Goal: Information Seeking & Learning: Find specific fact

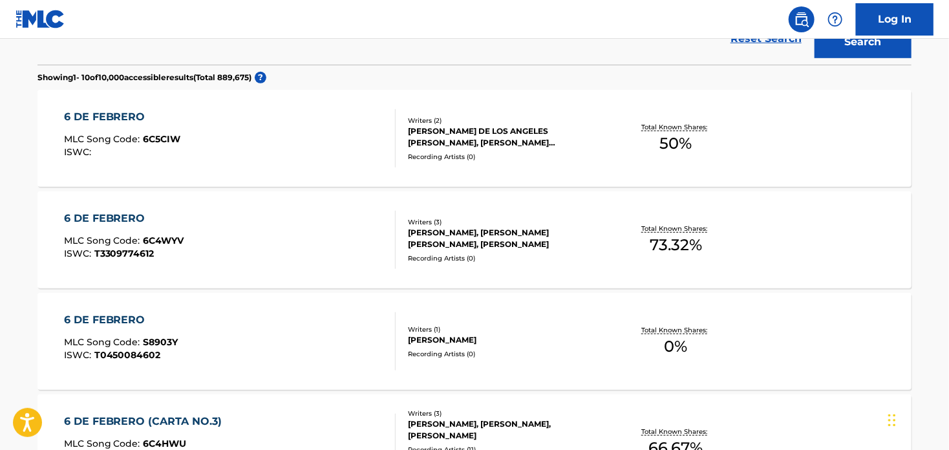
scroll to position [64, 0]
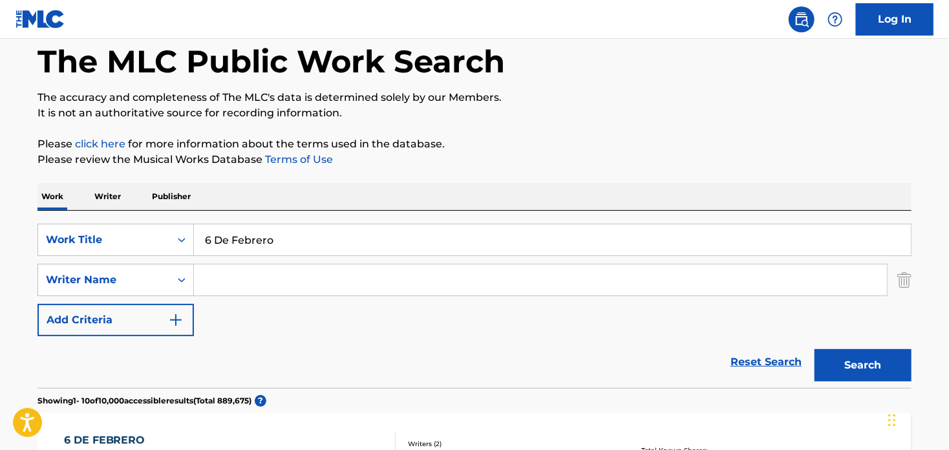
click at [275, 288] on input "Search Form" at bounding box center [540, 279] width 693 height 31
click at [814, 349] on button "Search" at bounding box center [862, 365] width 97 height 32
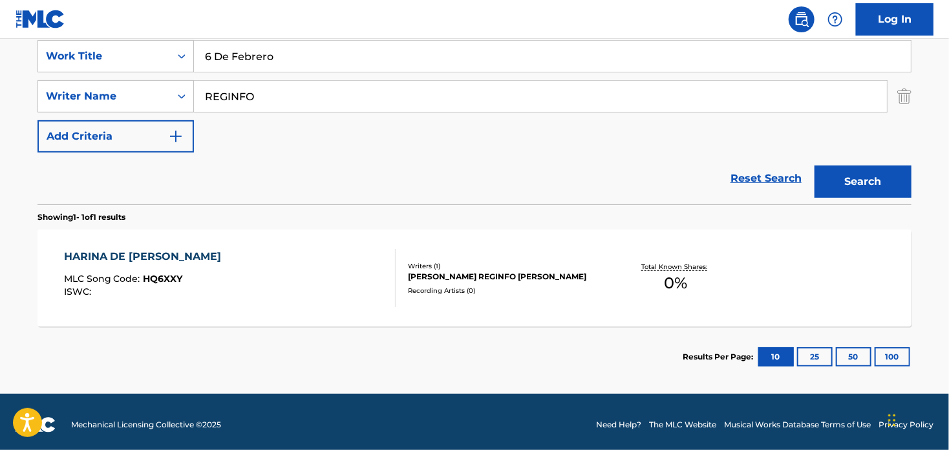
scroll to position [252, 0]
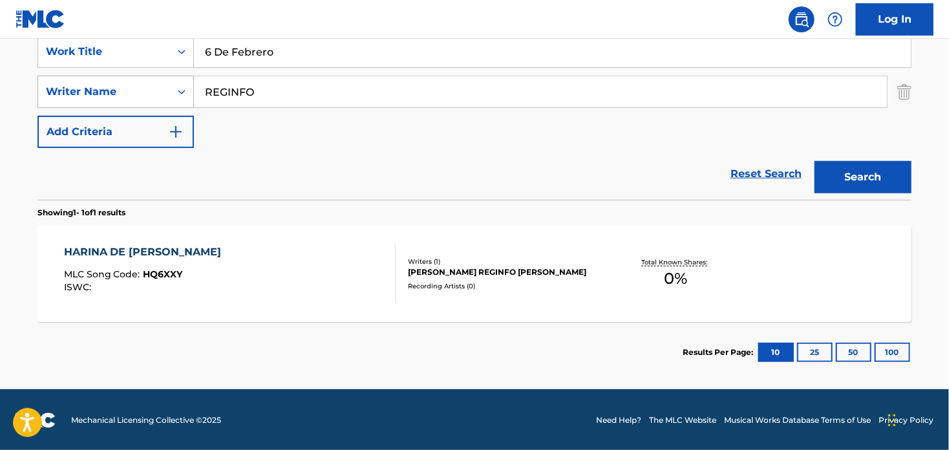
drag, startPoint x: 273, startPoint y: 96, endPoint x: 147, endPoint y: 83, distance: 126.1
click at [147, 83] on div "SearchWithCriteriaf8344360-60f1-40f1-a7ab-a21f7f7cba4b Writer Name REGINFO" at bounding box center [474, 92] width 874 height 32
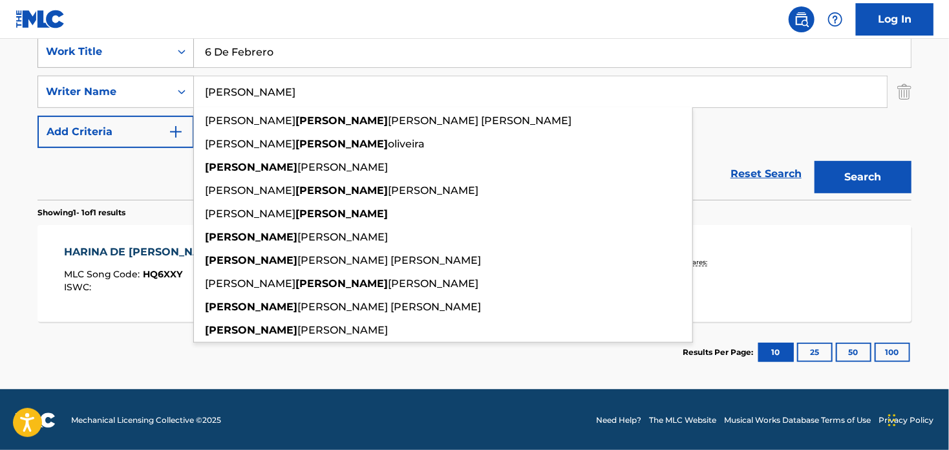
type input "[PERSON_NAME]"
click at [814, 161] on button "Search" at bounding box center [862, 177] width 97 height 32
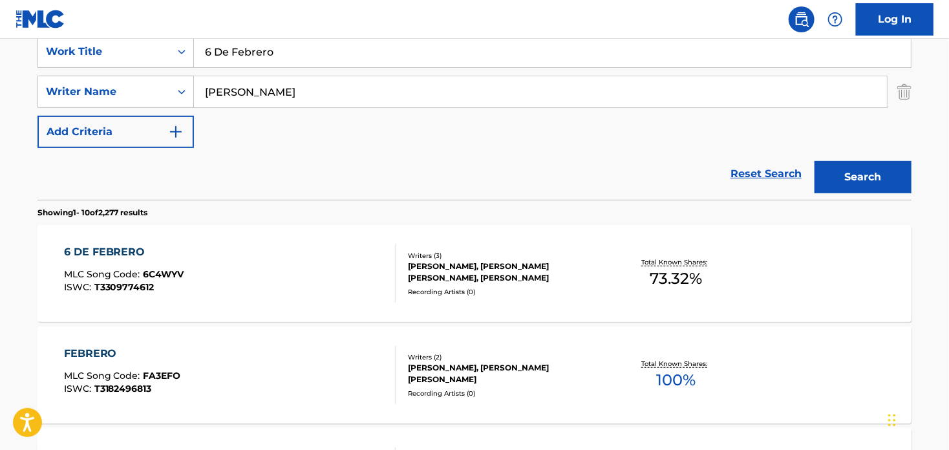
click at [131, 250] on div "6 DE FEBRERO" at bounding box center [124, 252] width 120 height 16
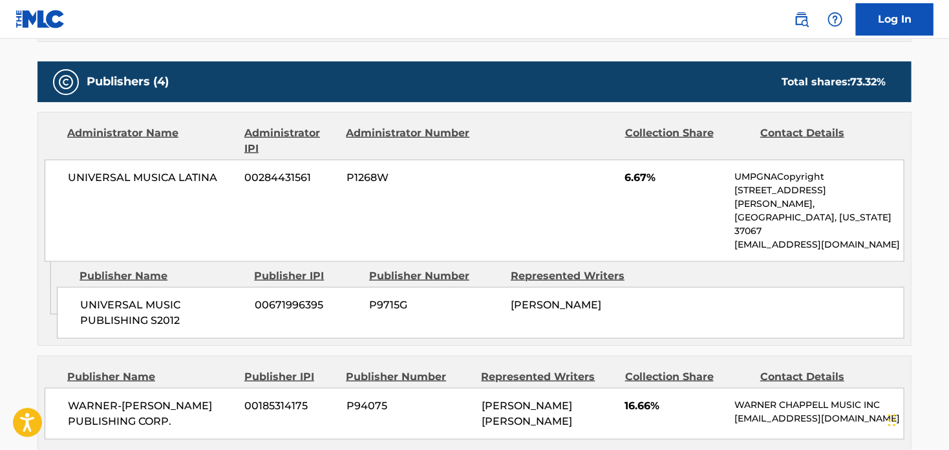
scroll to position [582, 0]
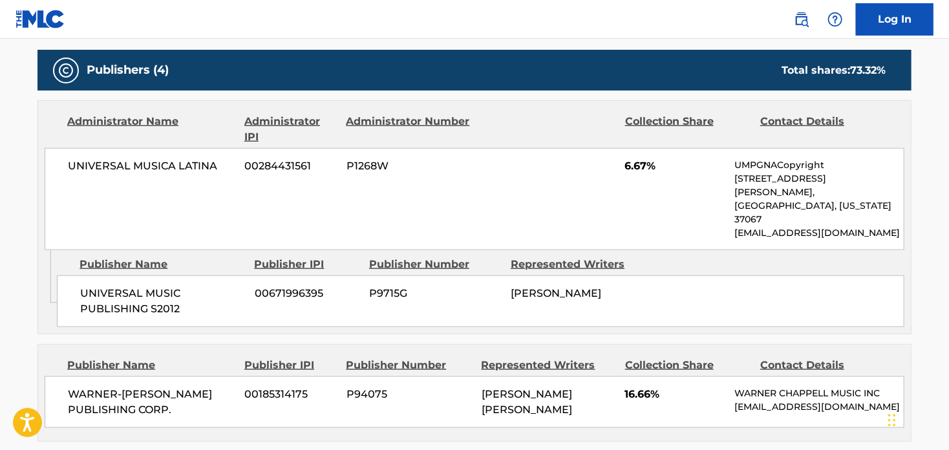
click at [183, 286] on span "UNIVERSAL MUSIC PUBLISHING S2012" at bounding box center [162, 301] width 165 height 31
drag, startPoint x: 184, startPoint y: 277, endPoint x: 84, endPoint y: 265, distance: 100.3
click at [84, 286] on span "UNIVERSAL MUSIC PUBLISHING S2012" at bounding box center [162, 301] width 165 height 31
drag, startPoint x: 81, startPoint y: 264, endPoint x: 201, endPoint y: 279, distance: 121.2
click at [201, 286] on span "UNIVERSAL MUSIC PUBLISHING S2012" at bounding box center [162, 301] width 165 height 31
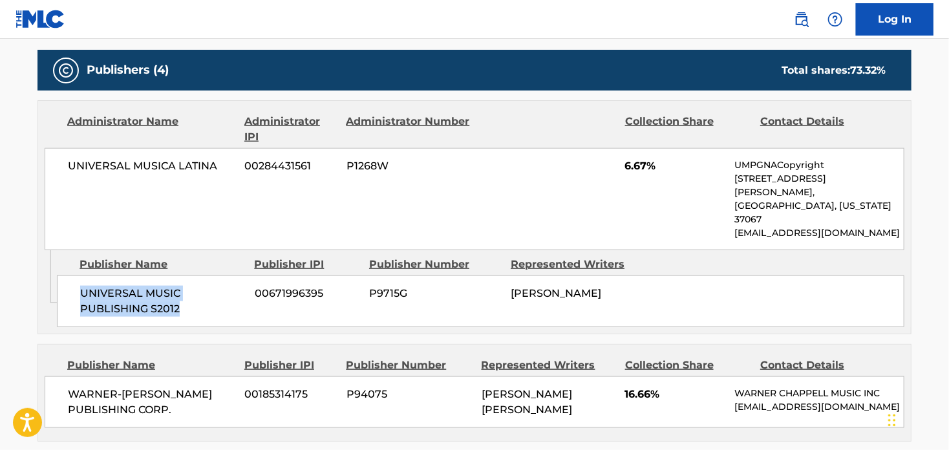
copy span "UNIVERSAL MUSIC PUBLISHING S2012"
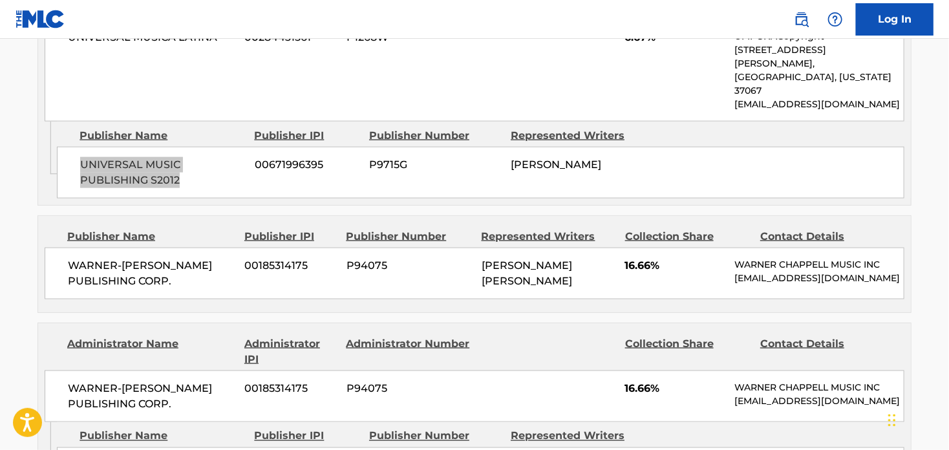
scroll to position [776, 0]
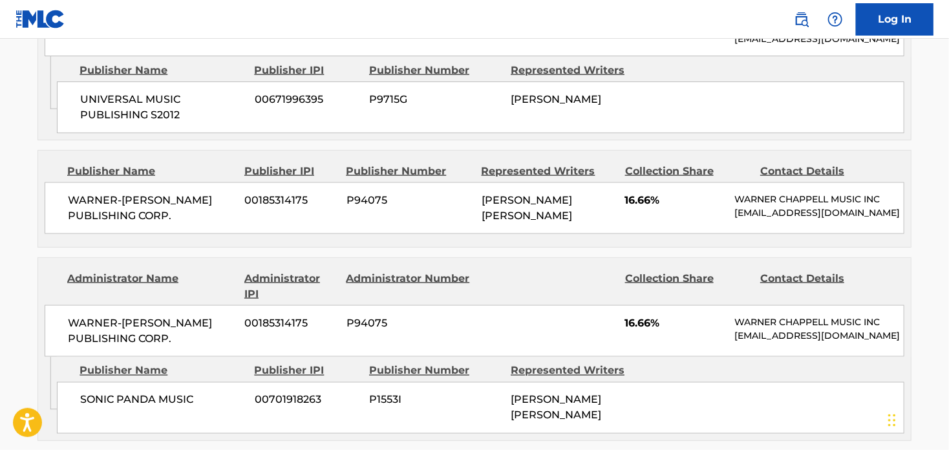
click at [498, 305] on div "WARNER-[PERSON_NAME] PUBLISHING CORP. 00185314175 P94075 16.66% [PERSON_NAME] M…" at bounding box center [475, 331] width 860 height 52
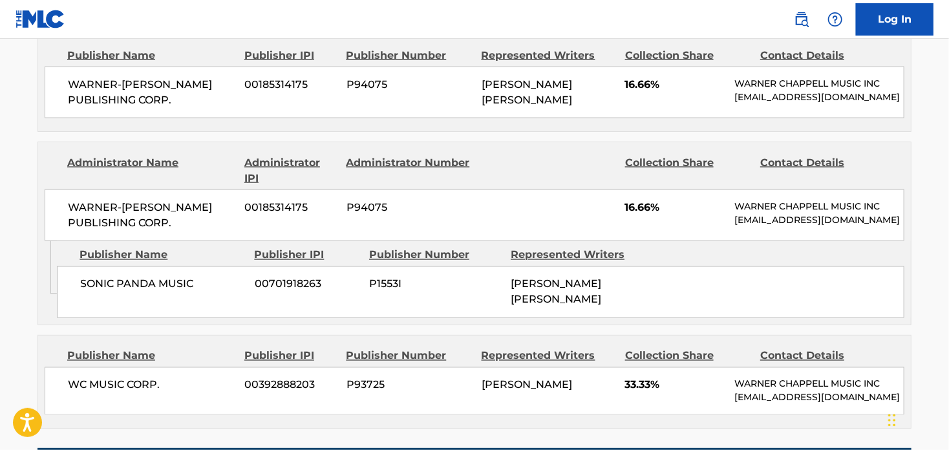
scroll to position [905, 0]
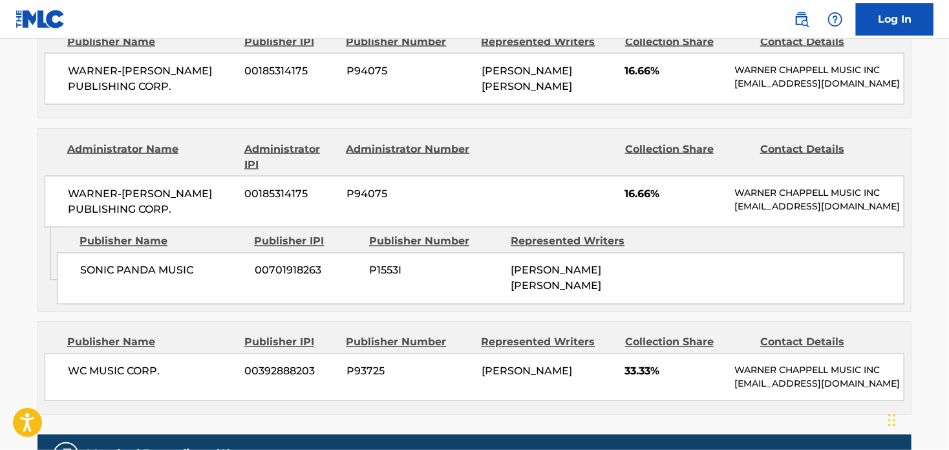
drag, startPoint x: 595, startPoint y: 339, endPoint x: 463, endPoint y: 341, distance: 131.2
click at [463, 354] on div "WC MUSIC CORP. 00392888203 P93725 [PERSON_NAME] 33.33% [PERSON_NAME] MUSIC INC …" at bounding box center [475, 378] width 860 height 48
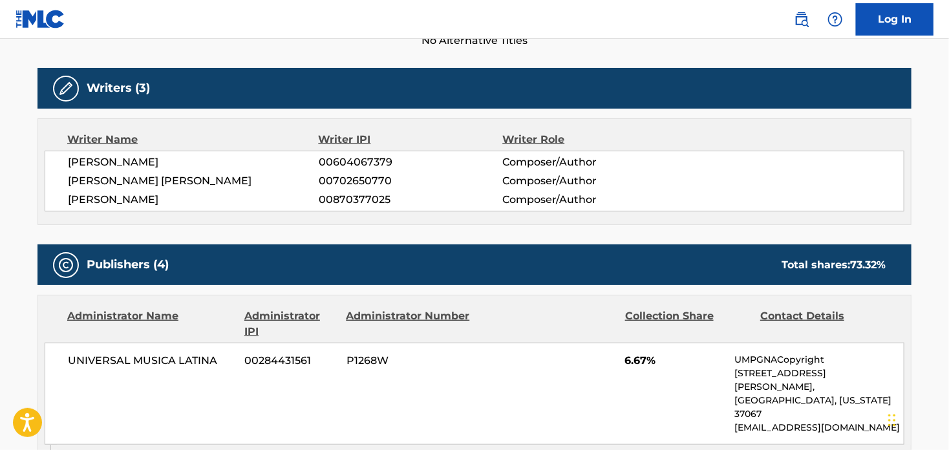
scroll to position [0, 0]
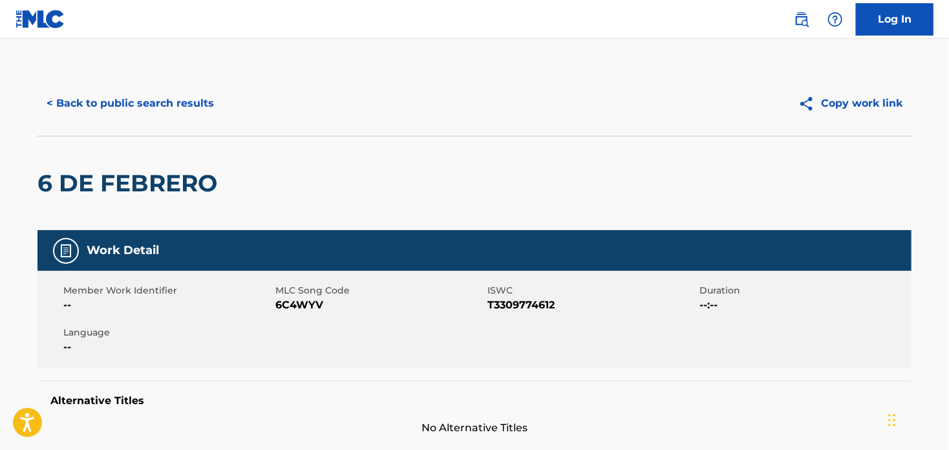
click at [76, 100] on button "< Back to public search results" at bounding box center [130, 103] width 186 height 32
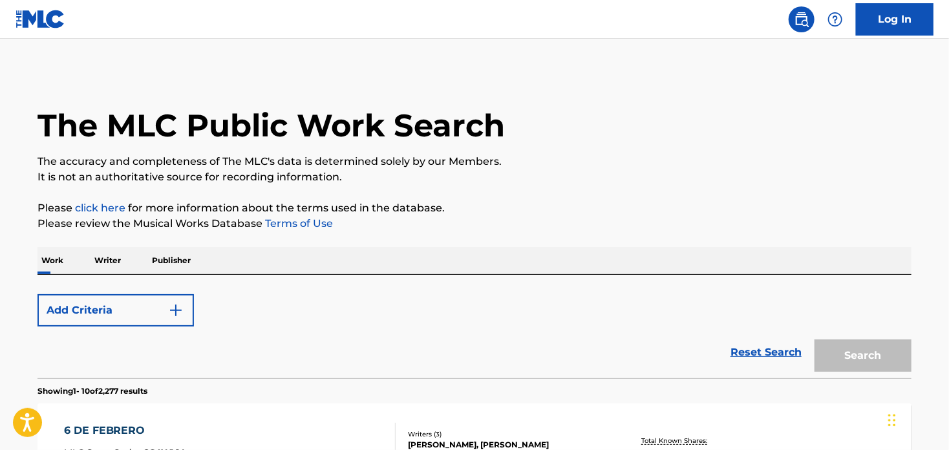
scroll to position [252, 0]
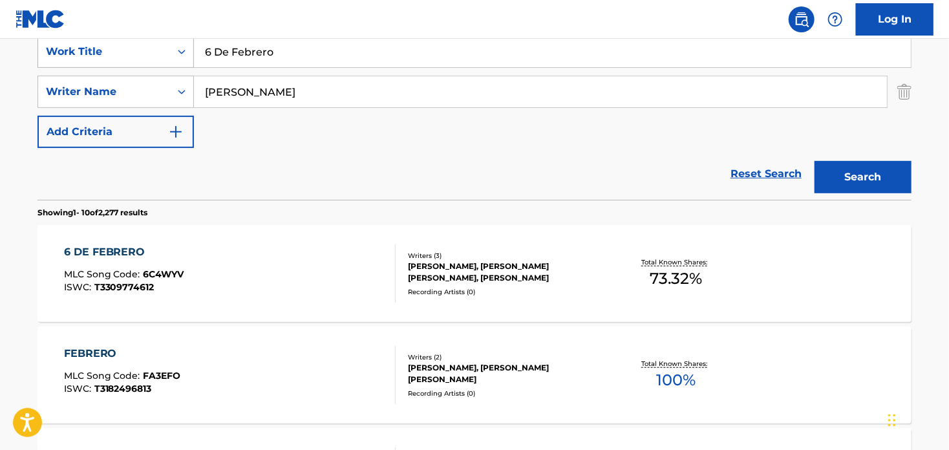
drag, startPoint x: 220, startPoint y: 50, endPoint x: 173, endPoint y: 50, distance: 46.5
click at [173, 50] on div "SearchWithCriteria33a80e6b-2918-47f7-a823-c2ce3e7cc79d Work Title 6 De Febrero" at bounding box center [474, 52] width 874 height 32
paste input "Moja1ta"
click at [814, 161] on button "Search" at bounding box center [862, 177] width 97 height 32
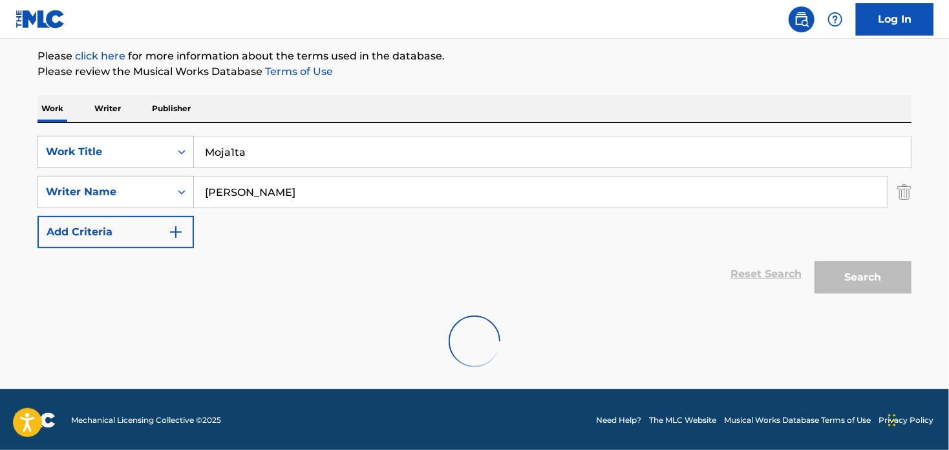
scroll to position [110, 0]
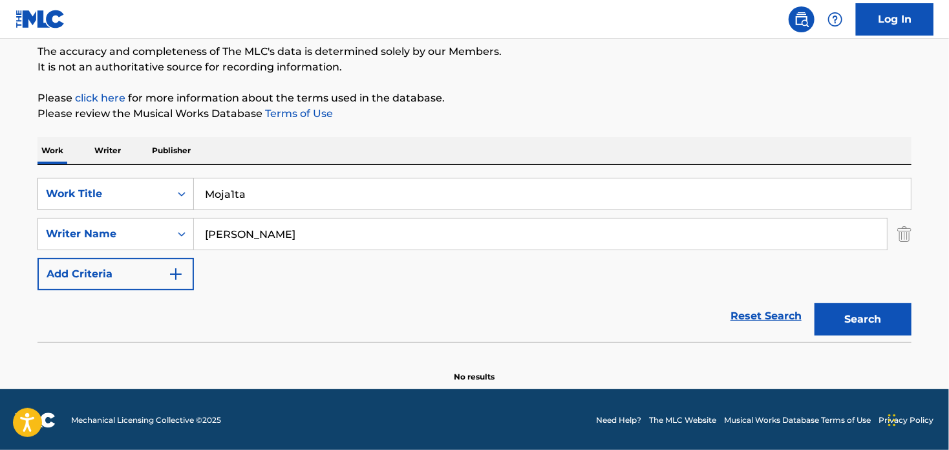
drag, startPoint x: 284, startPoint y: 197, endPoint x: 186, endPoint y: 197, distance: 98.9
click at [186, 197] on div "SearchWithCriteria33a80e6b-2918-47f7-a823-c2ce3e7cc79d Work Title Moja1ta" at bounding box center [474, 194] width 874 height 32
paste input "iriam Doblas [PERSON_NAME]"
type input "[PERSON_NAME] [PERSON_NAME]"
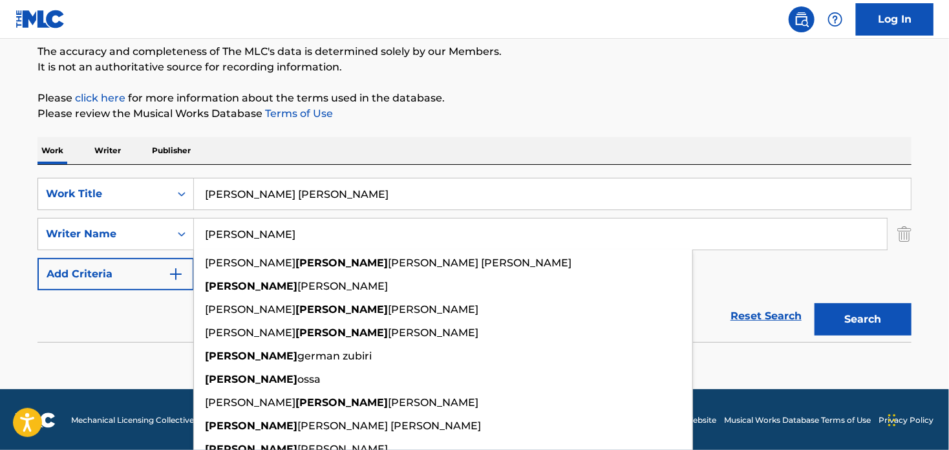
drag, startPoint x: 266, startPoint y: 231, endPoint x: 195, endPoint y: 228, distance: 71.8
click at [195, 228] on input "[PERSON_NAME]" at bounding box center [540, 233] width 693 height 31
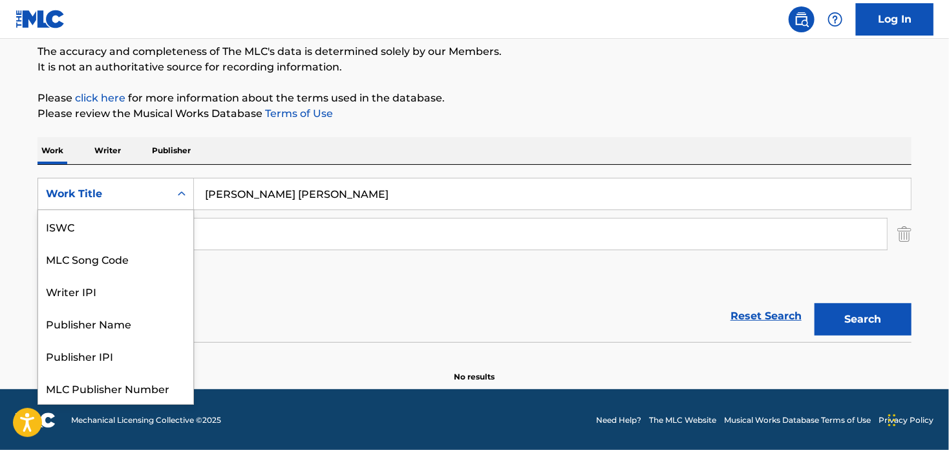
click at [177, 197] on icon "Search Form" at bounding box center [181, 193] width 13 height 13
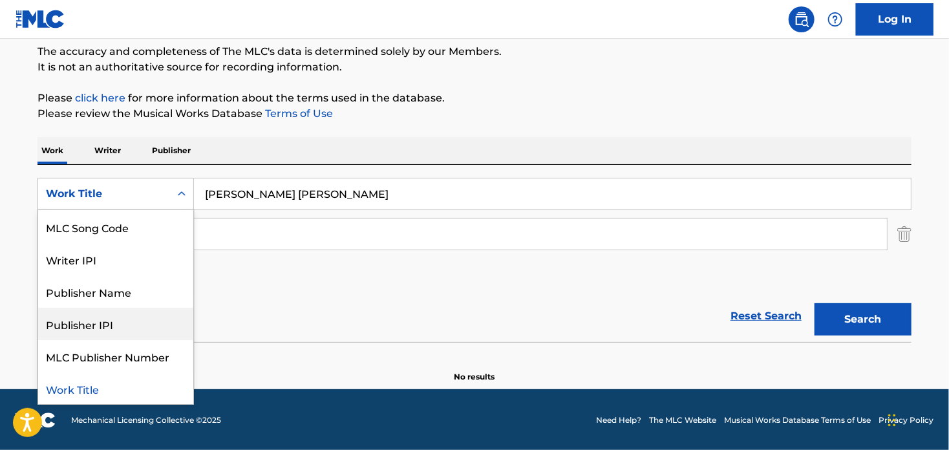
click at [370, 297] on div "Reset Search Search" at bounding box center [474, 316] width 874 height 52
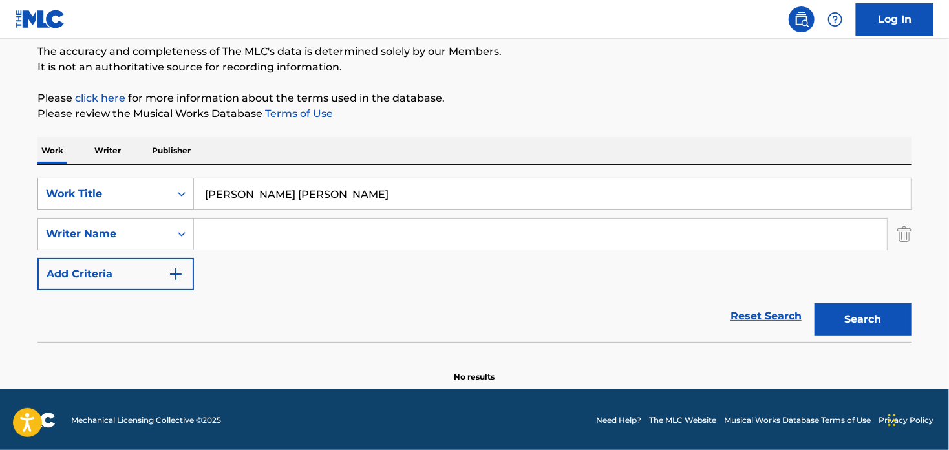
drag, startPoint x: 340, startPoint y: 193, endPoint x: 149, endPoint y: 190, distance: 190.7
click at [149, 190] on div "SearchWithCriteria33a80e6b-2918-47f7-a823-c2ce3e7cc79d Work Title [PERSON_NAME]…" at bounding box center [474, 194] width 874 height 32
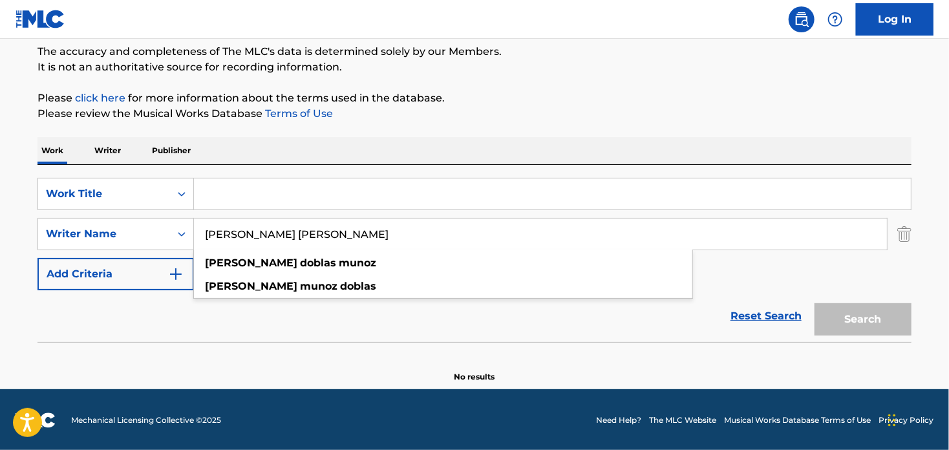
type input "[PERSON_NAME] [PERSON_NAME]"
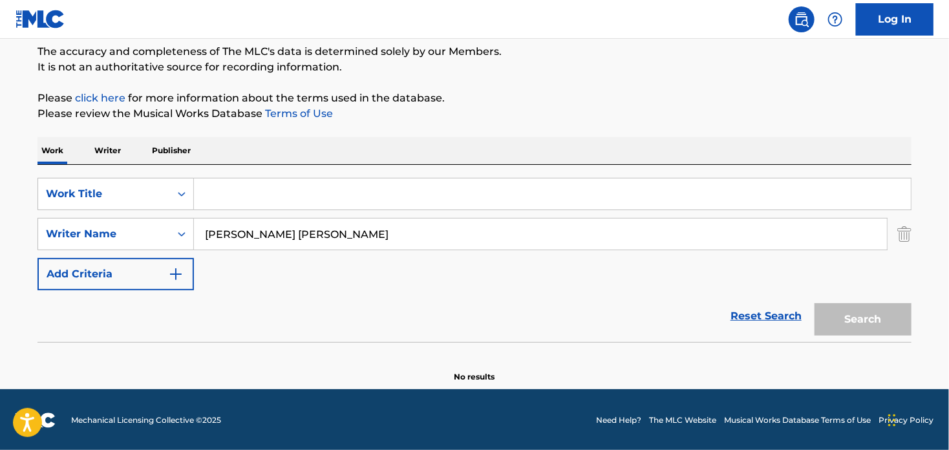
click at [355, 326] on div "Reset Search Search" at bounding box center [474, 316] width 874 height 52
click at [306, 231] on input "[PERSON_NAME] [PERSON_NAME]" at bounding box center [540, 233] width 693 height 31
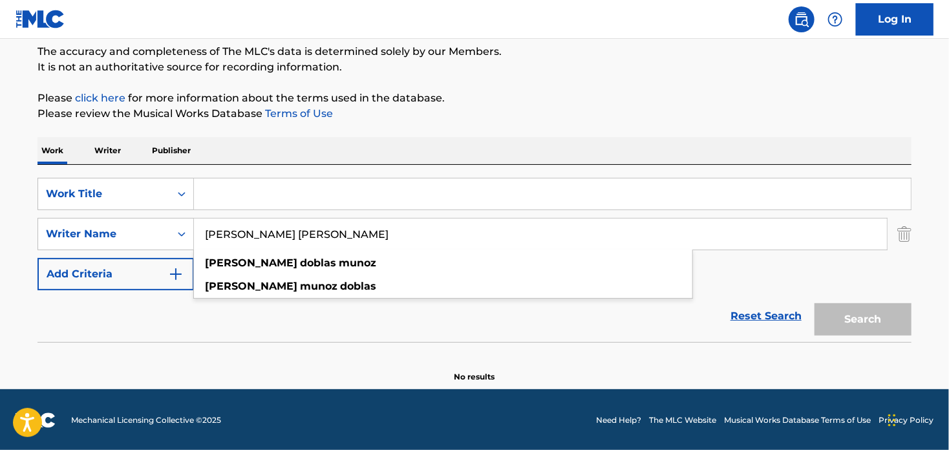
click at [368, 243] on input "[PERSON_NAME] [PERSON_NAME]" at bounding box center [540, 233] width 693 height 31
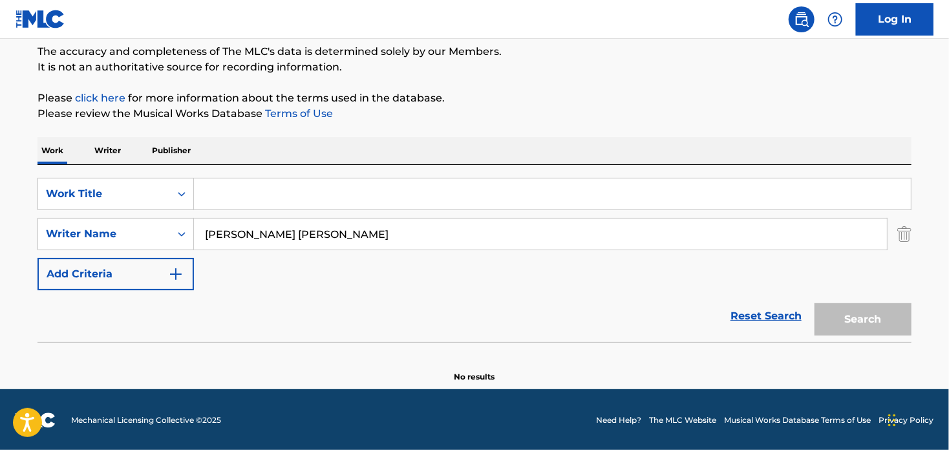
click at [864, 314] on div "Search" at bounding box center [859, 316] width 103 height 52
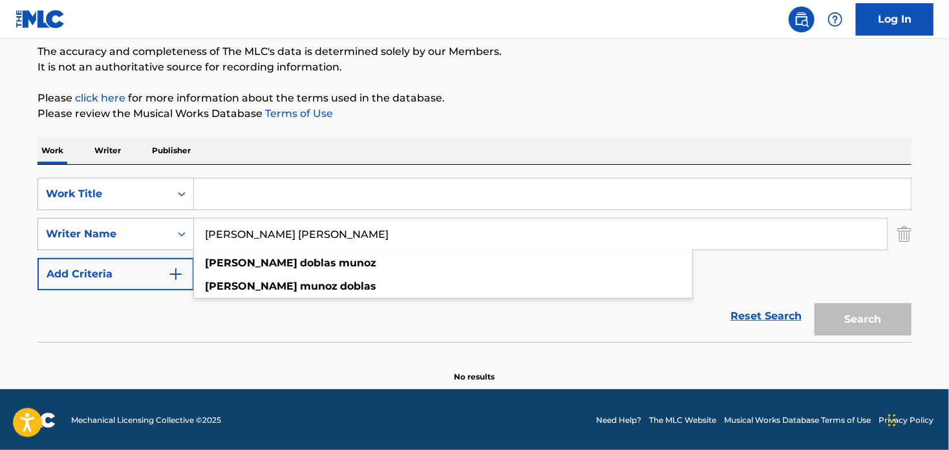
drag, startPoint x: 288, startPoint y: 237, endPoint x: 182, endPoint y: 231, distance: 106.1
click at [182, 231] on div "SearchWithCriteriaf8344360-60f1-40f1-a7ab-a21f7f7cba4b Writer Name [PERSON_NAME…" at bounding box center [474, 234] width 874 height 32
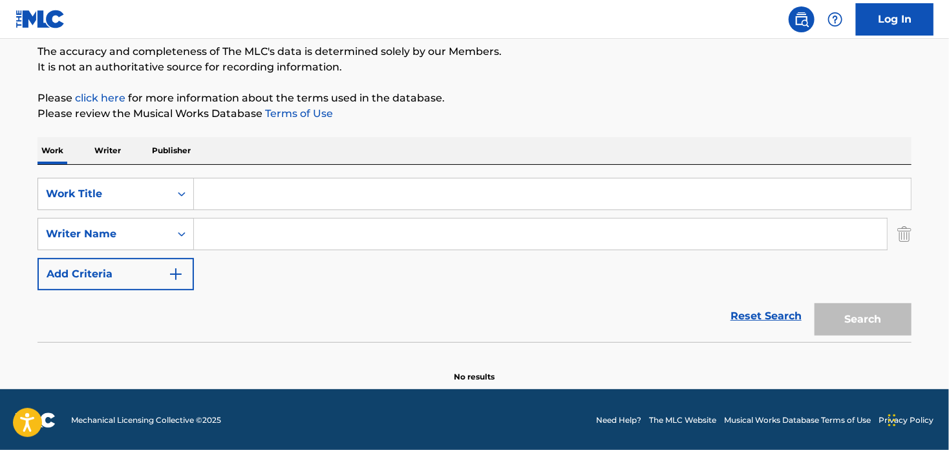
click at [907, 233] on img "Search Form" at bounding box center [904, 234] width 14 height 32
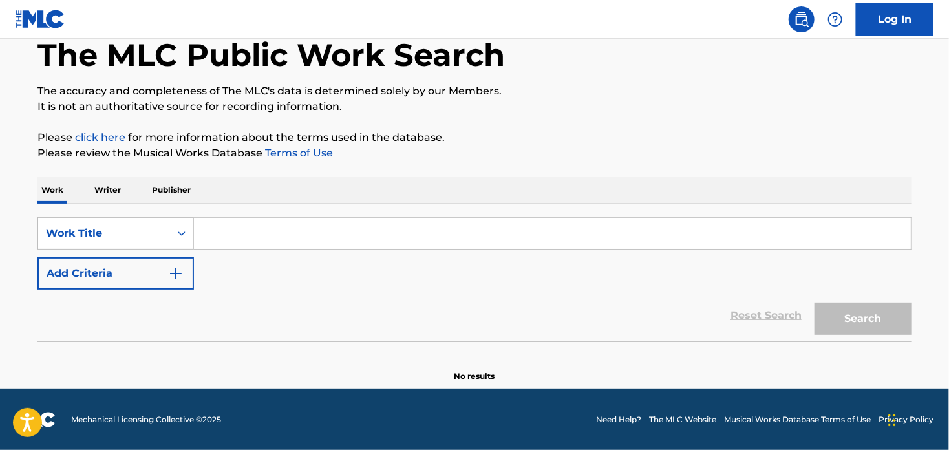
click at [204, 235] on input "Search Form" at bounding box center [552, 233] width 717 height 31
click at [183, 230] on icon "Search Form" at bounding box center [181, 233] width 13 height 13
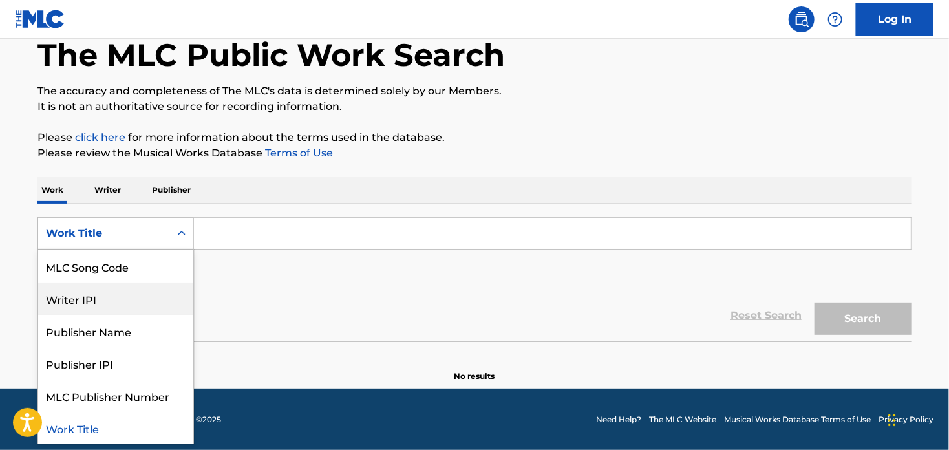
scroll to position [0, 0]
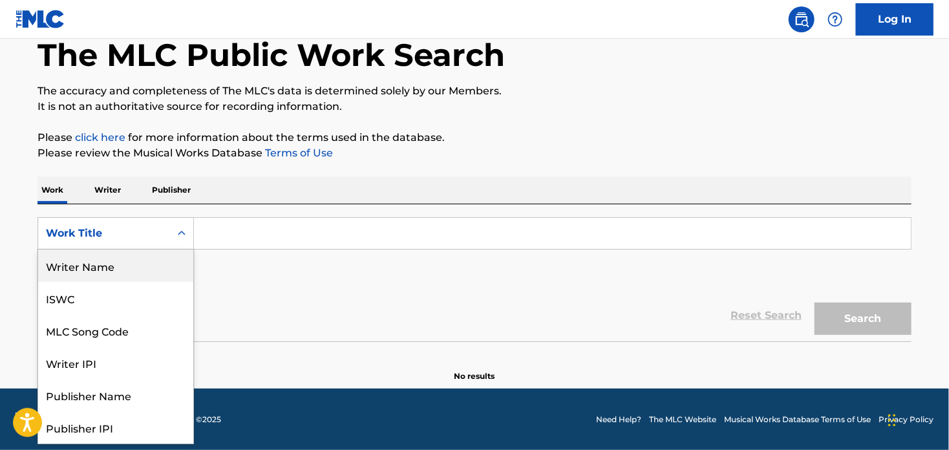
click at [112, 275] on div "Writer Name" at bounding box center [115, 266] width 155 height 32
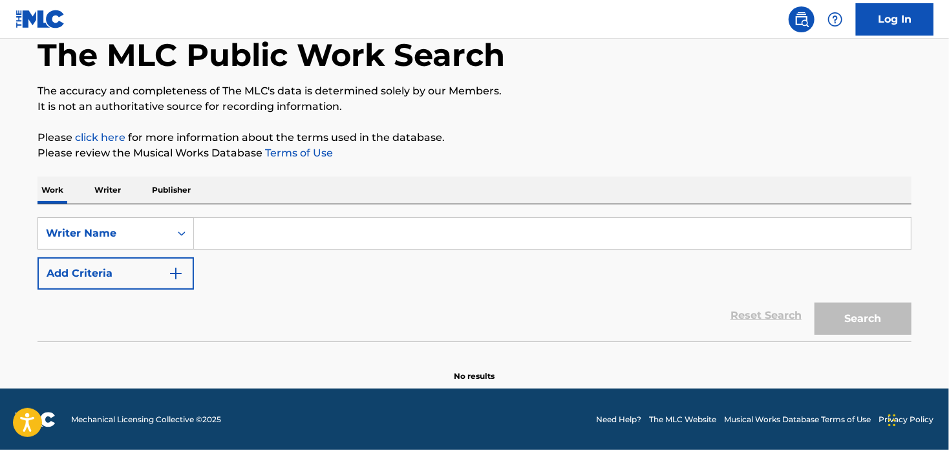
paste input "[PERSON_NAME] [PERSON_NAME]"
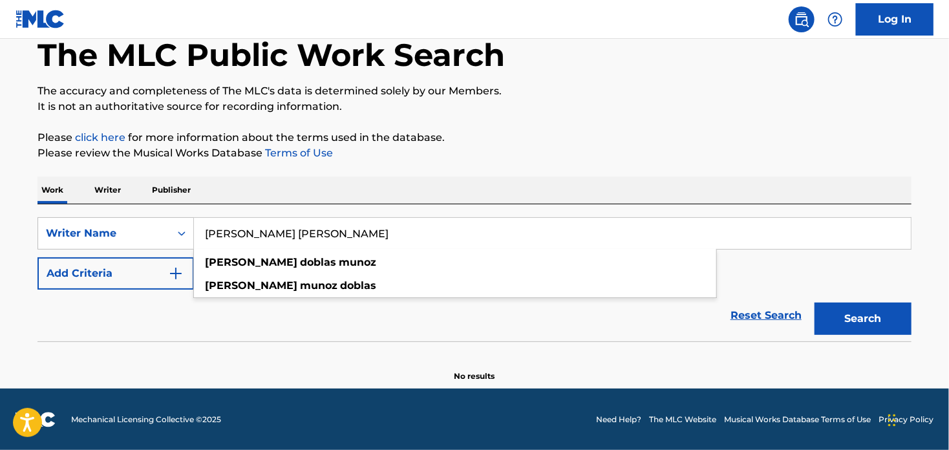
type input "[PERSON_NAME] [PERSON_NAME]"
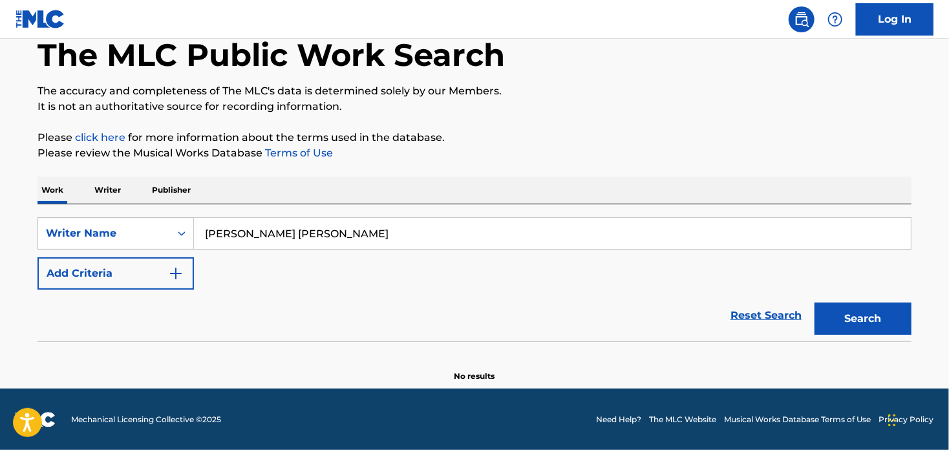
click at [834, 320] on button "Search" at bounding box center [862, 319] width 97 height 32
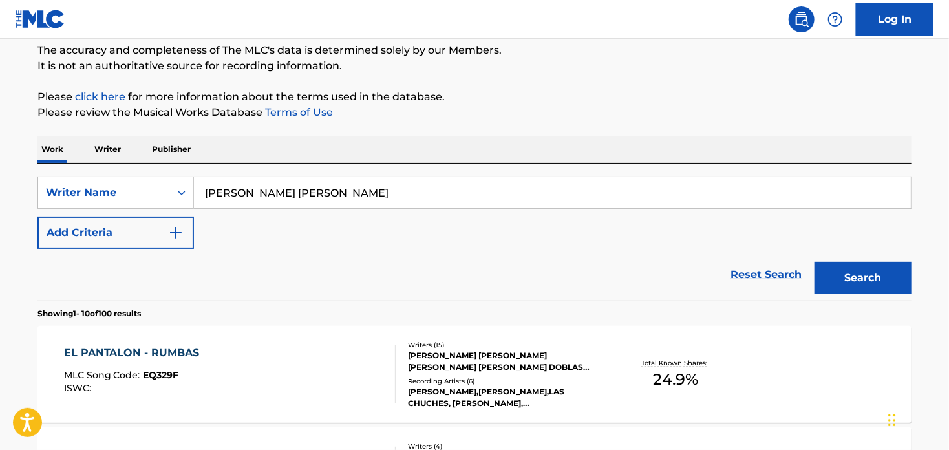
scroll to position [264, 0]
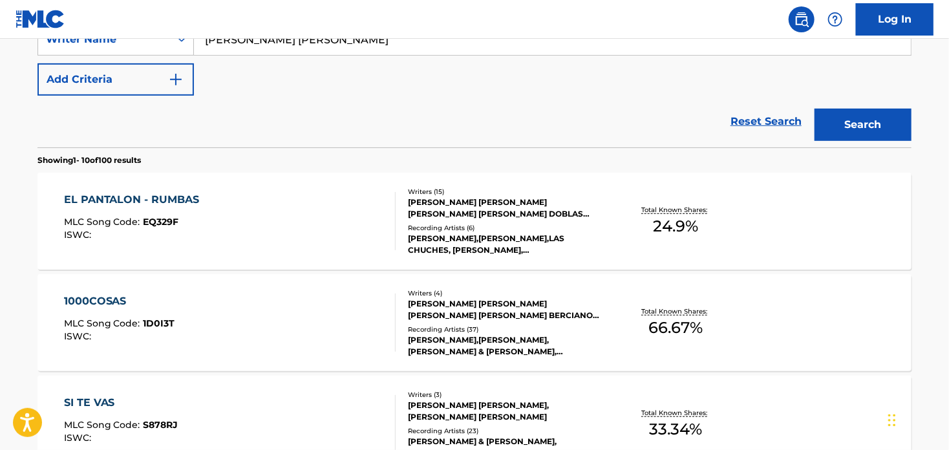
click at [163, 198] on div "EL PANTALON - RUMBAS" at bounding box center [135, 200] width 142 height 16
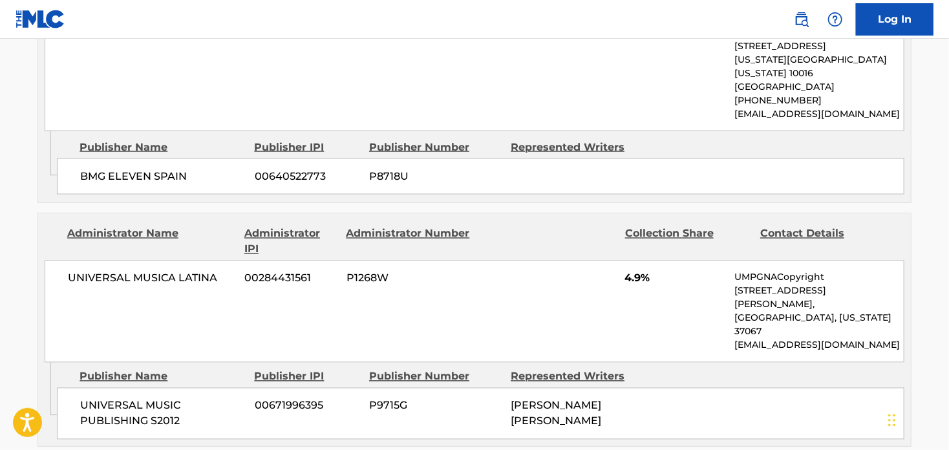
scroll to position [969, 0]
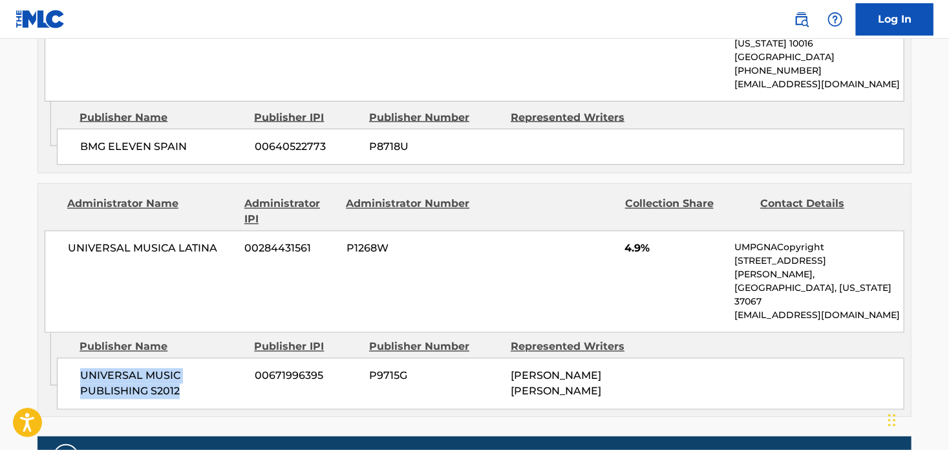
drag, startPoint x: 83, startPoint y: 331, endPoint x: 190, endPoint y: 346, distance: 107.7
click at [190, 368] on span "UNIVERSAL MUSIC PUBLISHING S2012" at bounding box center [162, 383] width 165 height 31
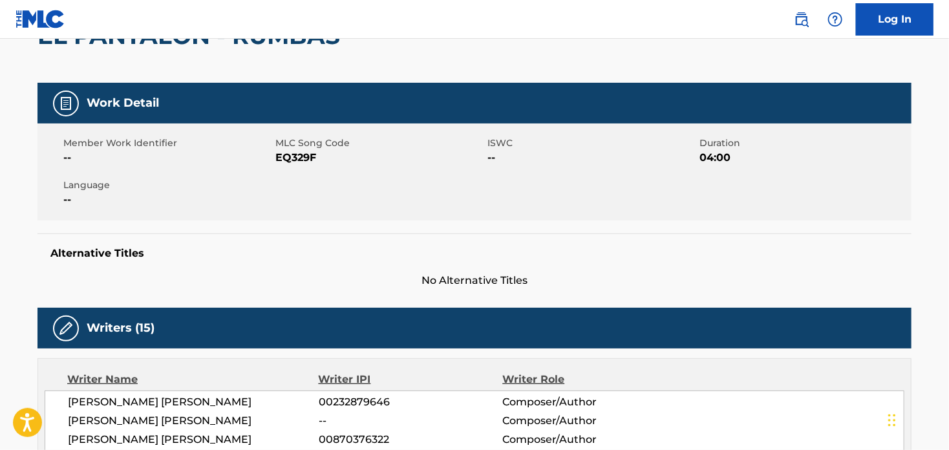
scroll to position [0, 0]
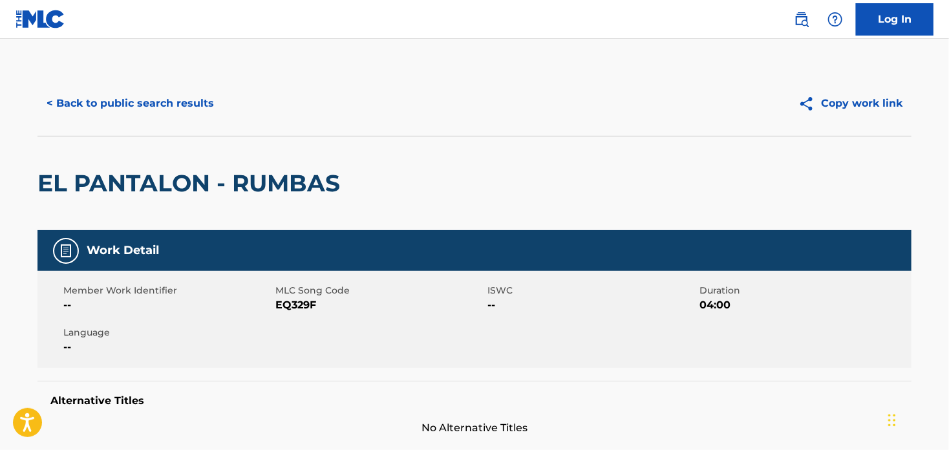
click at [87, 104] on button "< Back to public search results" at bounding box center [130, 103] width 186 height 32
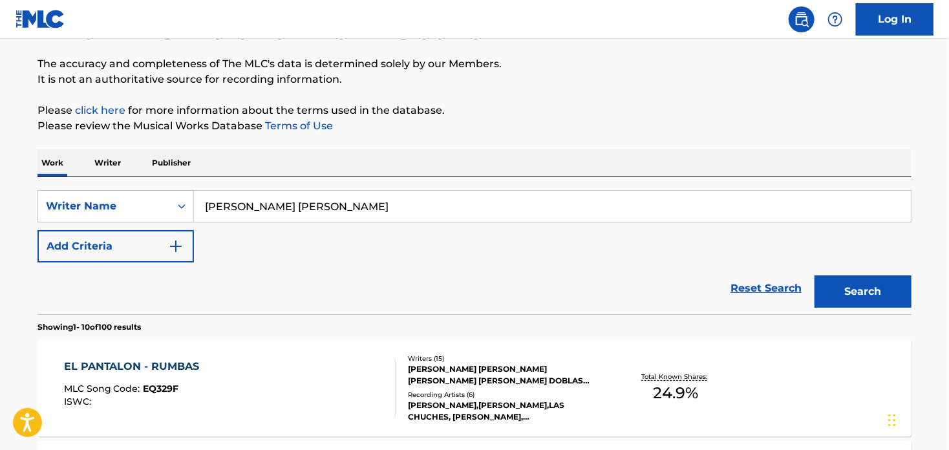
scroll to position [6, 0]
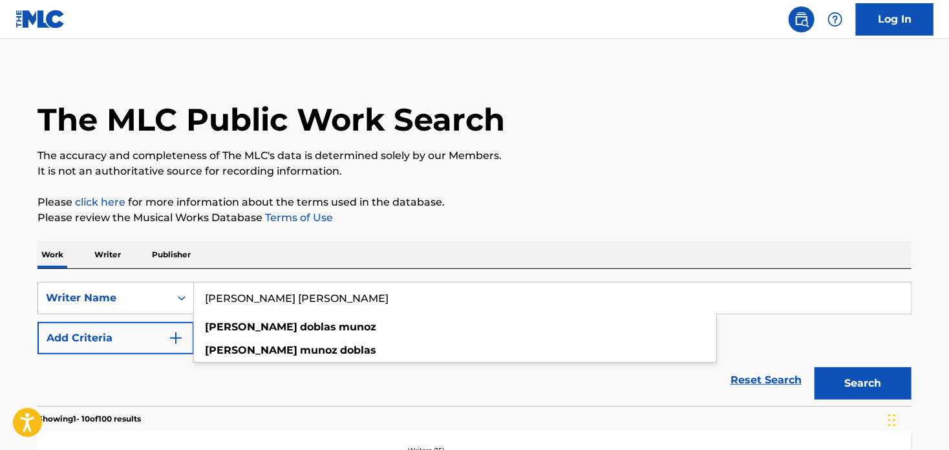
drag, startPoint x: 338, startPoint y: 292, endPoint x: 157, endPoint y: 279, distance: 181.5
click at [178, 278] on div "SearchWithCriteria74d97e81-179e-4ab1-b1ac-5751da945ef3 Writer Name [PERSON_NAME…" at bounding box center [474, 337] width 874 height 137
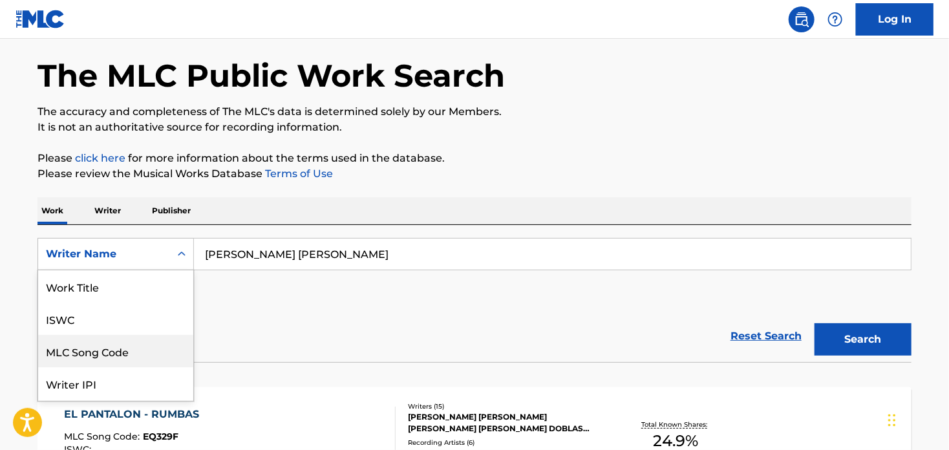
scroll to position [63, 0]
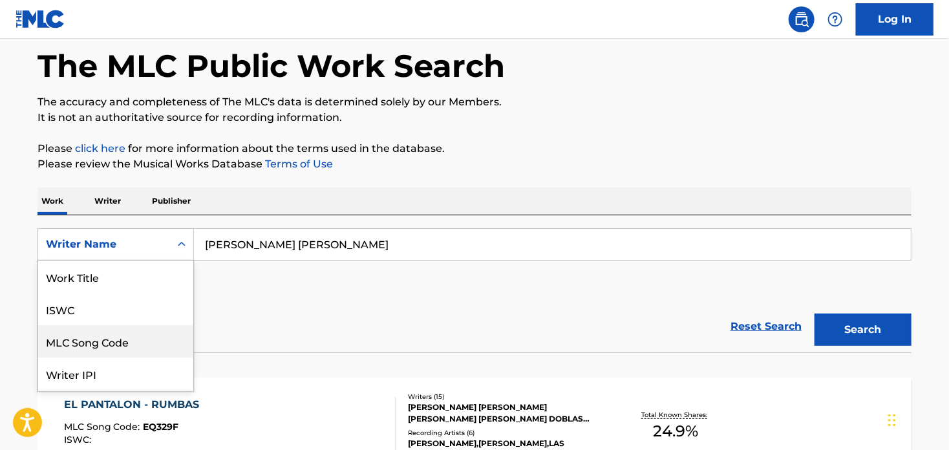
click at [150, 261] on div "8 results available. Use Up and Down to choose options, press Enter to select t…" at bounding box center [115, 244] width 156 height 32
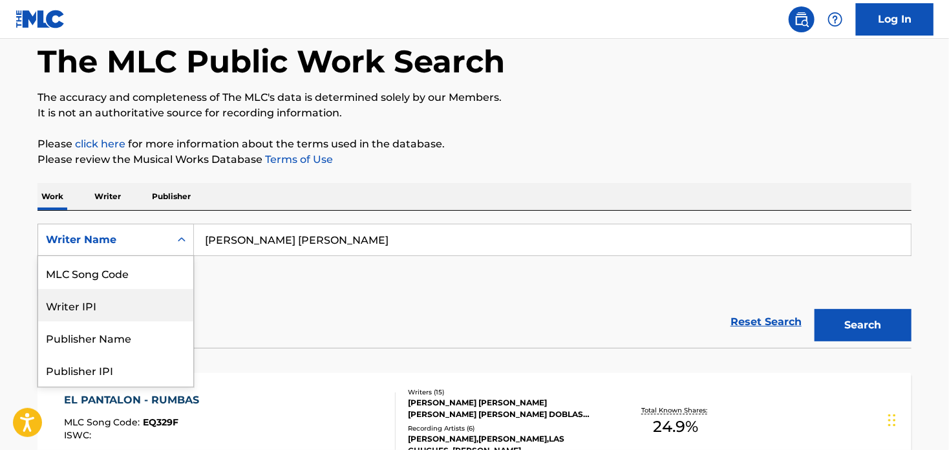
scroll to position [0, 0]
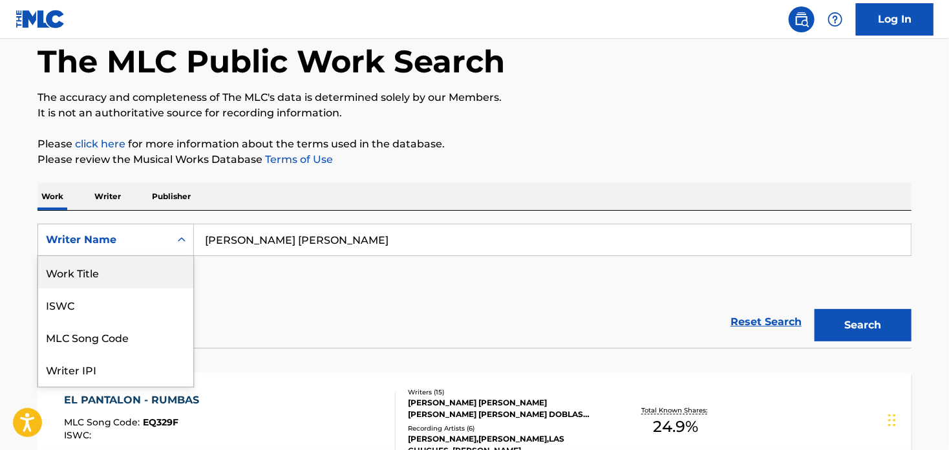
click at [103, 262] on div "Work Title" at bounding box center [115, 272] width 155 height 32
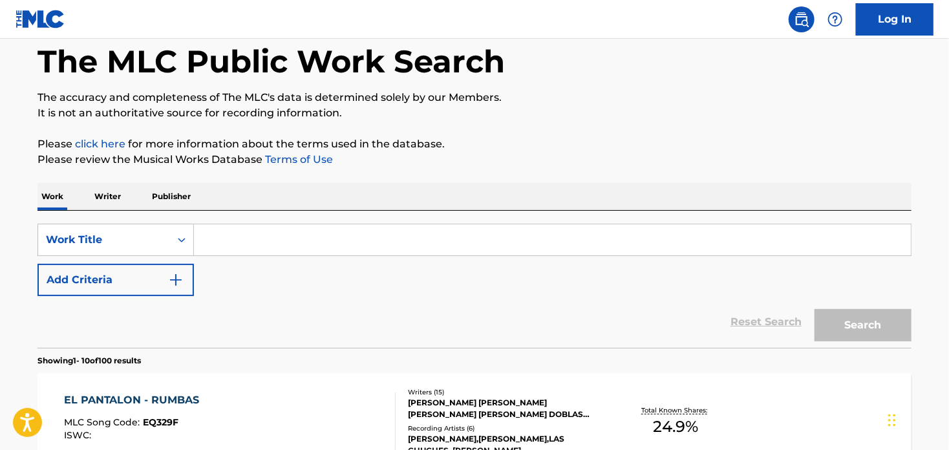
paste input "Triple [PERSON_NAME]"
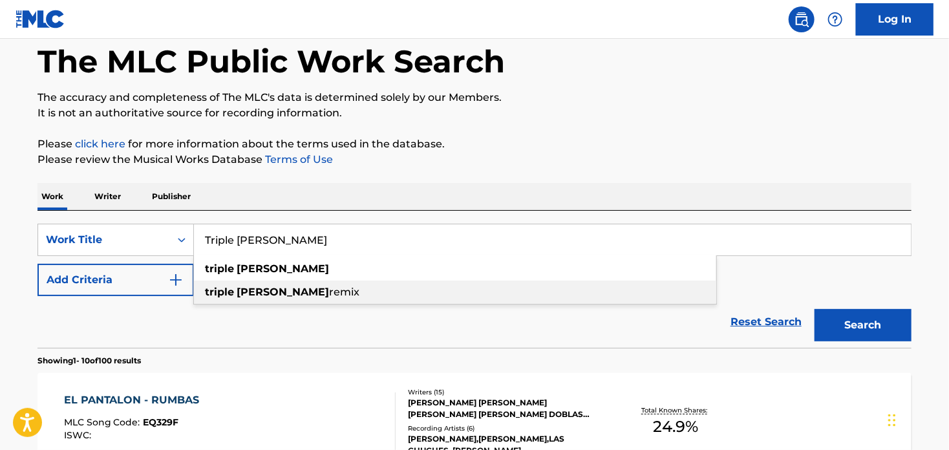
click at [329, 298] on span "remix" at bounding box center [344, 292] width 30 height 12
type input "triple [PERSON_NAME] remix"
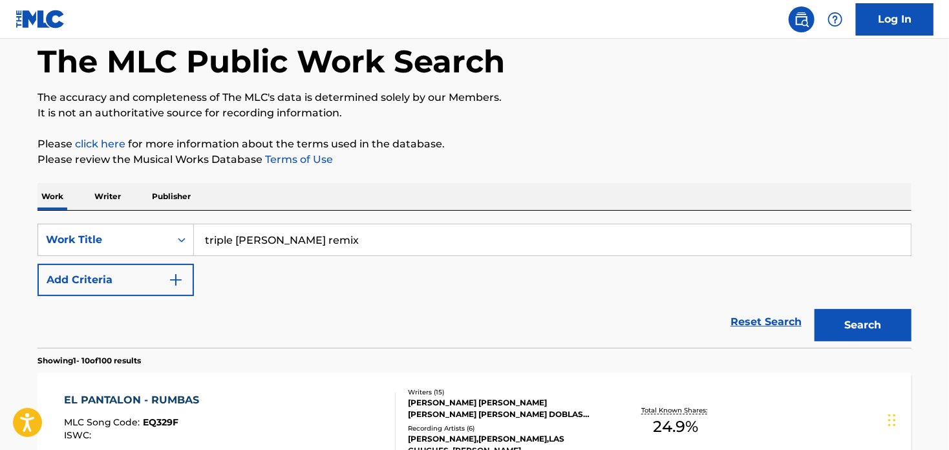
click at [870, 326] on button "Search" at bounding box center [862, 325] width 97 height 32
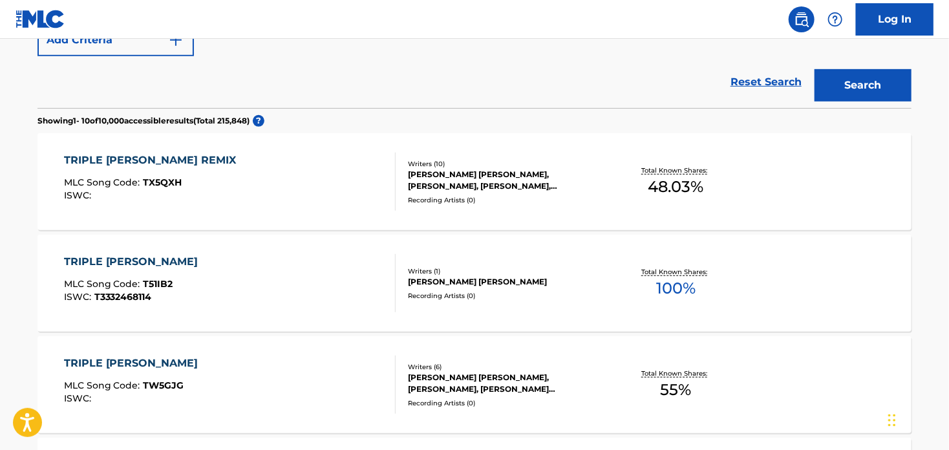
scroll to position [323, 0]
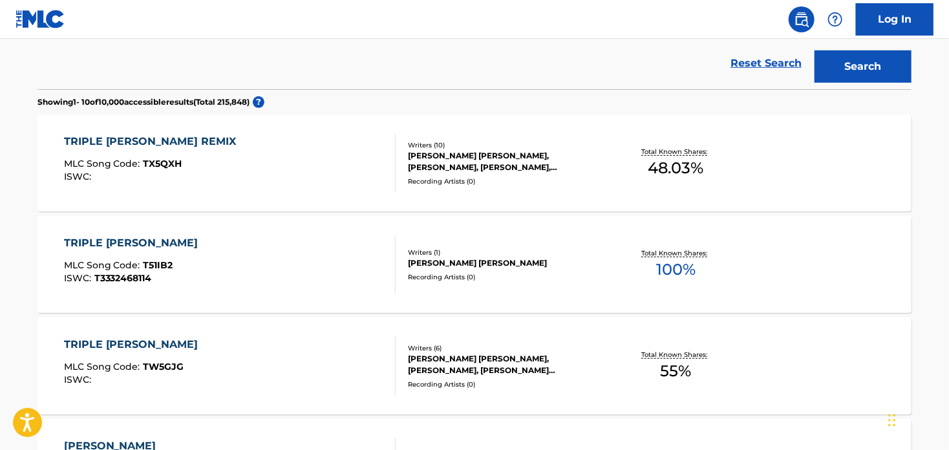
click at [100, 142] on div "TRIPLE [PERSON_NAME] REMIX" at bounding box center [153, 142] width 179 height 16
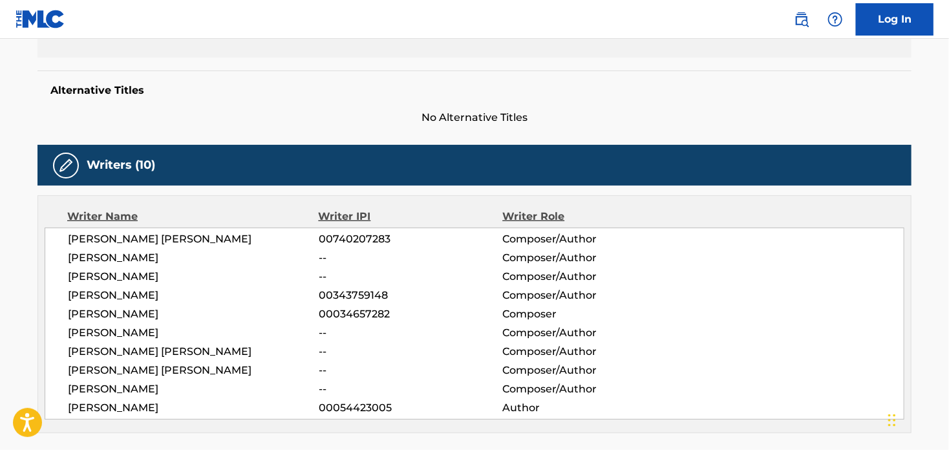
scroll to position [323, 0]
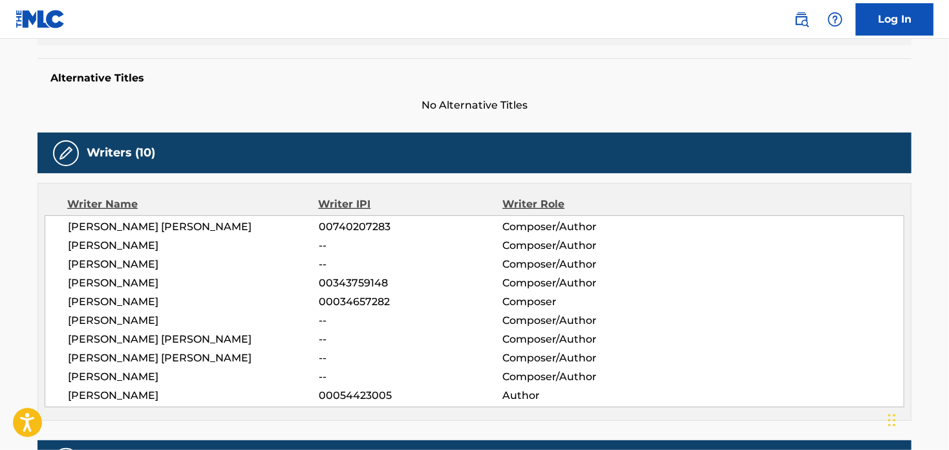
click at [142, 320] on span "[PERSON_NAME]" at bounding box center [193, 321] width 251 height 16
drag, startPoint x: 137, startPoint y: 319, endPoint x: 55, endPoint y: 314, distance: 82.3
click at [55, 314] on div "[PERSON_NAME] [PERSON_NAME] 00740207283 Composer/Author [PERSON_NAME] -- Compos…" at bounding box center [475, 311] width 860 height 192
copy span "[PERSON_NAME]"
click at [72, 338] on span "[PERSON_NAME] [PERSON_NAME]" at bounding box center [193, 340] width 251 height 16
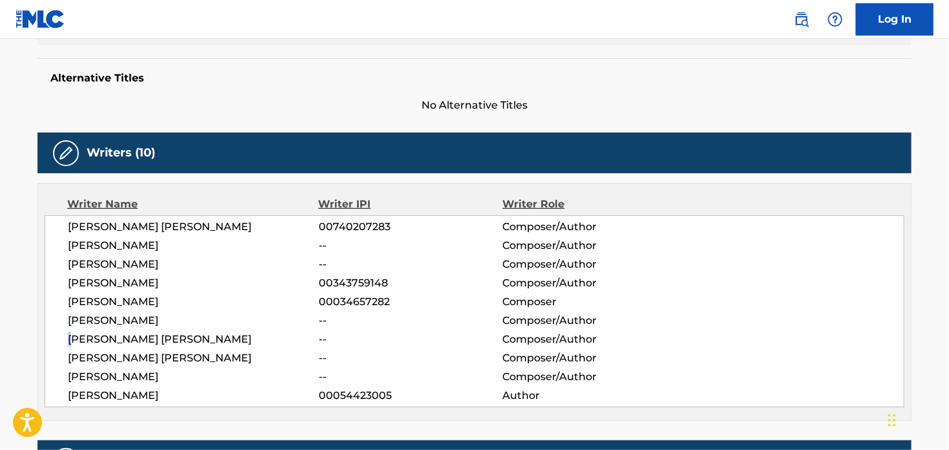
click at [68, 337] on span "[PERSON_NAME] [PERSON_NAME]" at bounding box center [193, 340] width 251 height 16
click at [67, 337] on div "[PERSON_NAME] [PERSON_NAME] 00740207283 Composer/Author [PERSON_NAME] -- Compos…" at bounding box center [475, 311] width 860 height 192
drag, startPoint x: 69, startPoint y: 336, endPoint x: 236, endPoint y: 339, distance: 166.8
click at [236, 339] on span "[PERSON_NAME] [PERSON_NAME]" at bounding box center [193, 340] width 251 height 16
copy span "[PERSON_NAME] [PERSON_NAME]"
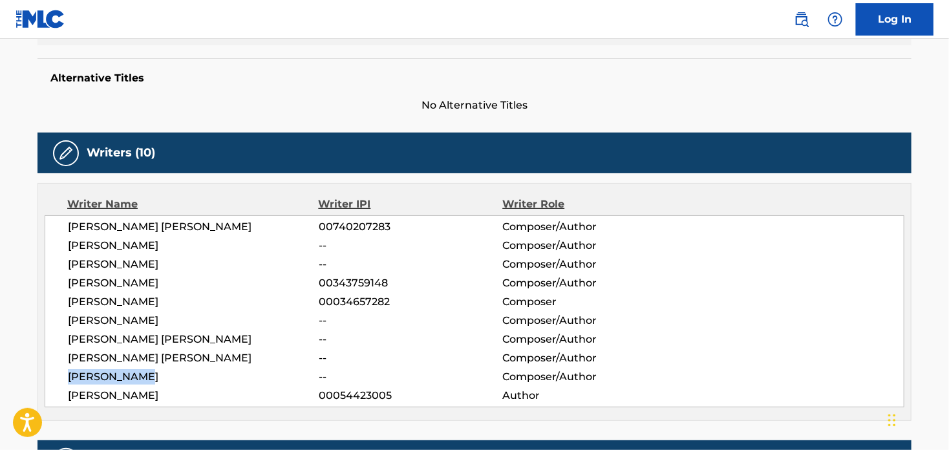
drag, startPoint x: 162, startPoint y: 372, endPoint x: 63, endPoint y: 372, distance: 98.9
click at [63, 372] on div "[PERSON_NAME] [PERSON_NAME] 00740207283 Composer/Author [PERSON_NAME] -- Compos…" at bounding box center [475, 311] width 860 height 192
copy span "[PERSON_NAME]"
drag, startPoint x: 166, startPoint y: 394, endPoint x: 43, endPoint y: 394, distance: 123.5
click at [43, 394] on div "Writer Name Writer IPI Writer Role [PERSON_NAME] [PERSON_NAME] 00740207283 Comp…" at bounding box center [474, 302] width 874 height 238
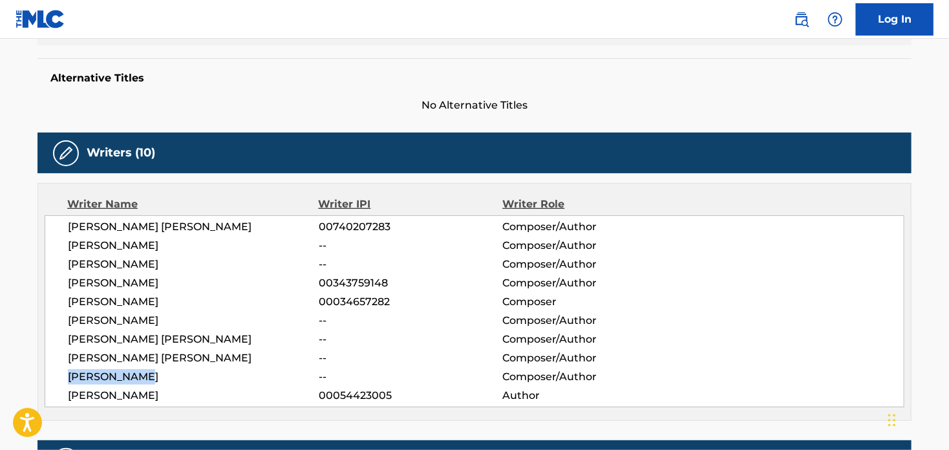
copy span "[PERSON_NAME]"
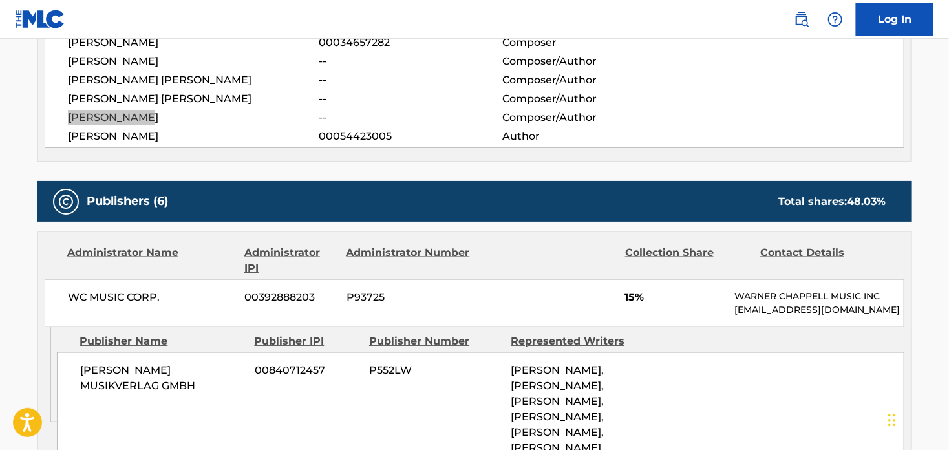
scroll to position [646, 0]
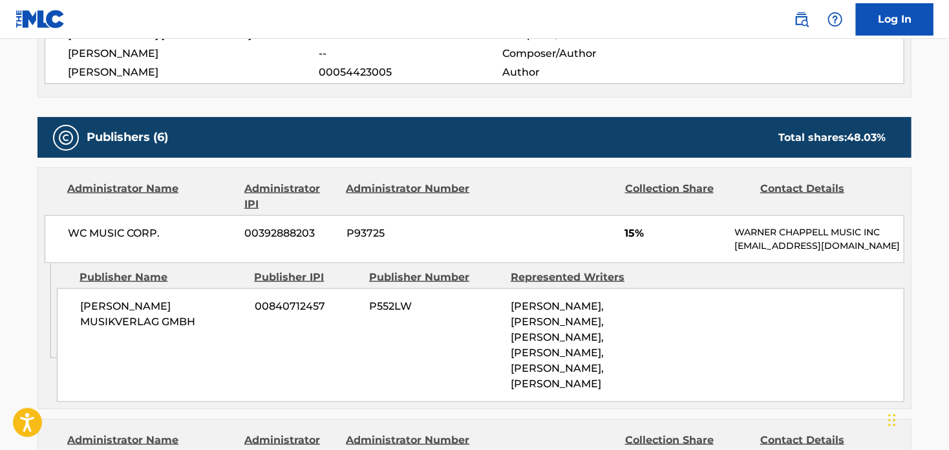
drag, startPoint x: 166, startPoint y: 251, endPoint x: 178, endPoint y: 231, distance: 23.2
click at [166, 251] on div "WC MUSIC CORP. 00392888203 P93725 15% [PERSON_NAME] MUSIC INC [EMAIL_ADDRESS][D…" at bounding box center [475, 239] width 860 height 48
click at [175, 226] on span "WC MUSIC CORP." at bounding box center [151, 234] width 167 height 16
click at [146, 226] on span "WC MUSIC CORP." at bounding box center [151, 234] width 167 height 16
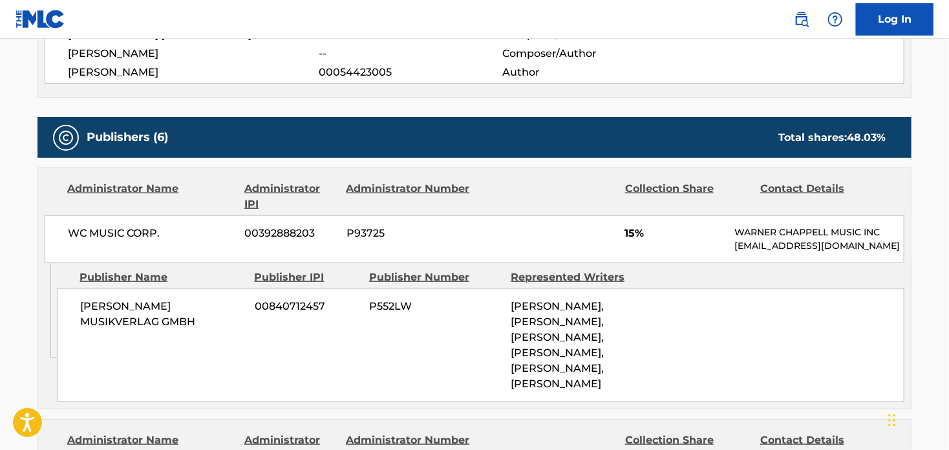
click at [129, 226] on span "WC MUSIC CORP." at bounding box center [151, 234] width 167 height 16
copy div "WC MUSIC CORP."
drag, startPoint x: 124, startPoint y: 321, endPoint x: 67, endPoint y: 308, distance: 58.3
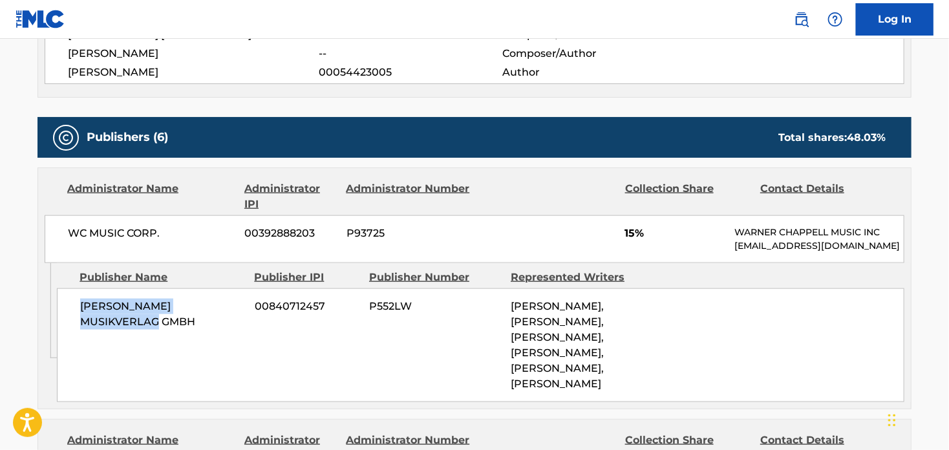
click at [67, 308] on div "[PERSON_NAME] MUSIKVERLAG GMBH 00840712457 P552LW [PERSON_NAME], [PERSON_NAME],…" at bounding box center [480, 345] width 847 height 114
copy span "[PERSON_NAME] MUSIKVERLAG GMBH"
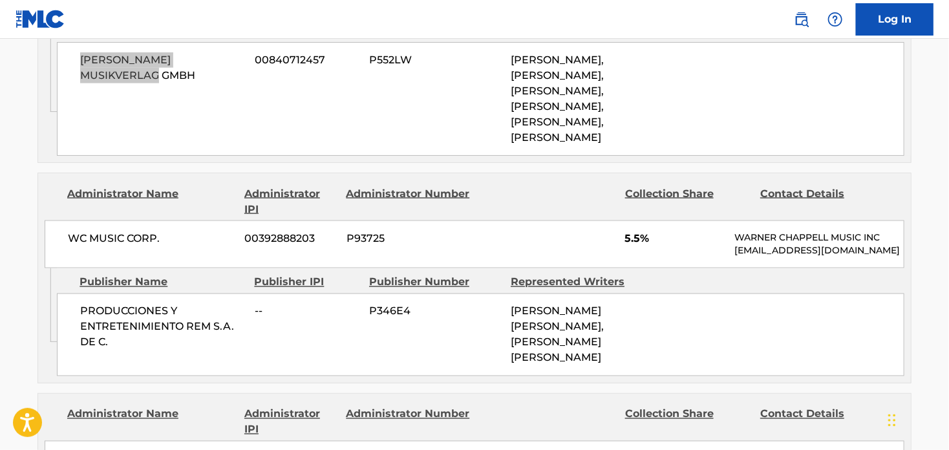
scroll to position [905, 0]
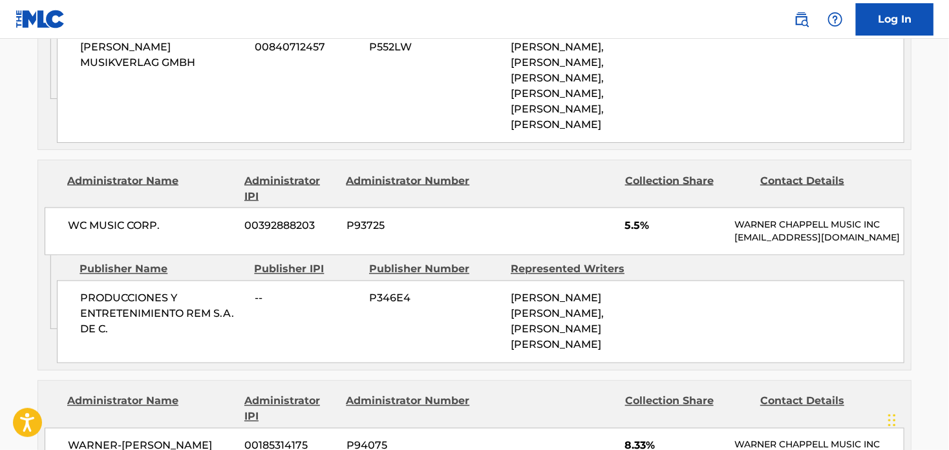
click at [115, 327] on span "PRODUCCIONES Y ENTRETENIMIENTO REM S.A. DE C." at bounding box center [162, 314] width 165 height 47
drag, startPoint x: 111, startPoint y: 324, endPoint x: 80, endPoint y: 291, distance: 45.7
click at [80, 291] on span "PRODUCCIONES Y ENTRETENIMIENTO REM S.A. DE C." at bounding box center [162, 314] width 165 height 47
copy span "PRODUCCIONES Y ENTRETENIMIENTO REM S.A. DE C."
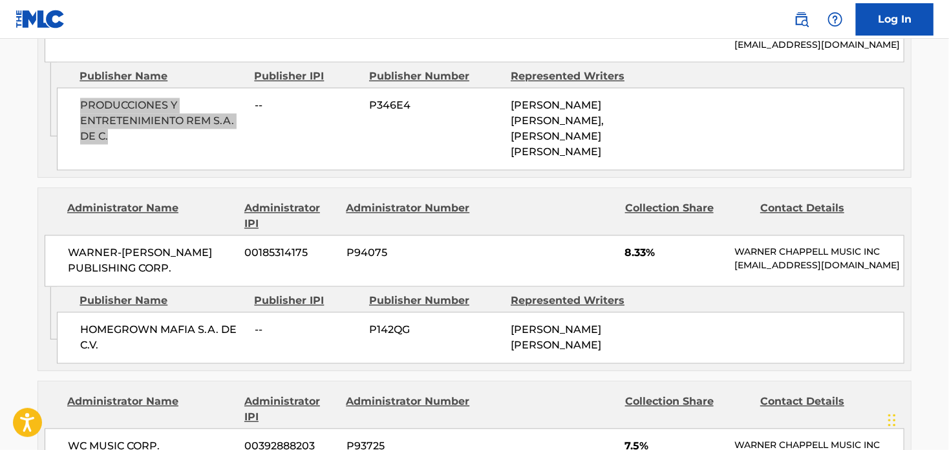
scroll to position [1099, 0]
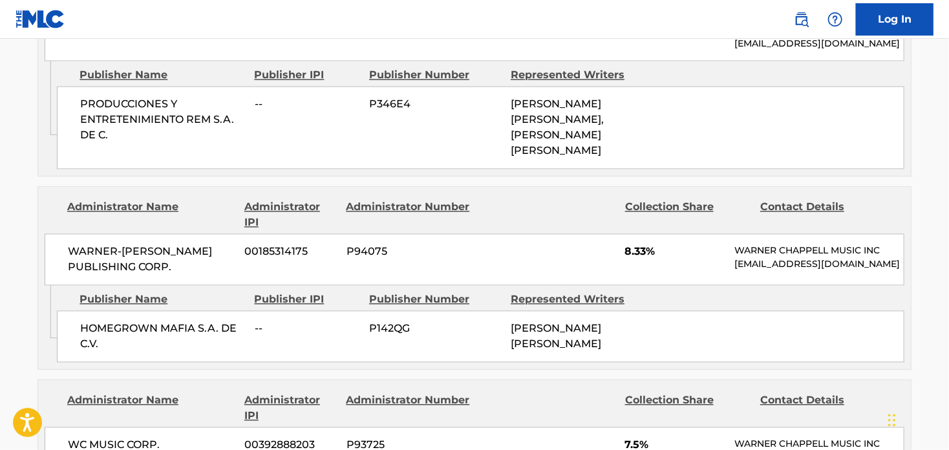
click at [158, 251] on span "WARNER-[PERSON_NAME] PUBLISHING CORP." at bounding box center [151, 259] width 167 height 31
drag, startPoint x: 180, startPoint y: 248, endPoint x: 64, endPoint y: 228, distance: 117.3
click at [64, 234] on div "WARNER-[PERSON_NAME] PUBLISHING CORP. 00185314175 P94075 8.33% [PERSON_NAME] MU…" at bounding box center [475, 260] width 860 height 52
copy span "WARNER-[PERSON_NAME] PUBLISHING CORP."
drag, startPoint x: 122, startPoint y: 328, endPoint x: 78, endPoint y: 303, distance: 49.8
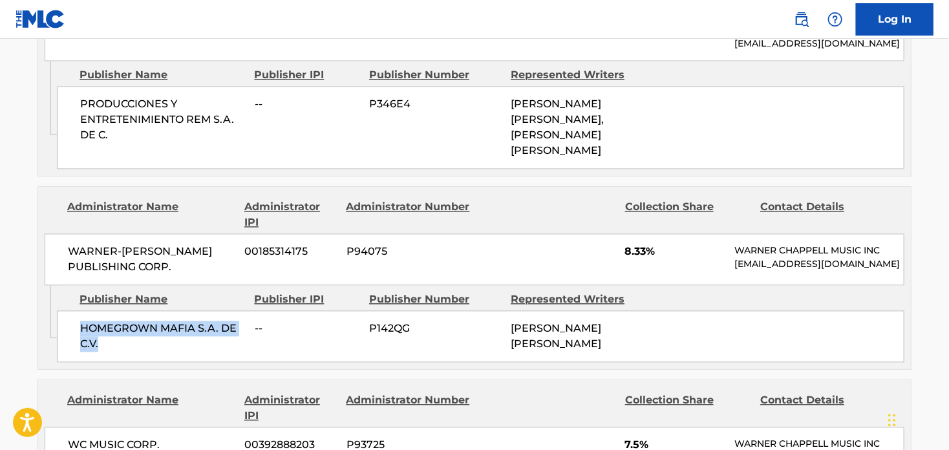
click at [78, 311] on div "HOMEGROWN MAFIA S.A. DE C.V. -- P142QG [PERSON_NAME] [PERSON_NAME]" at bounding box center [480, 337] width 847 height 52
copy span "HOMEGROWN MAFIA S.A. DE C.V."
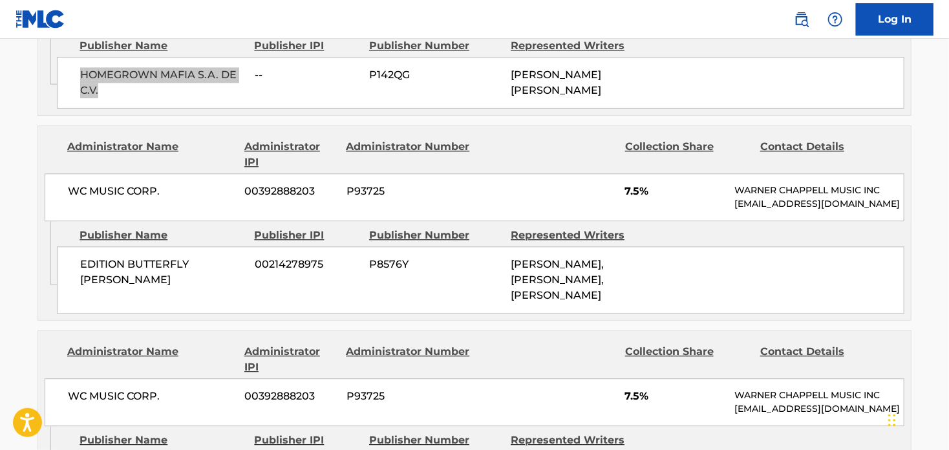
scroll to position [1357, 0]
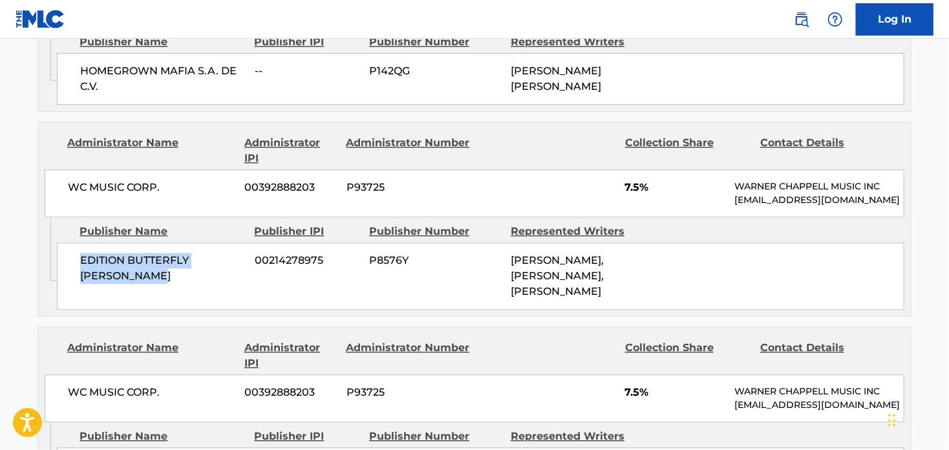
drag, startPoint x: 118, startPoint y: 256, endPoint x: 78, endPoint y: 237, distance: 44.8
click at [78, 242] on div "EDITION BUTTERFLY [PERSON_NAME] 00214278975 P8576Y [PERSON_NAME], [PERSON_NAME]…" at bounding box center [480, 275] width 847 height 67
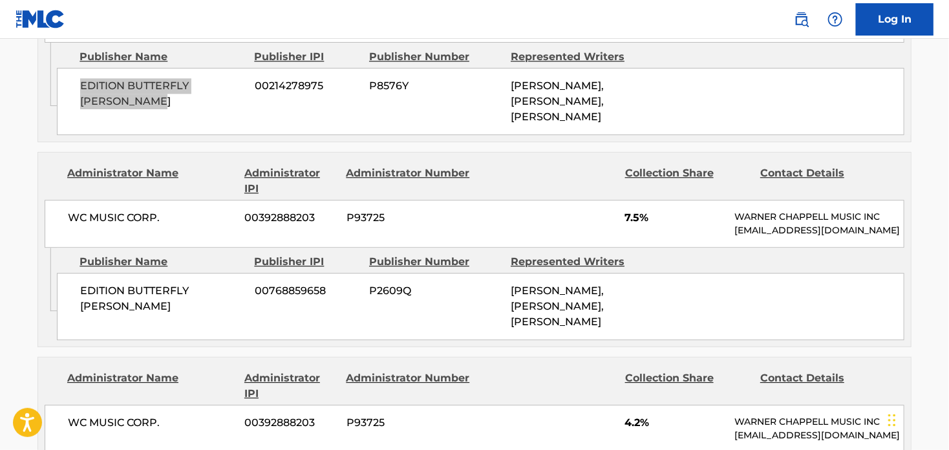
scroll to position [1551, 0]
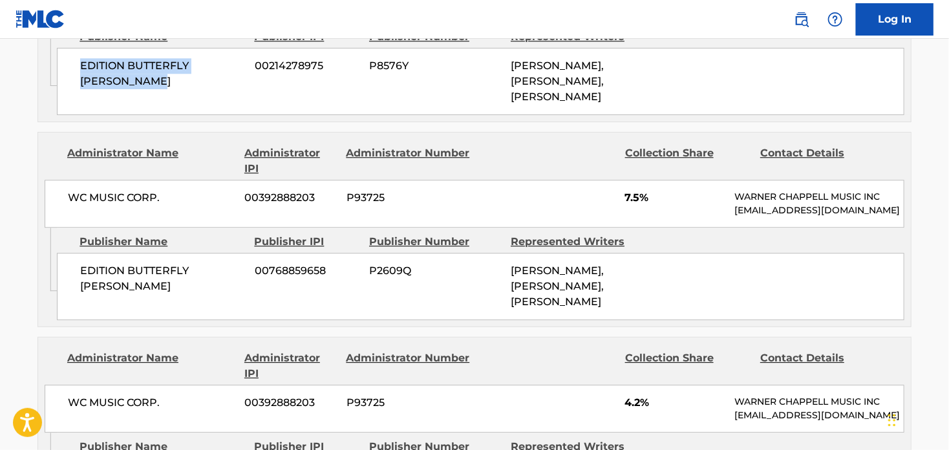
drag, startPoint x: 182, startPoint y: 265, endPoint x: 79, endPoint y: 250, distance: 104.6
click at [79, 253] on div "EDITION BUTTERFLY [PERSON_NAME] 00768859658 P2609Q [PERSON_NAME], [PERSON_NAME]…" at bounding box center [480, 286] width 847 height 67
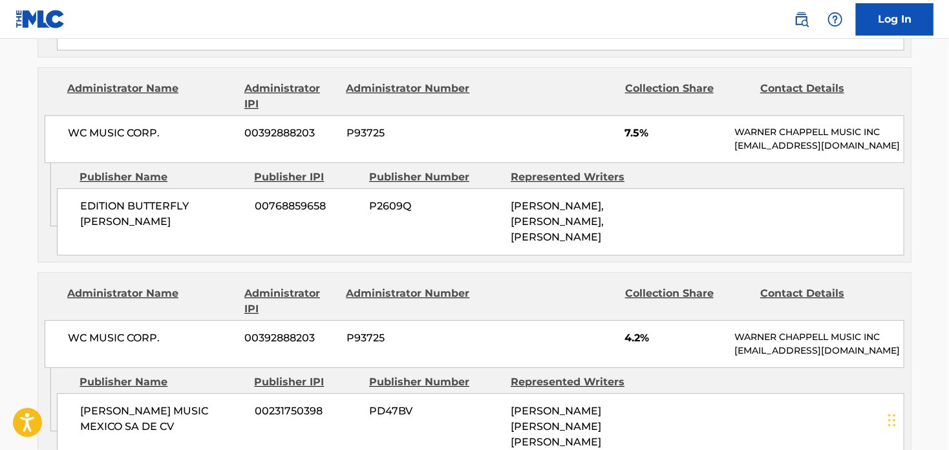
scroll to position [1680, 0]
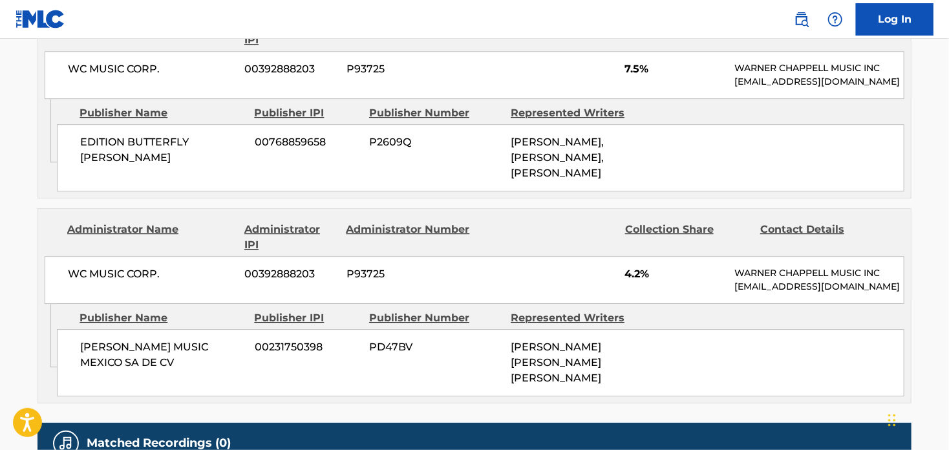
drag, startPoint x: 187, startPoint y: 342, endPoint x: 174, endPoint y: 341, distance: 12.9
click at [186, 342] on span "[PERSON_NAME] MUSIC MEXICO SA DE CV" at bounding box center [162, 354] width 165 height 31
drag, startPoint x: 180, startPoint y: 341, endPoint x: 68, endPoint y: 319, distance: 114.0
click at [68, 329] on div "[PERSON_NAME] MUSIC MEXICO SA DE CV 00231750398 PD47BV [PERSON_NAME] [PERSON_NA…" at bounding box center [480, 362] width 847 height 67
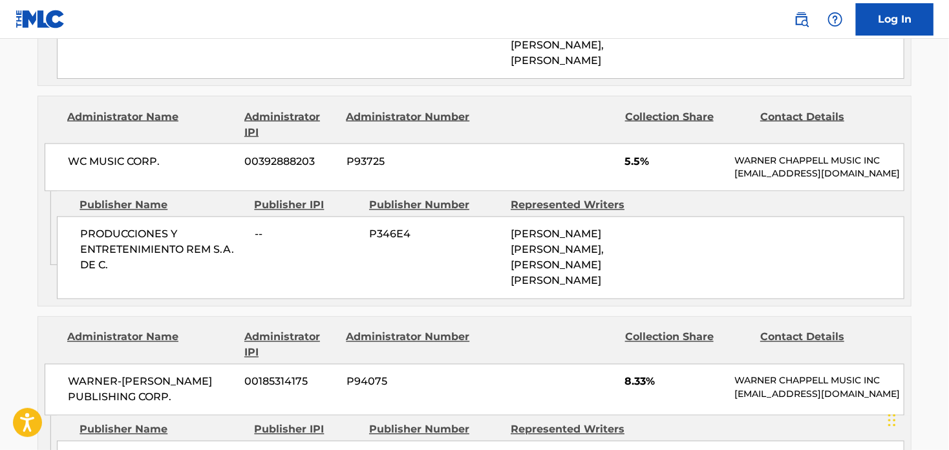
scroll to position [1099, 0]
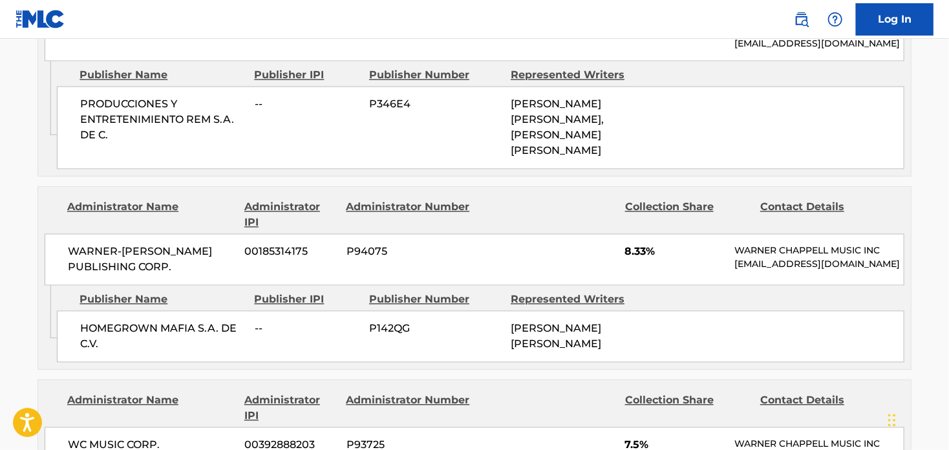
click at [546, 328] on span "[PERSON_NAME] [PERSON_NAME]" at bounding box center [556, 337] width 90 height 28
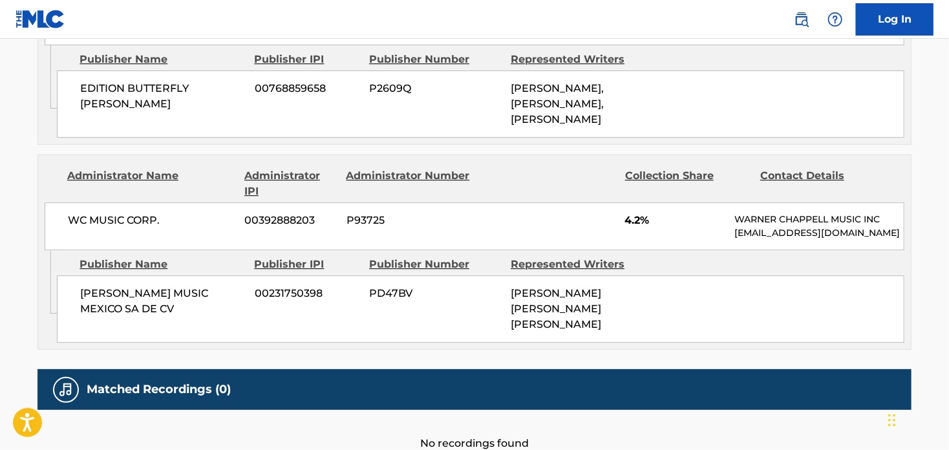
scroll to position [1745, 0]
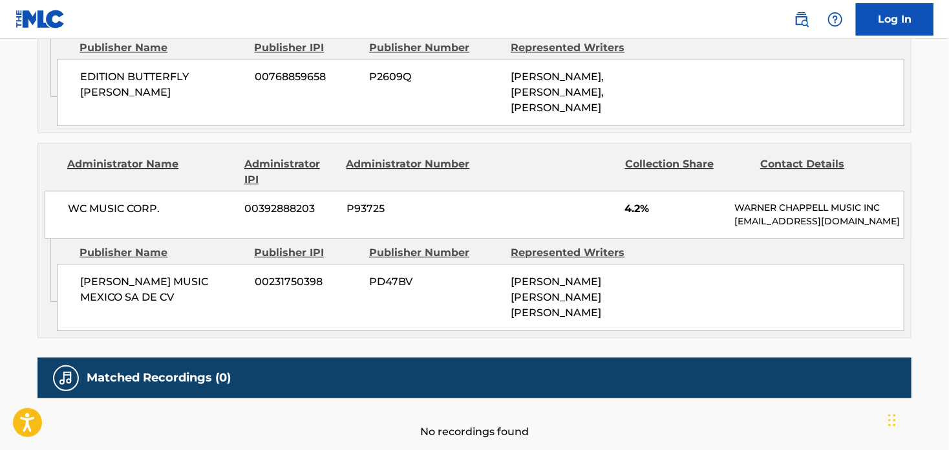
scroll to position [356, 0]
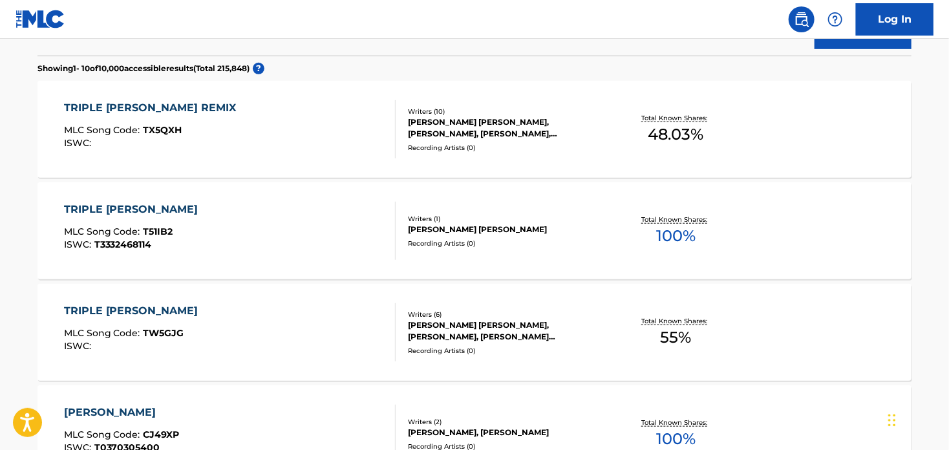
click at [113, 308] on div "TRIPLE [PERSON_NAME]" at bounding box center [134, 311] width 141 height 16
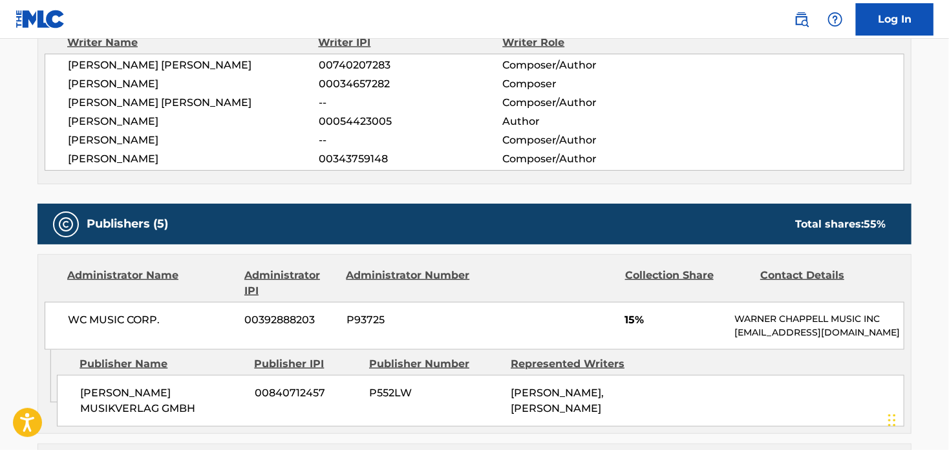
scroll to position [452, 0]
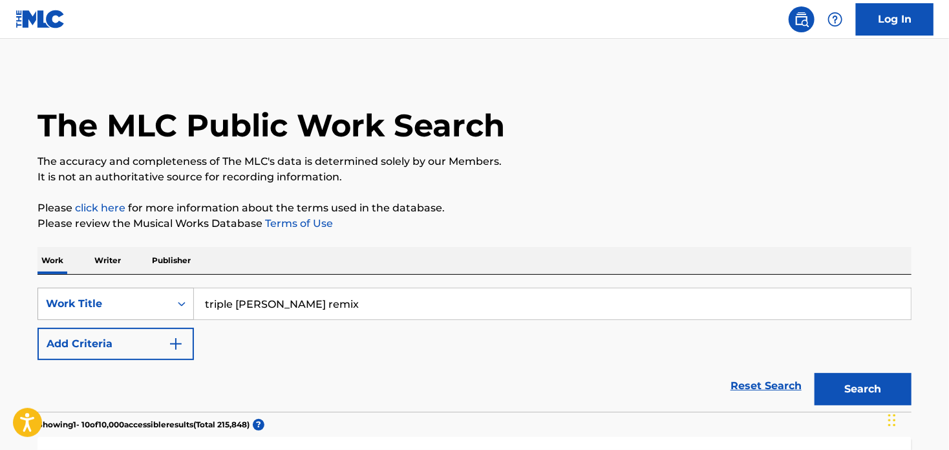
drag, startPoint x: 283, startPoint y: 308, endPoint x: 183, endPoint y: 301, distance: 100.4
click at [183, 301] on div "SearchWithCriteriaca31e272-51f4-4f4d-a5a9-b6453b1c57af Work Title triple [PERSO…" at bounding box center [474, 304] width 874 height 32
paste input "Fabricando Fantasias"
type input "Fabricando Fantasias"
click at [814, 373] on button "Search" at bounding box center [862, 389] width 97 height 32
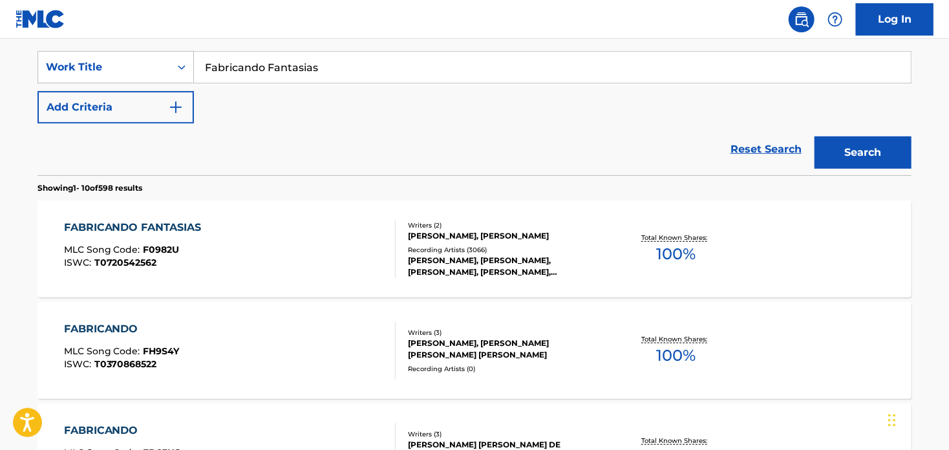
scroll to position [259, 0]
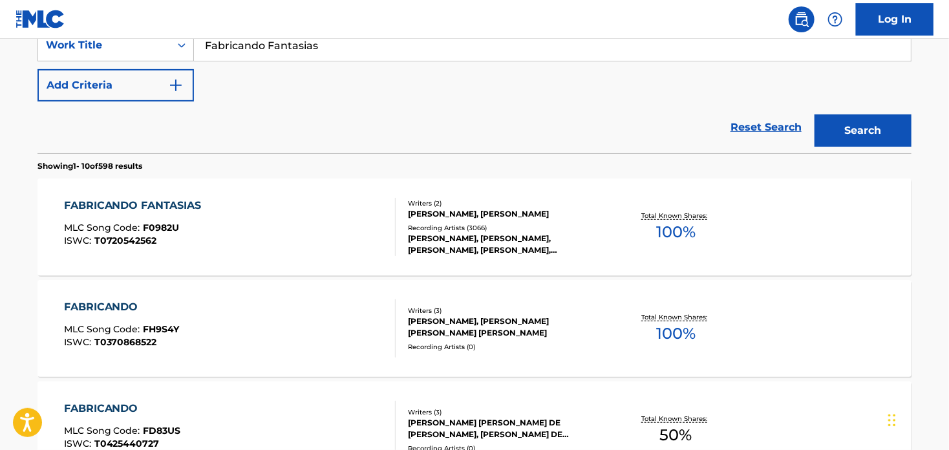
click at [138, 198] on div "FABRICANDO FANTASIAS" at bounding box center [136, 206] width 144 height 16
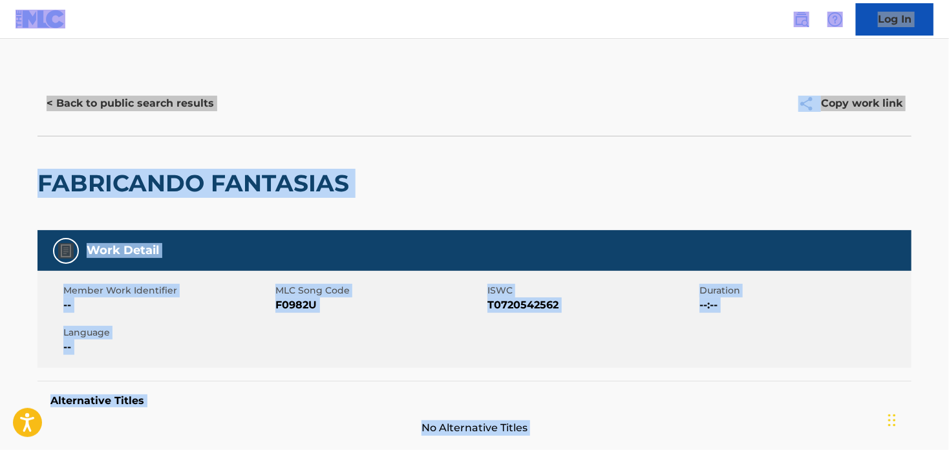
click at [111, 98] on button "< Back to public search results" at bounding box center [130, 103] width 186 height 32
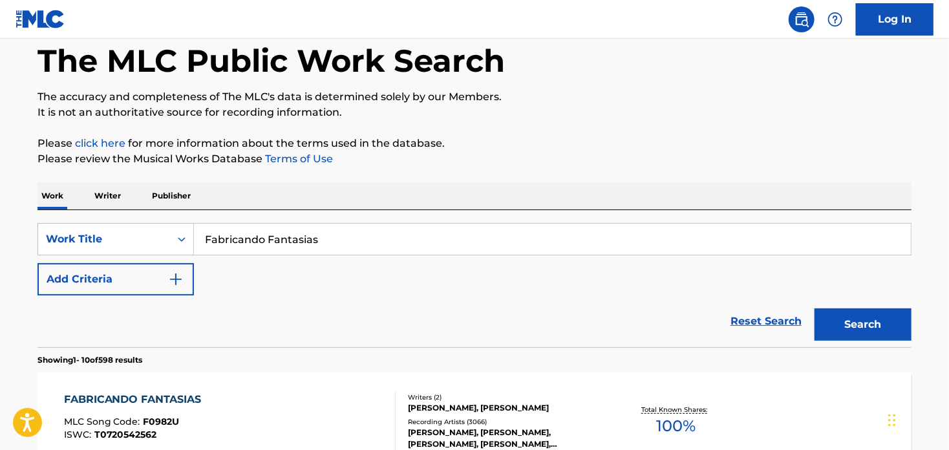
scroll to position [64, 0]
drag, startPoint x: 309, startPoint y: 238, endPoint x: 150, endPoint y: 204, distance: 162.5
paste input "La Tierra Del Olvido"
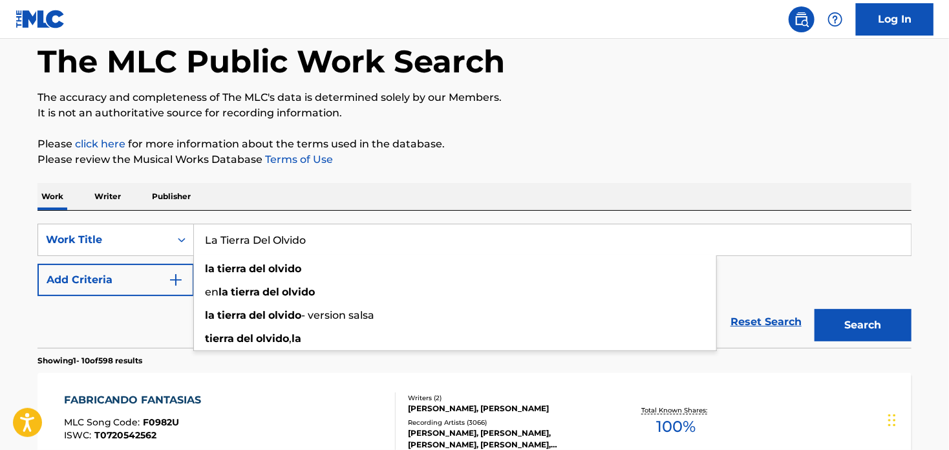
type input "La Tierra Del Olvido"
click at [856, 329] on button "Search" at bounding box center [862, 325] width 97 height 32
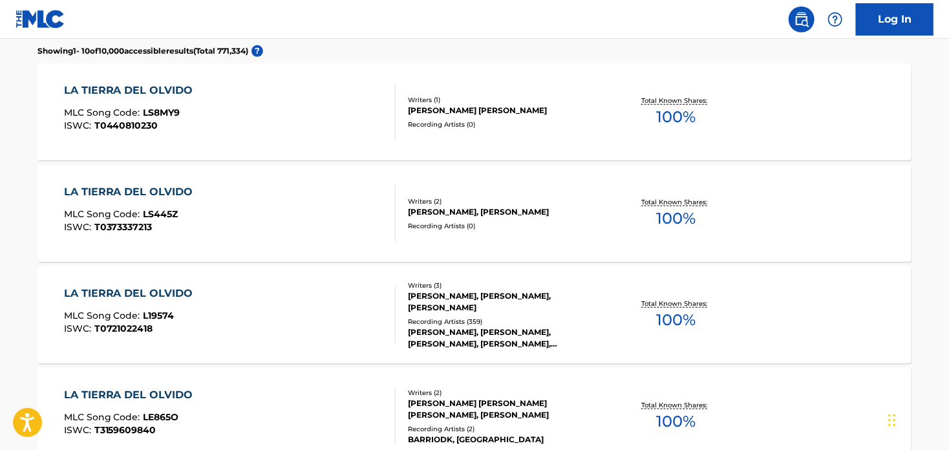
scroll to position [387, 0]
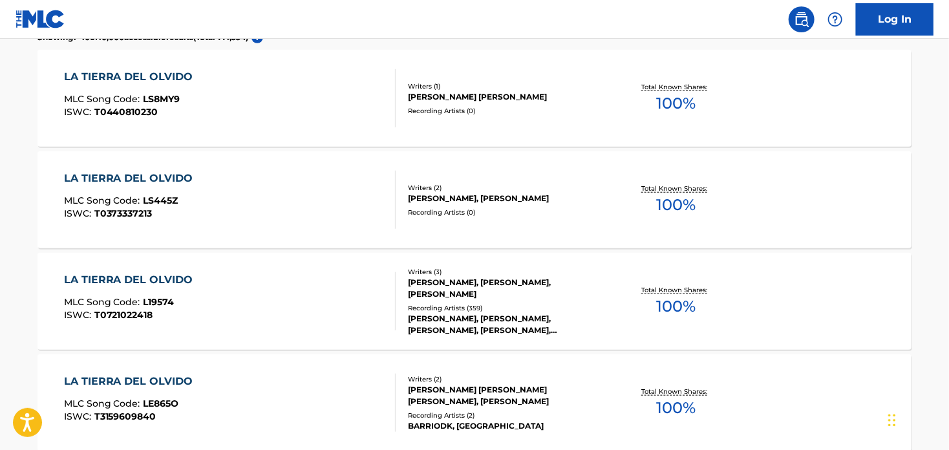
click at [151, 272] on div "LA TIERRA DEL OLVIDO" at bounding box center [132, 280] width 136 height 16
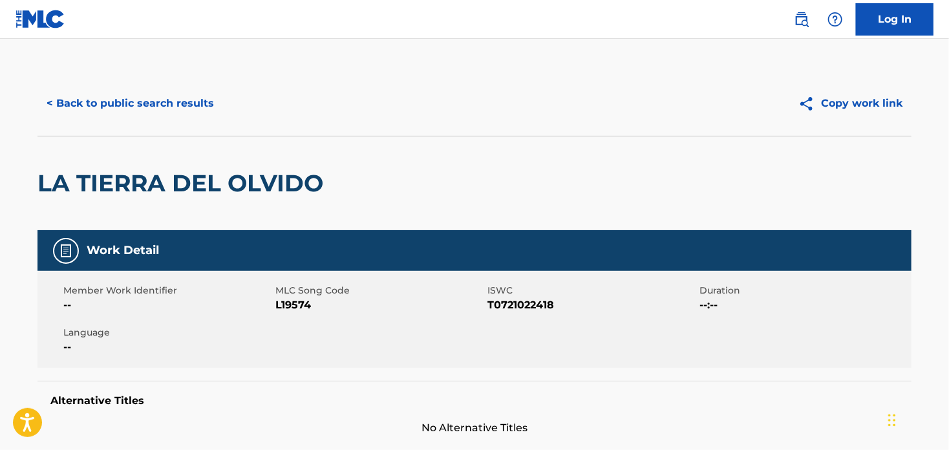
click at [125, 98] on button "< Back to public search results" at bounding box center [130, 103] width 186 height 32
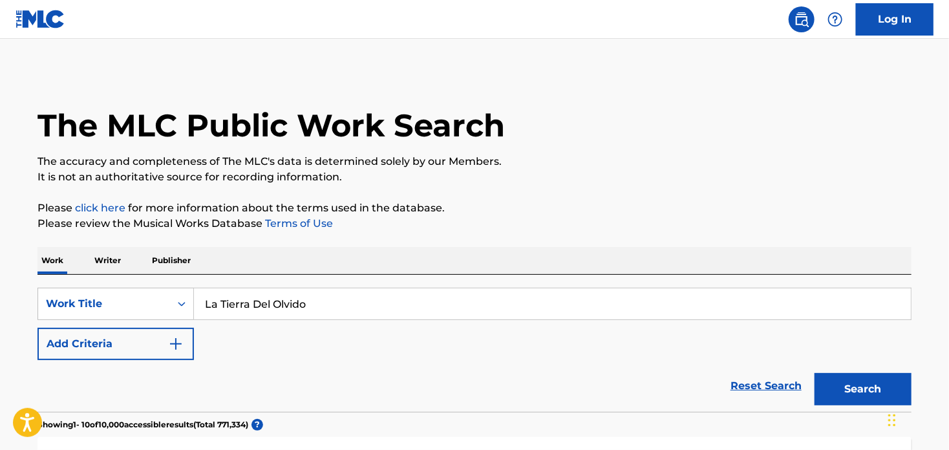
drag, startPoint x: 348, startPoint y: 310, endPoint x: 213, endPoint y: 303, distance: 134.6
click at [182, 303] on div "SearchWithCriteriaca31e272-51f4-4f4d-a5a9-b6453b1c57af Work Title La Tierra Del…" at bounding box center [474, 304] width 874 height 32
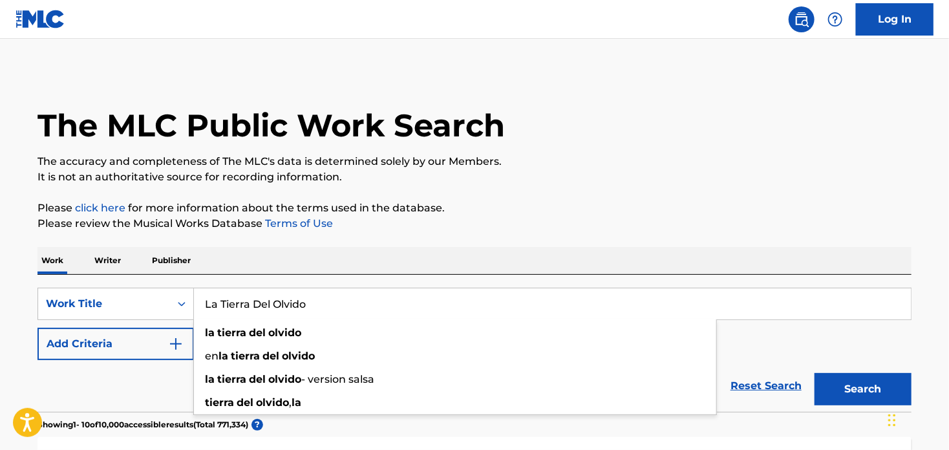
paste input "El Meneit"
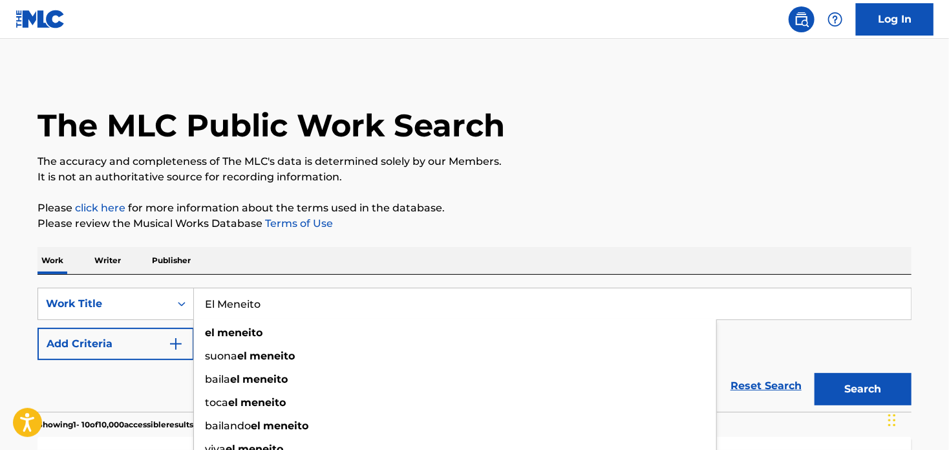
type input "El Meneito"
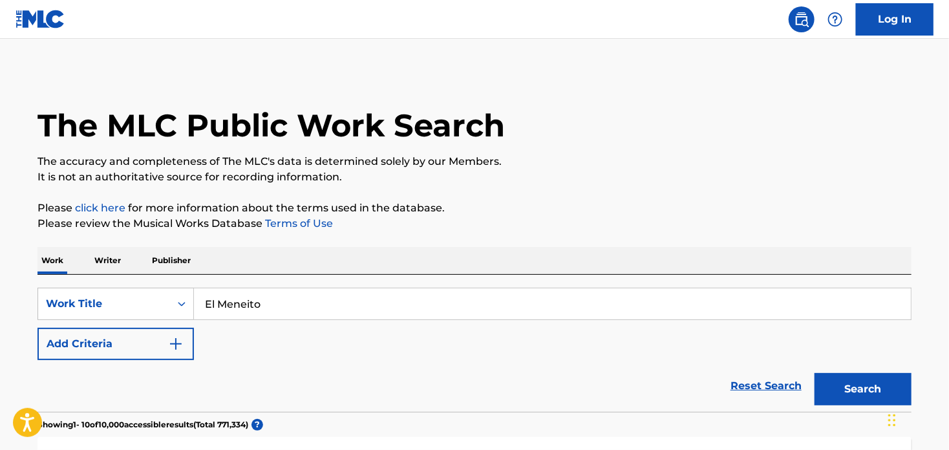
click at [873, 384] on button "Search" at bounding box center [862, 389] width 97 height 32
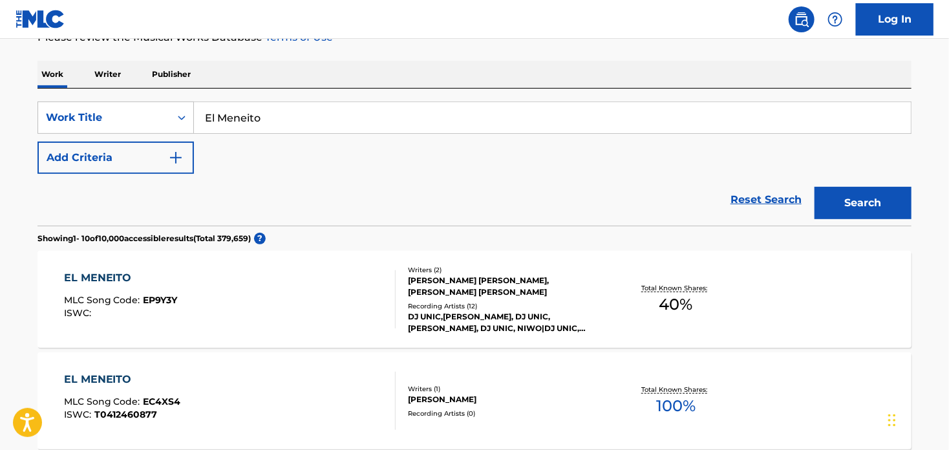
scroll to position [194, 0]
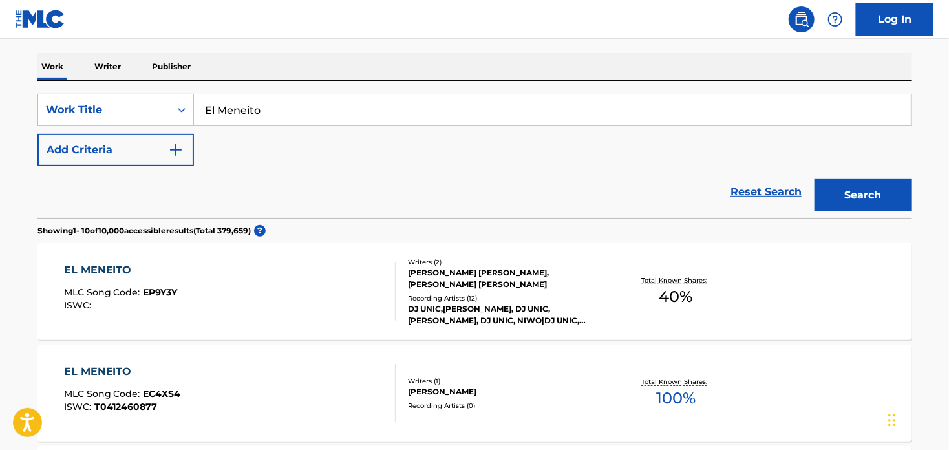
click at [180, 144] on img "Search Form" at bounding box center [176, 150] width 16 height 16
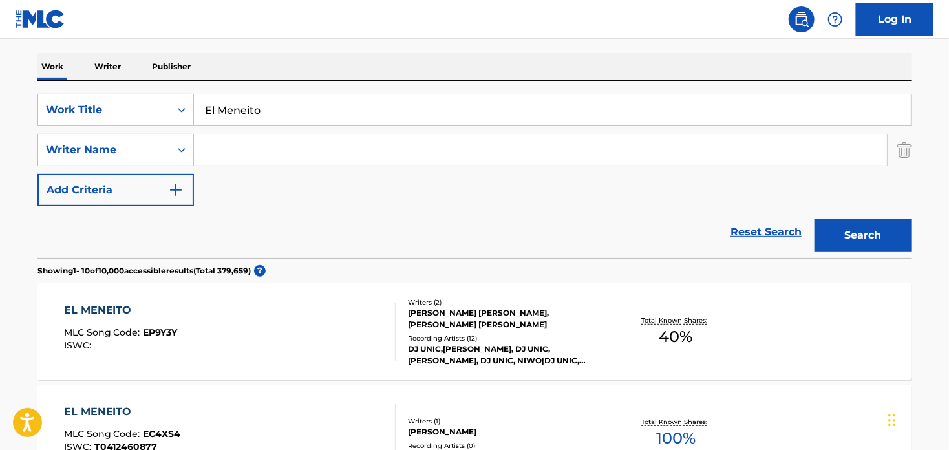
scroll to position [259, 0]
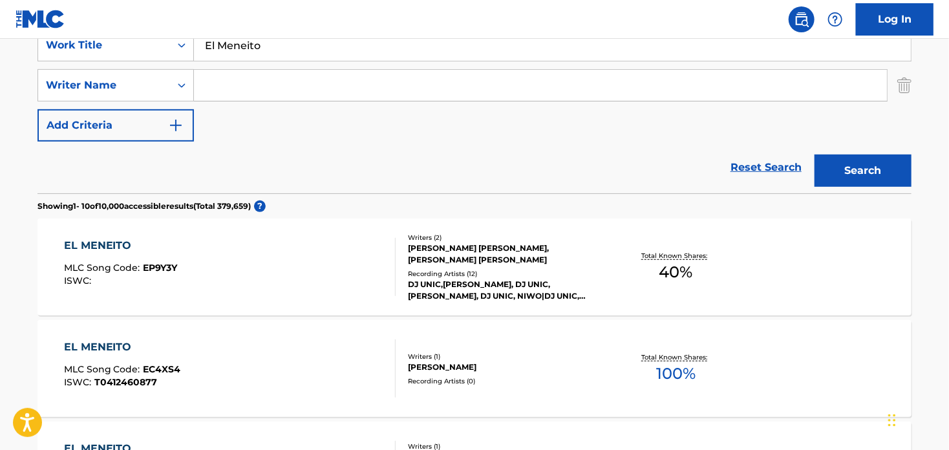
click at [500, 149] on div "Reset Search Search" at bounding box center [474, 168] width 874 height 52
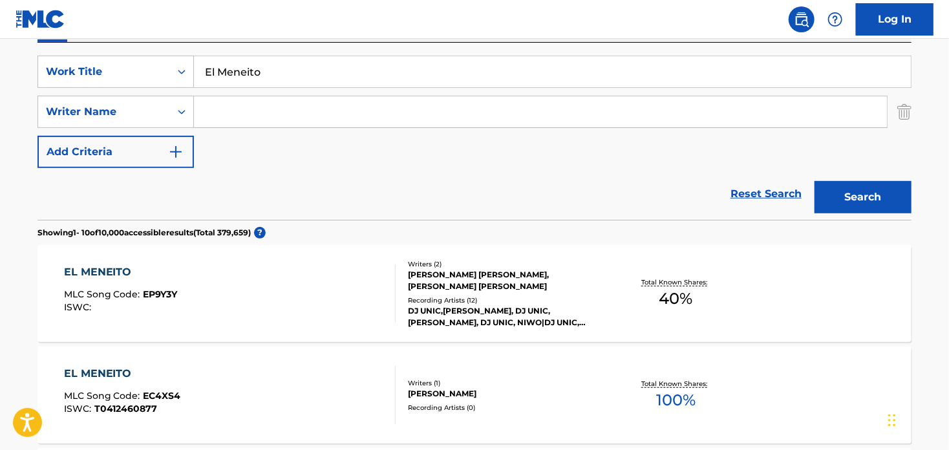
scroll to position [194, 0]
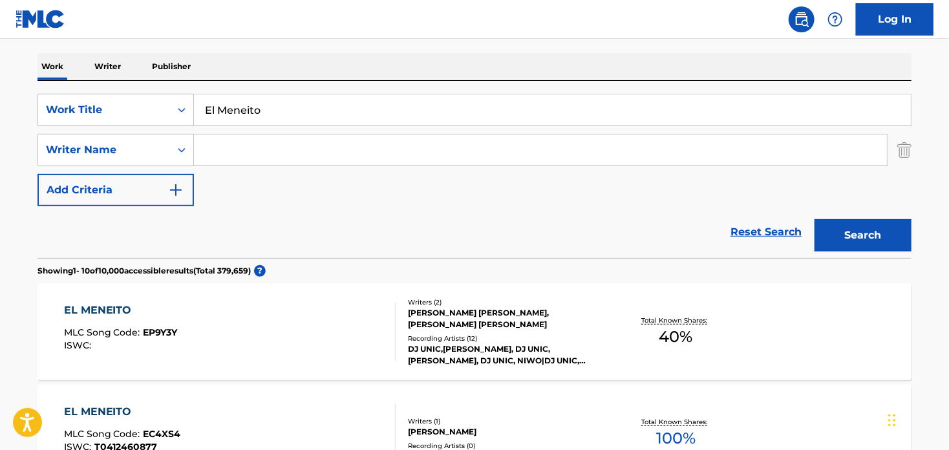
click at [240, 144] on input "Search Form" at bounding box center [540, 149] width 693 height 31
click at [213, 151] on input "Search Form" at bounding box center [540, 149] width 693 height 31
click at [319, 157] on input "Search Form" at bounding box center [540, 149] width 693 height 31
paste input "[PERSON_NAME]"
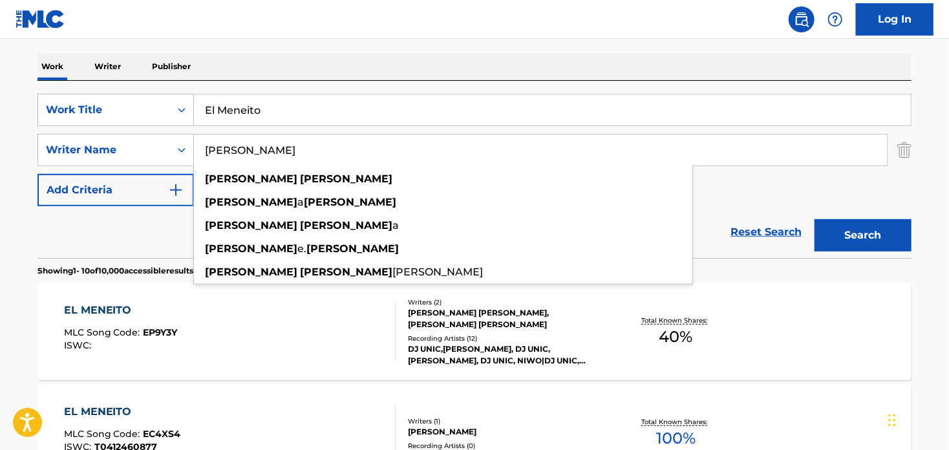
type input "[PERSON_NAME]"
click at [873, 232] on button "Search" at bounding box center [862, 235] width 97 height 32
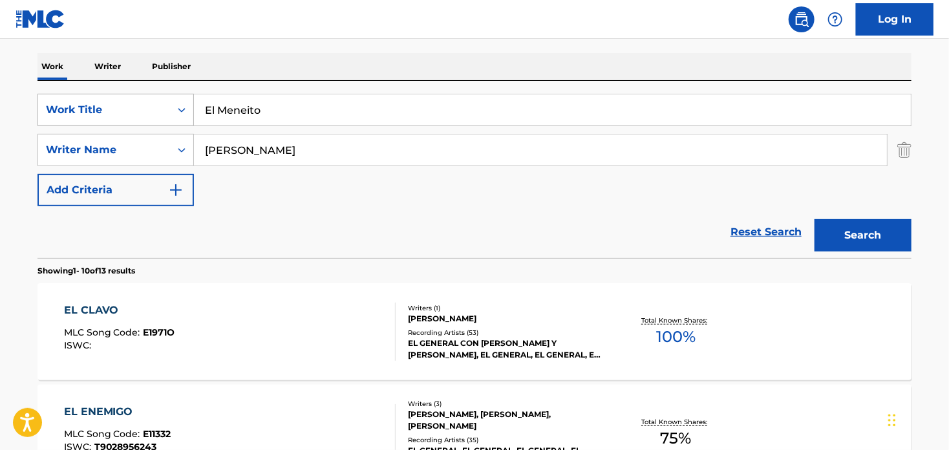
drag, startPoint x: 219, startPoint y: 108, endPoint x: 138, endPoint y: 100, distance: 81.8
click at [138, 100] on div "SearchWithCriteriaca31e272-51f4-4f4d-a5a9-b6453b1c57af Work Title El Meneito" at bounding box center [474, 110] width 874 height 32
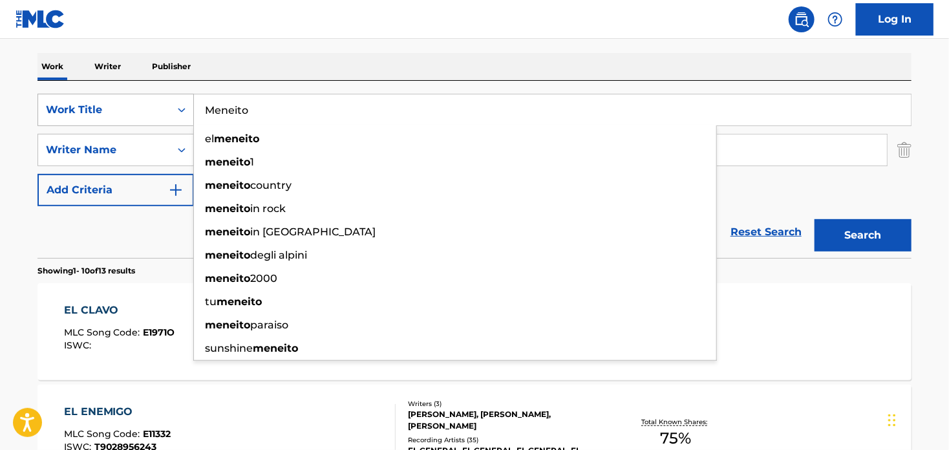
type input "Meneito"
click at [814, 219] on button "Search" at bounding box center [862, 235] width 97 height 32
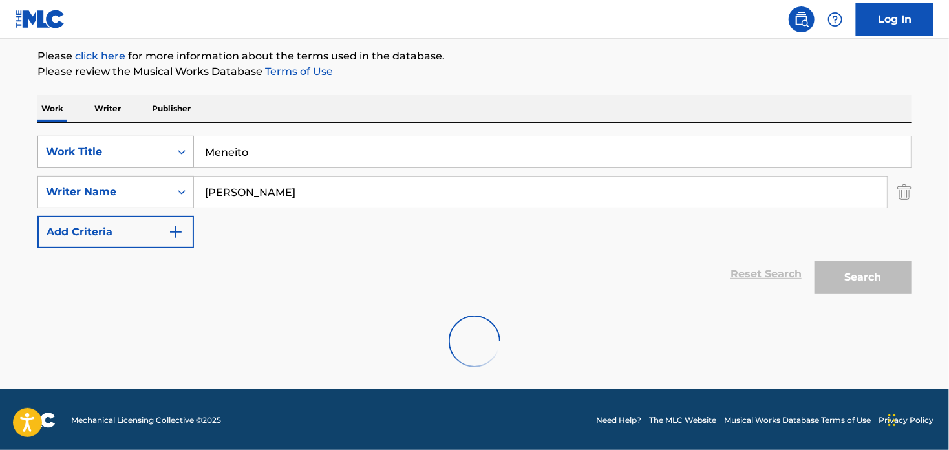
scroll to position [110, 0]
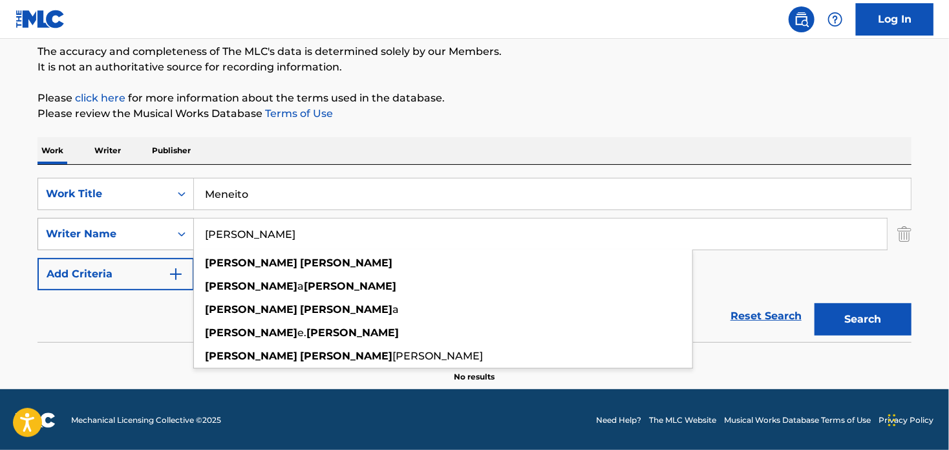
drag, startPoint x: 300, startPoint y: 244, endPoint x: 127, endPoint y: 242, distance: 172.6
click at [128, 244] on div "SearchWithCriteriaf8344360-60f1-40f1-a7ab-a21f7f7cba4b Writer Name [PERSON_NAME…" at bounding box center [474, 234] width 874 height 32
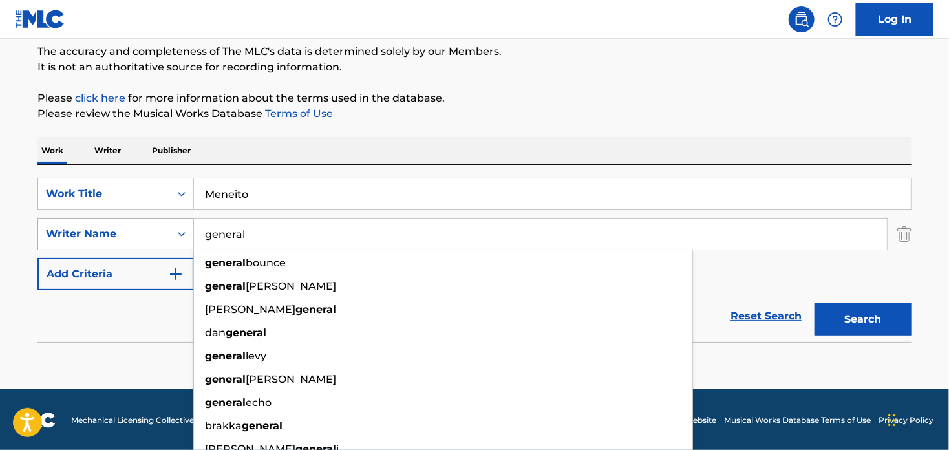
type input "general"
click at [814, 303] on button "Search" at bounding box center [862, 319] width 97 height 32
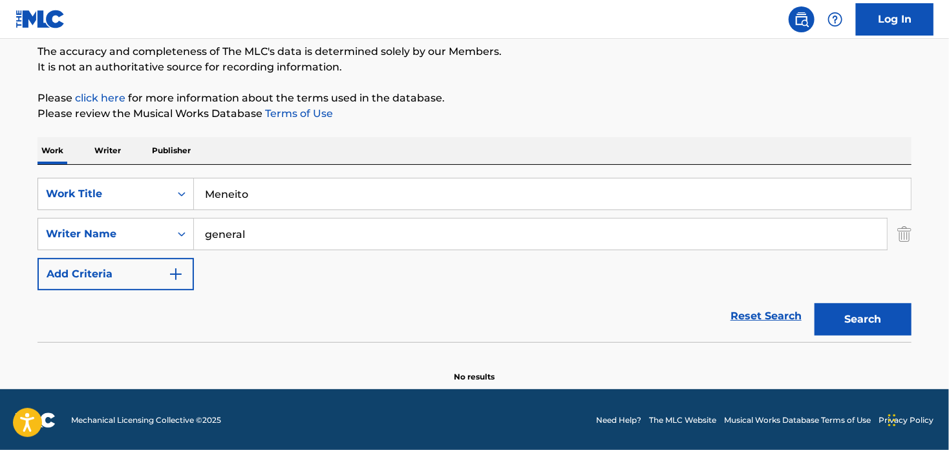
scroll to position [0, 0]
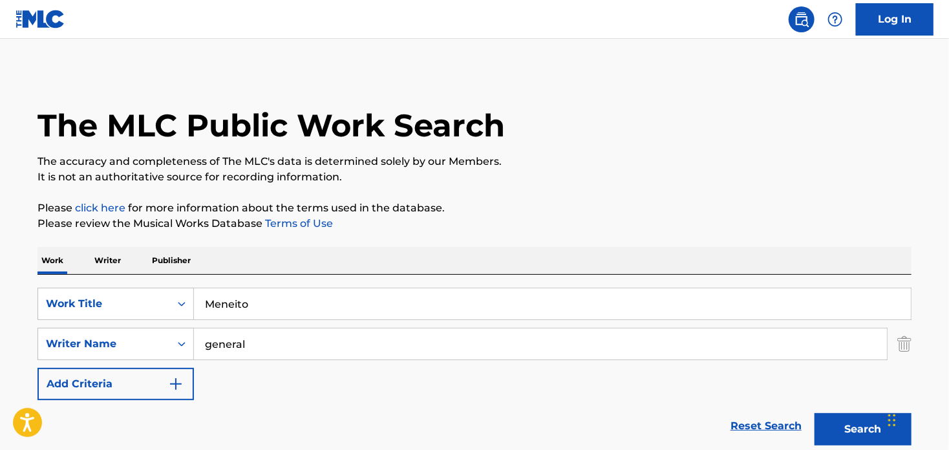
click at [235, 303] on input "Meneito" at bounding box center [552, 303] width 717 height 31
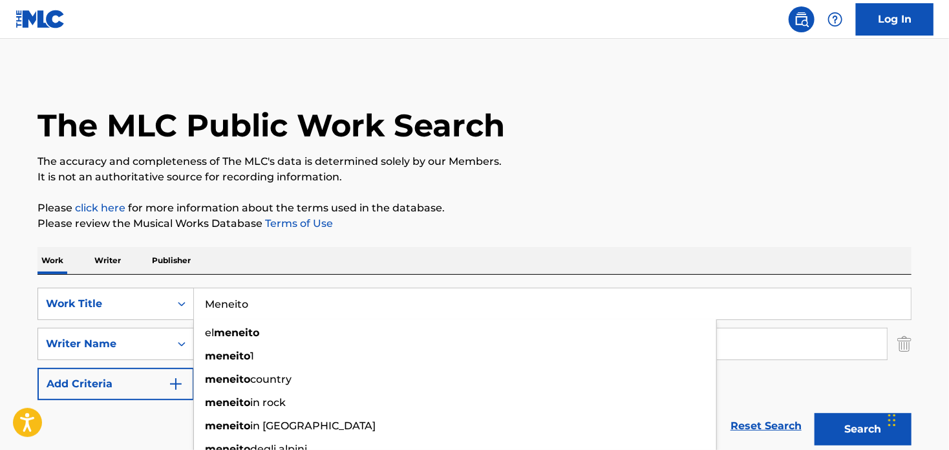
click at [235, 303] on input "Meneito" at bounding box center [552, 303] width 717 height 31
paste input "ayonesa"
type input "Mayonesa"
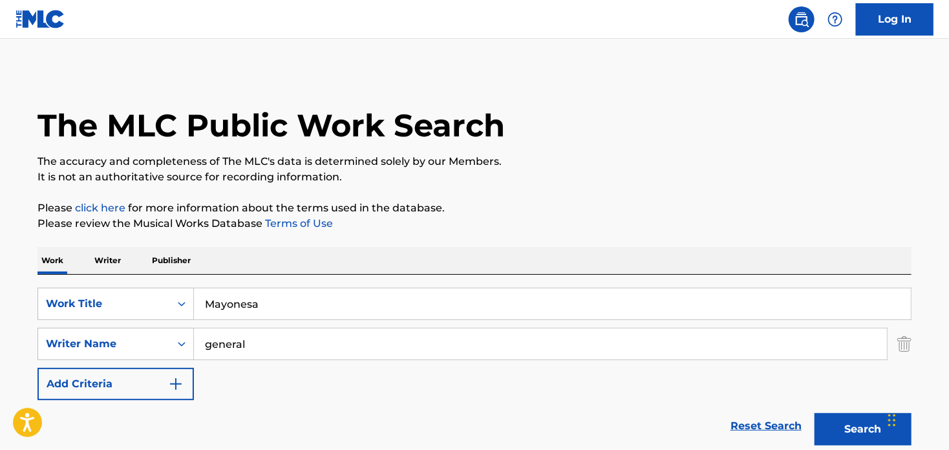
click at [806, 259] on div "Work Writer Publisher" at bounding box center [474, 260] width 874 height 27
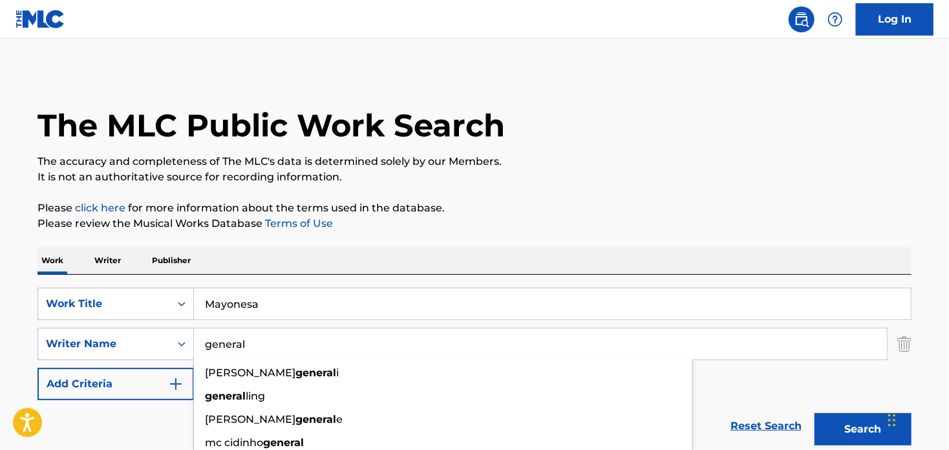
click at [215, 343] on input "general" at bounding box center [540, 343] width 693 height 31
paste input "[PERSON_NAME]"
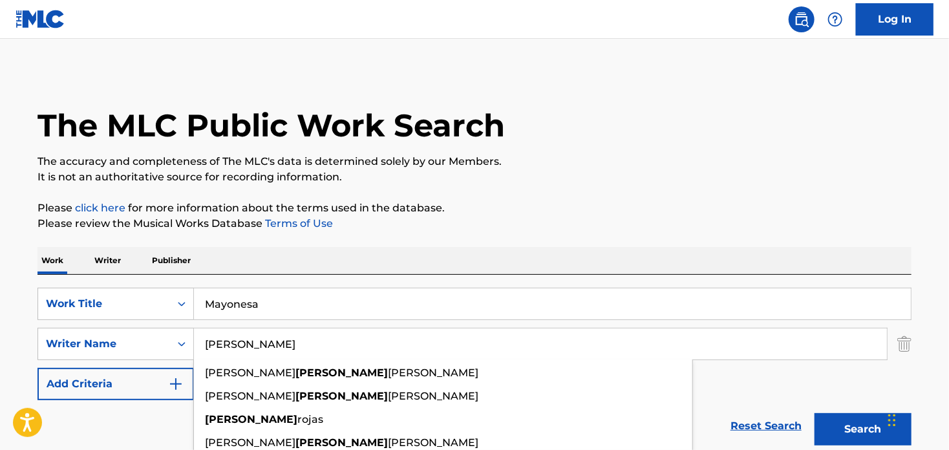
type input "[PERSON_NAME]"
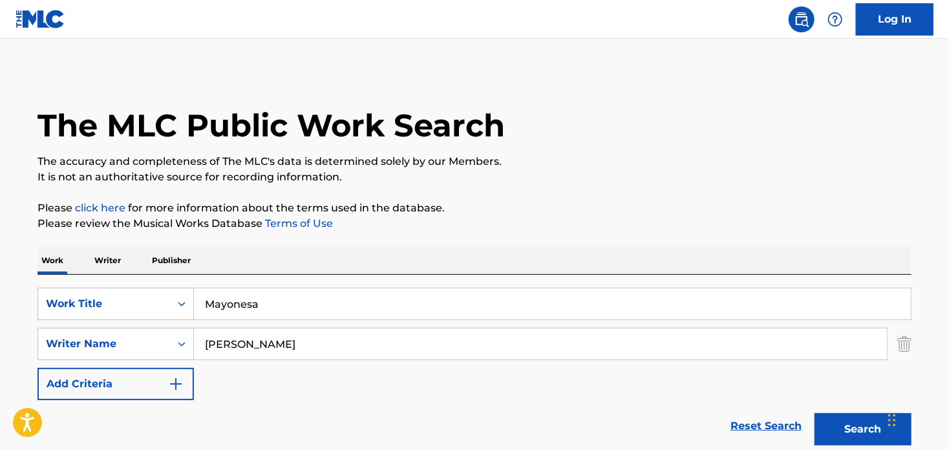
click at [778, 259] on div "Work Writer Publisher" at bounding box center [474, 260] width 874 height 27
click at [837, 430] on button "Search" at bounding box center [862, 429] width 97 height 32
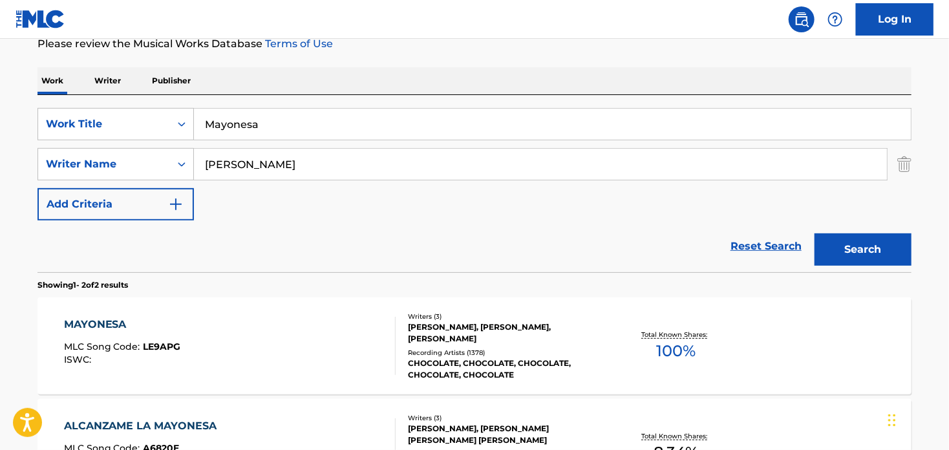
scroll to position [194, 0]
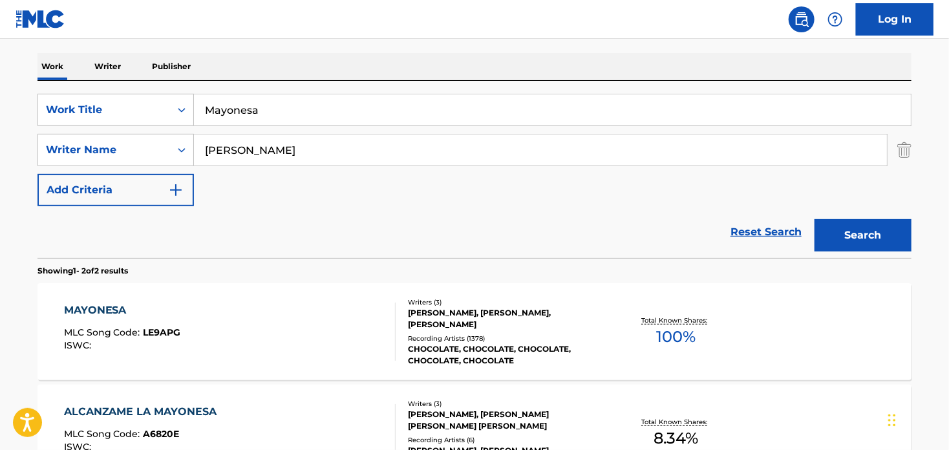
click at [96, 305] on div "MAYONESA" at bounding box center [122, 311] width 117 height 16
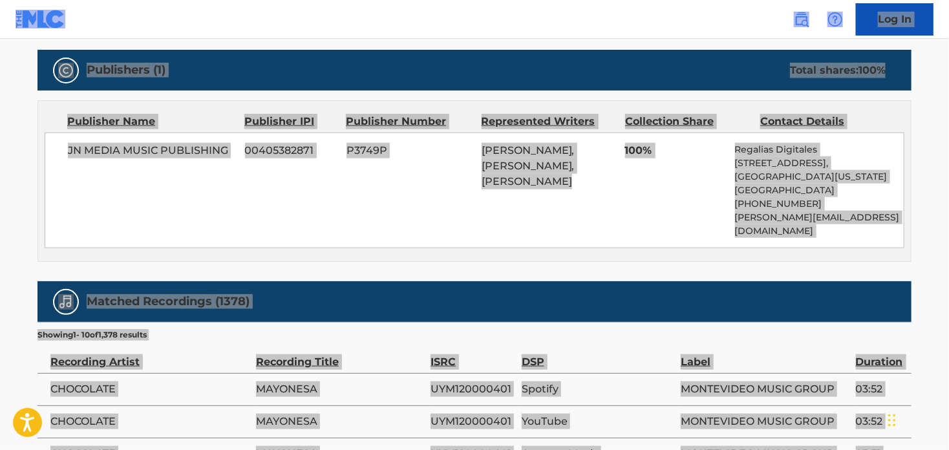
scroll to position [517, 0]
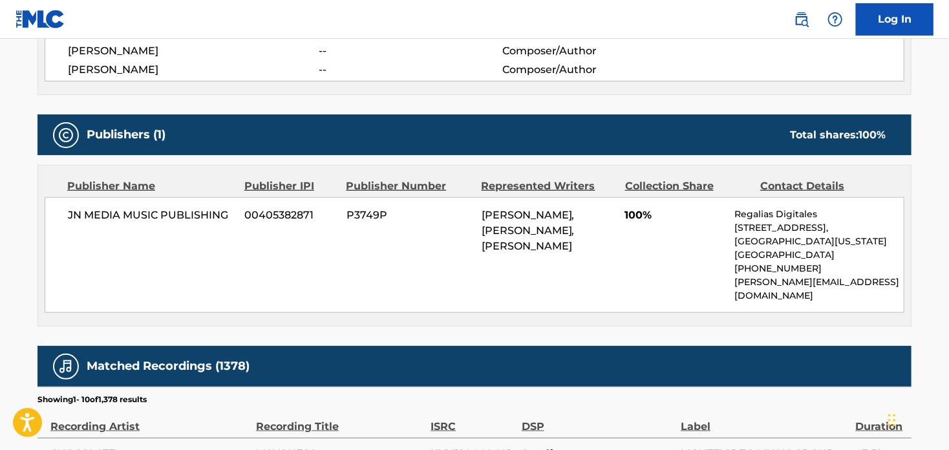
click at [217, 217] on span "JN MEDIA MUSIC PUBLISHING" at bounding box center [151, 215] width 167 height 16
click at [227, 209] on span "JN MEDIA MUSIC PUBLISHING" at bounding box center [151, 215] width 167 height 16
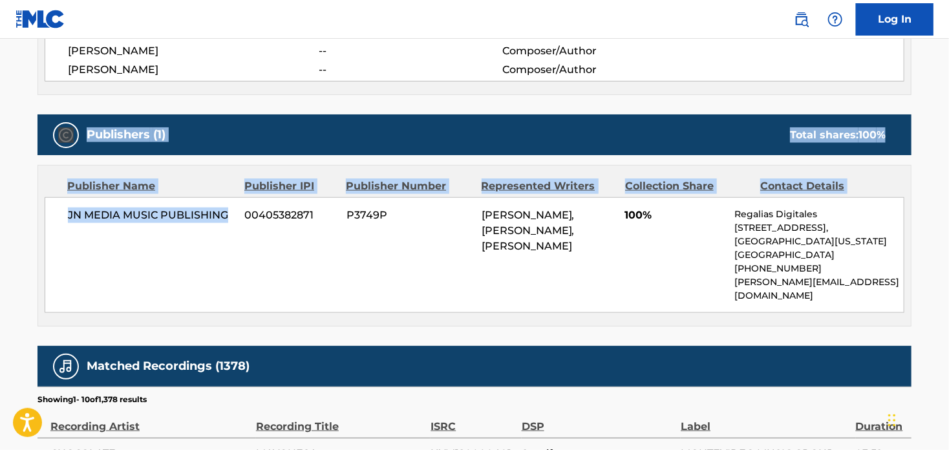
drag, startPoint x: 231, startPoint y: 214, endPoint x: 0, endPoint y: 136, distance: 243.7
click at [0, 136] on main "< Back to public search results Copy work link MAYONESA Work Detail Member Work…" at bounding box center [474, 175] width 949 height 1306
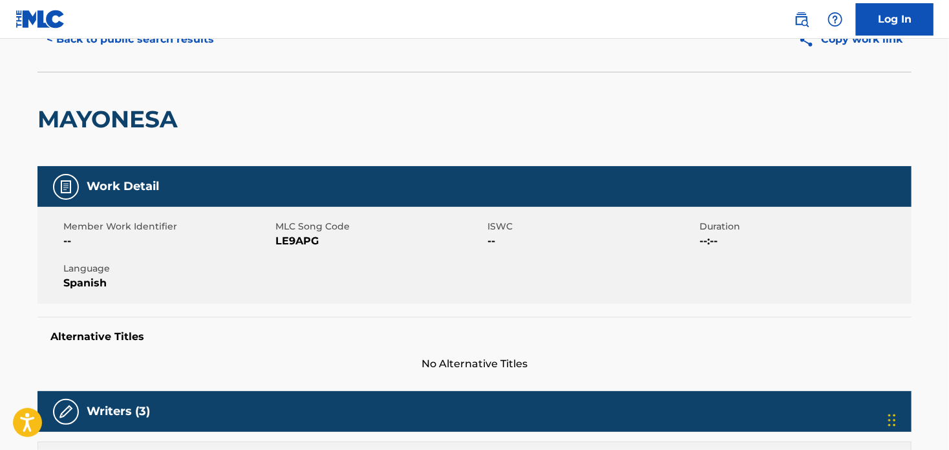
scroll to position [0, 0]
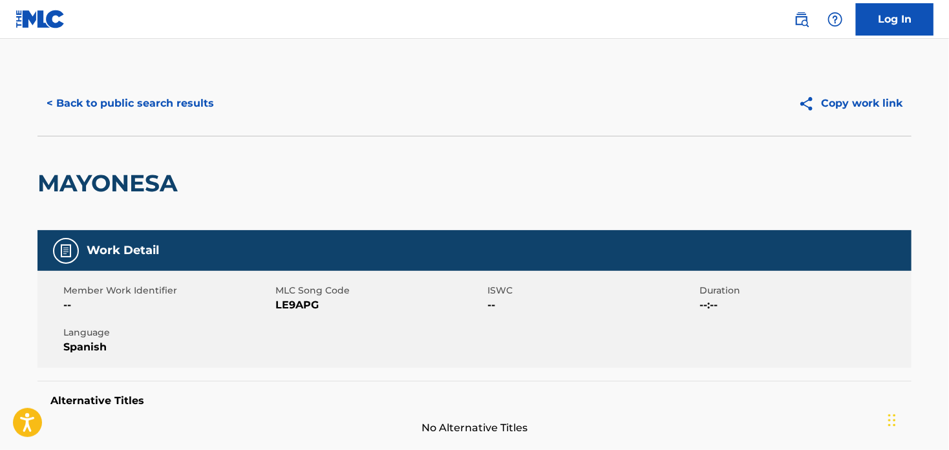
click at [116, 108] on button "< Back to public search results" at bounding box center [130, 103] width 186 height 32
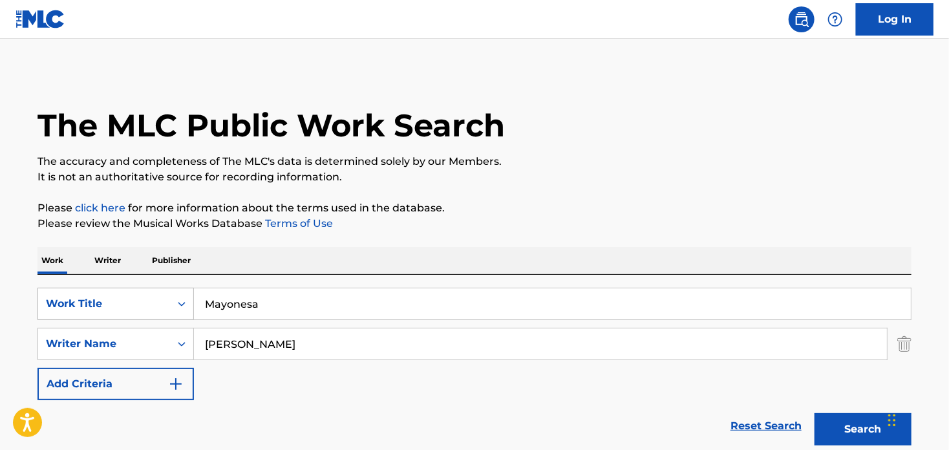
scroll to position [194, 0]
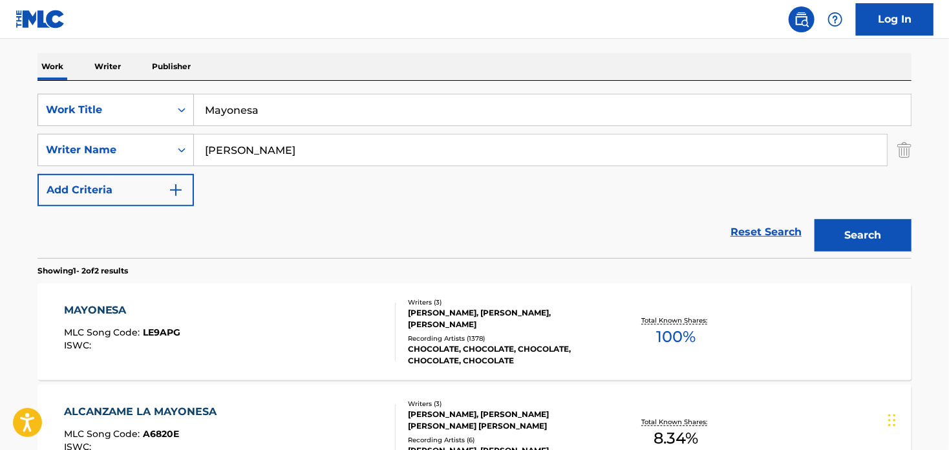
drag, startPoint x: 282, startPoint y: 115, endPoint x: 204, endPoint y: 109, distance: 78.5
click at [204, 109] on input "Mayonesa" at bounding box center [552, 109] width 717 height 31
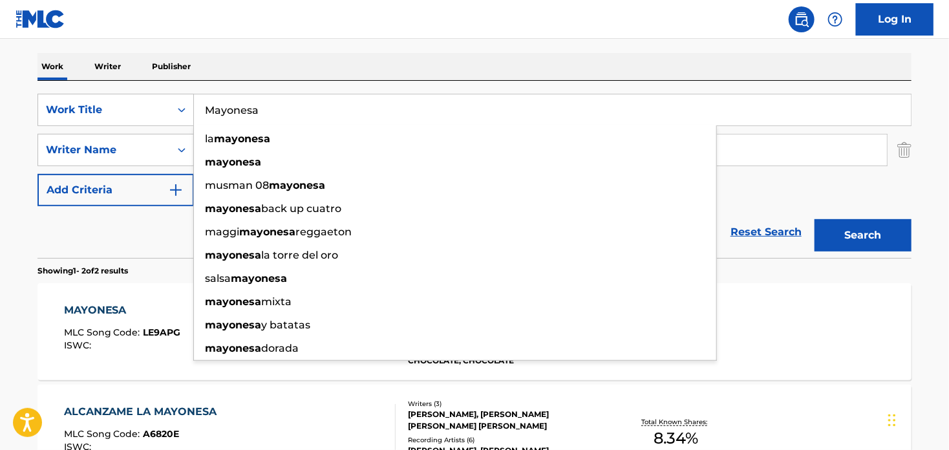
paste input "10Mil Mariposas"
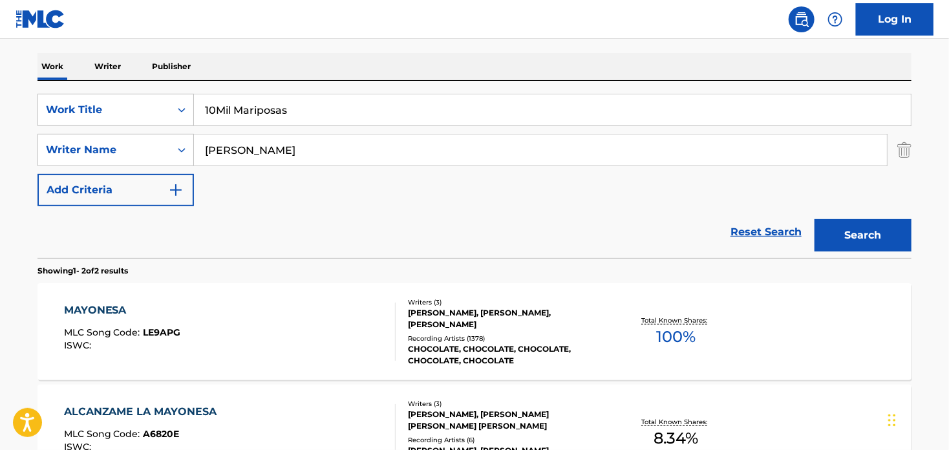
type input "10Mil Mariposas"
drag, startPoint x: 855, startPoint y: 245, endPoint x: 250, endPoint y: 174, distance: 608.6
click at [264, 191] on form "SearchWithCriteriaca31e272-51f4-4f4d-a5a9-b6453b1c57af Work Title 10Mil Maripos…" at bounding box center [474, 176] width 874 height 164
drag, startPoint x: 270, startPoint y: 144, endPoint x: 148, endPoint y: 136, distance: 121.8
click at [148, 136] on div "SearchWithCriteriaf8344360-60f1-40f1-a7ab-a21f7f7cba4b Writer Name [PERSON_NAME]" at bounding box center [474, 150] width 874 height 32
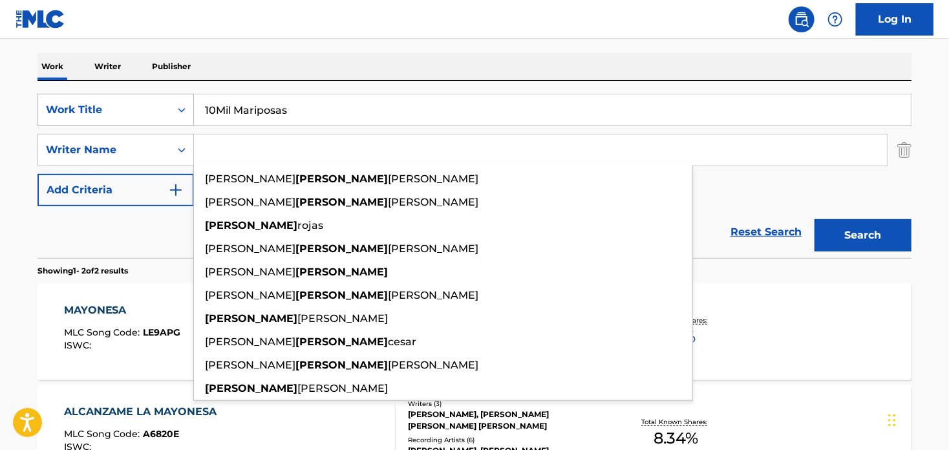
click at [814, 219] on button "Search" at bounding box center [862, 235] width 97 height 32
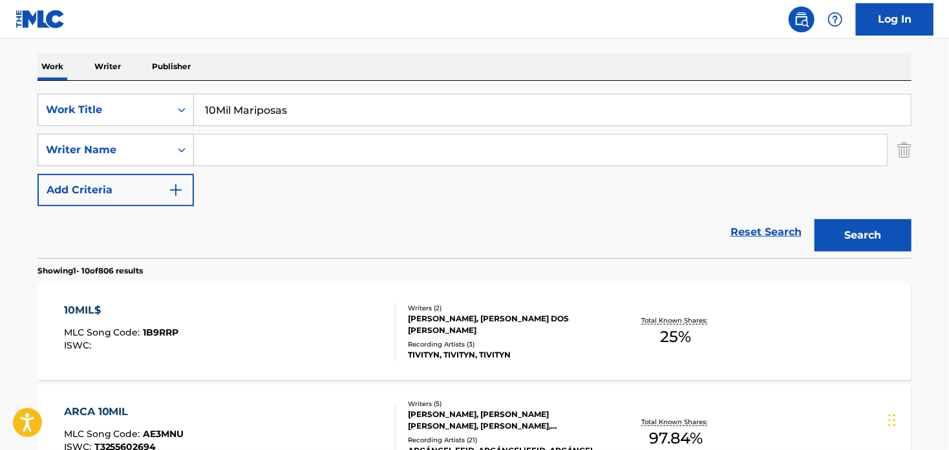
drag, startPoint x: 306, startPoint y: 111, endPoint x: 195, endPoint y: 98, distance: 112.6
click at [195, 98] on input "10Mil Mariposas" at bounding box center [552, 109] width 717 height 31
paste input "Prefiero Llorar"
type input "Prefiero Llorar"
click at [859, 229] on button "Search" at bounding box center [862, 235] width 97 height 32
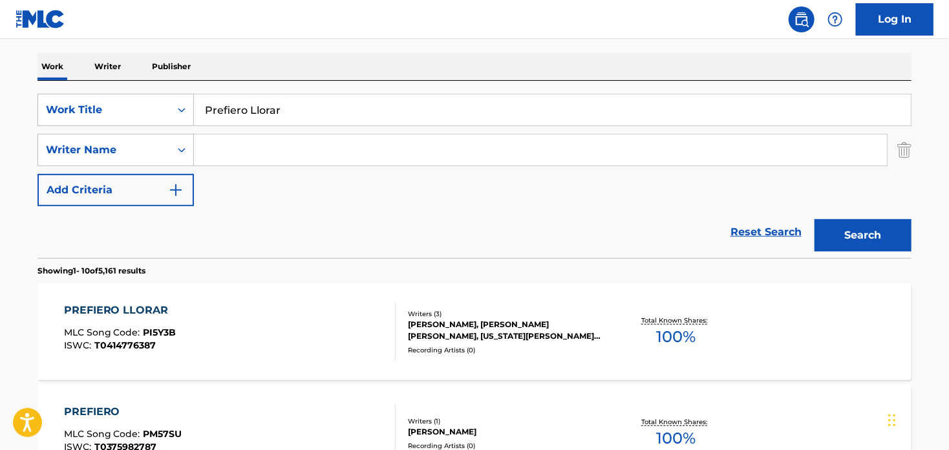
click at [233, 154] on input "Search Form" at bounding box center [540, 149] width 693 height 31
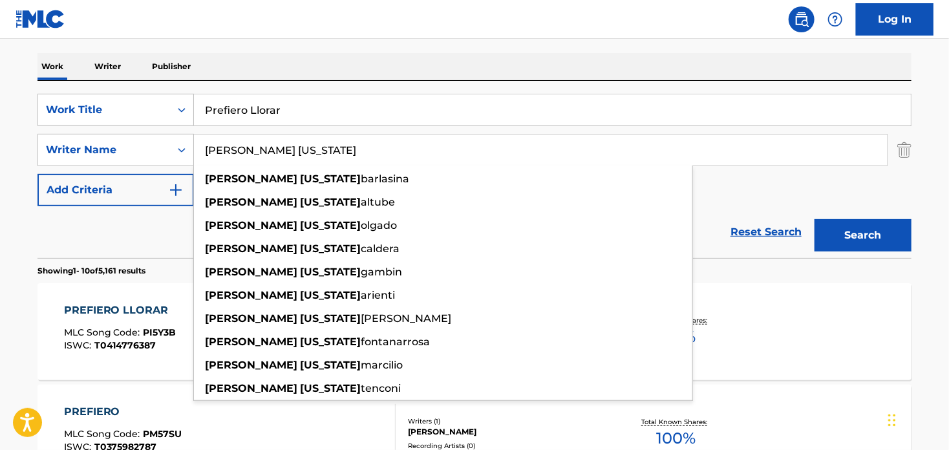
type input "[PERSON_NAME] [US_STATE]"
click at [814, 219] on button "Search" at bounding box center [862, 235] width 97 height 32
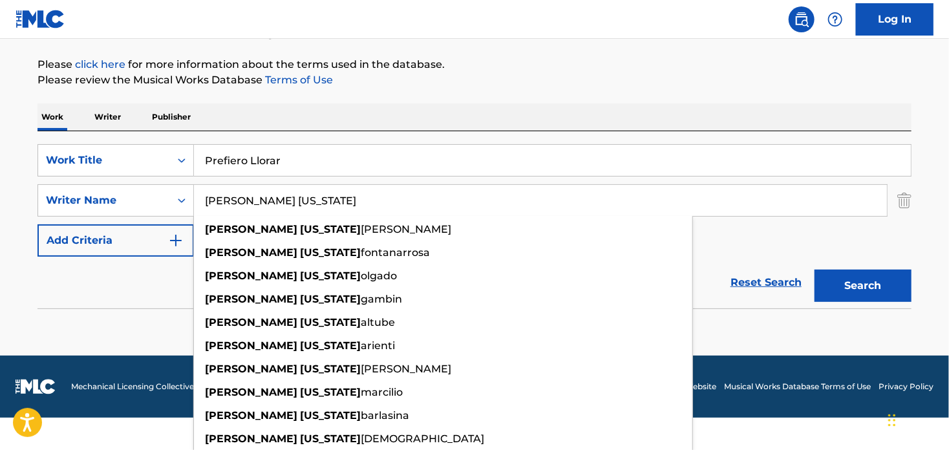
scroll to position [110, 0]
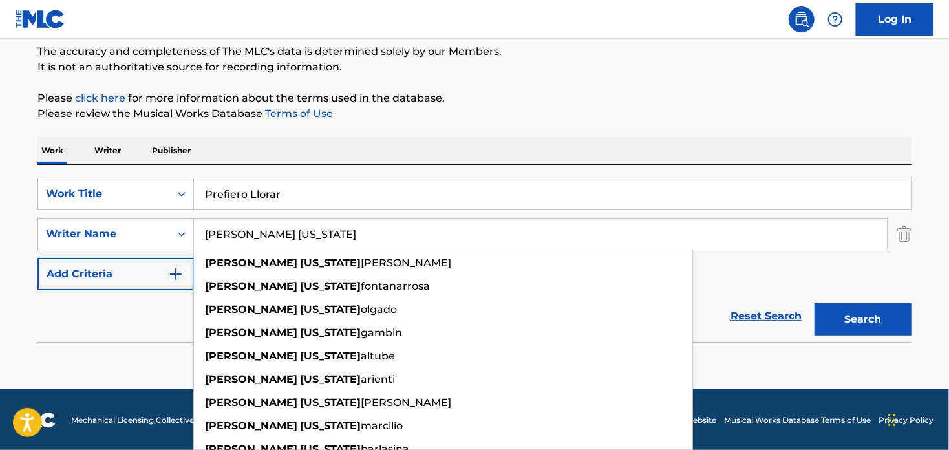
click at [851, 277] on form "SearchWithCriteriaca31e272-51f4-4f4d-a5a9-b6453b1c57af Work Title Prefiero Llor…" at bounding box center [474, 260] width 874 height 164
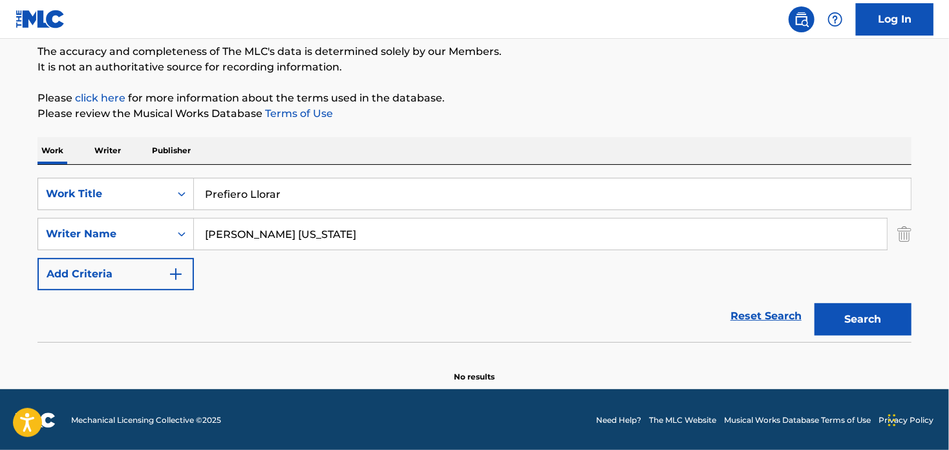
click at [271, 213] on div "SearchWithCriteriaca31e272-51f4-4f4d-a5a9-b6453b1c57af Work Title Prefiero Llor…" at bounding box center [474, 234] width 874 height 112
drag, startPoint x: 295, startPoint y: 196, endPoint x: 187, endPoint y: 188, distance: 107.6
click at [187, 188] on div "SearchWithCriteriaca31e272-51f4-4f4d-a5a9-b6453b1c57af Work Title Prefiero Llor…" at bounding box center [474, 194] width 874 height 32
paste input "Capaz"
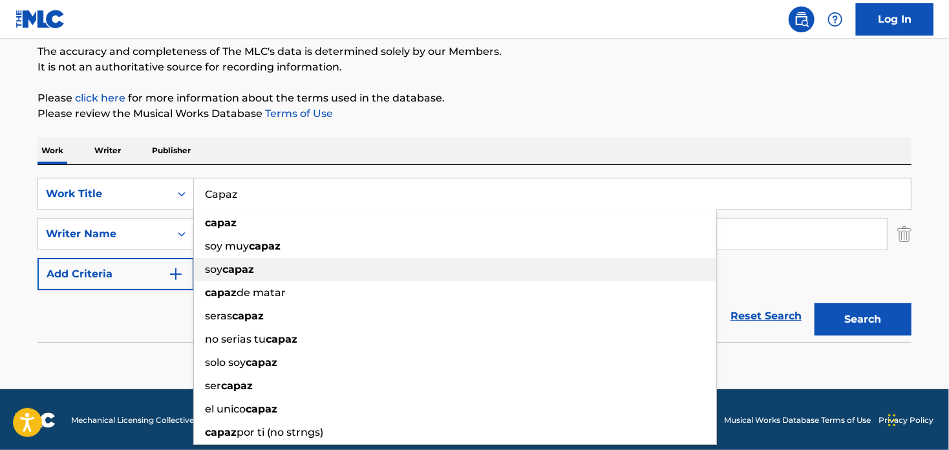
click at [395, 270] on div "soy capaz" at bounding box center [455, 269] width 522 height 23
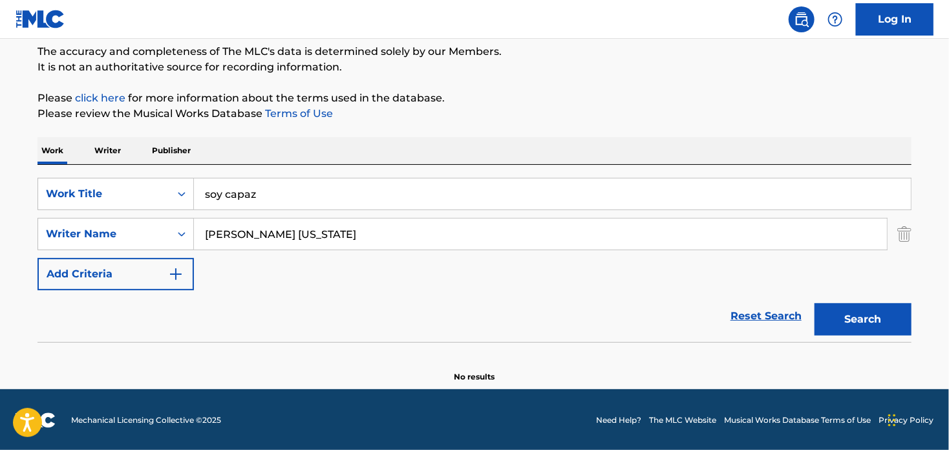
click at [209, 186] on input "soy capaz" at bounding box center [552, 193] width 717 height 31
click at [209, 187] on input "soy capaz" at bounding box center [552, 193] width 717 height 31
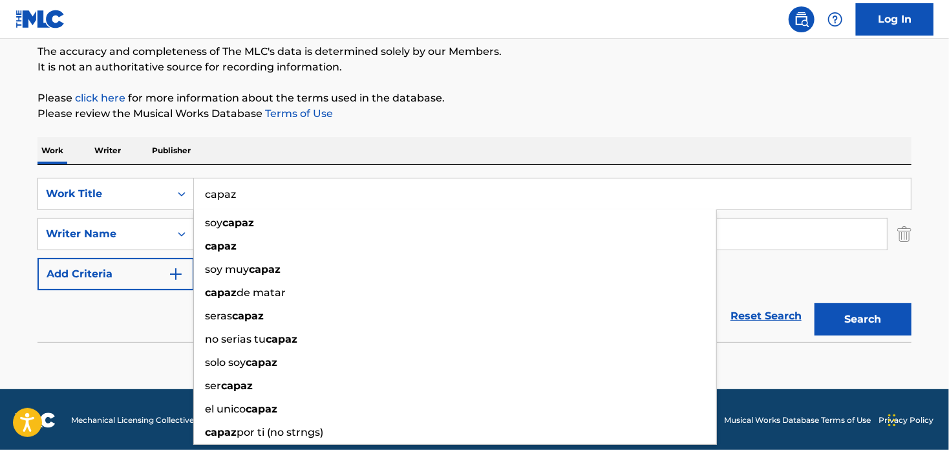
type input "capaz"
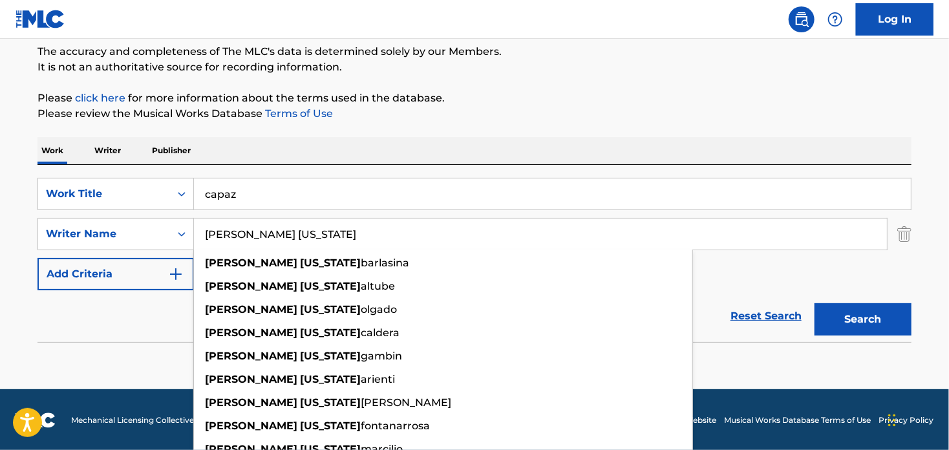
drag, startPoint x: 299, startPoint y: 230, endPoint x: 131, endPoint y: 215, distance: 168.1
click at [131, 215] on div "SearchWithCriteriaca31e272-51f4-4f4d-a5a9-b6453b1c57af Work Title capaz SearchW…" at bounding box center [474, 234] width 874 height 112
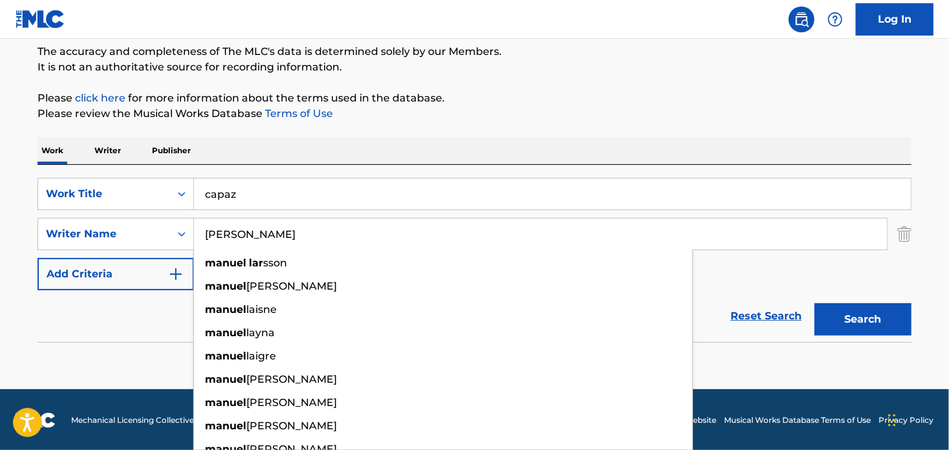
type input "[PERSON_NAME]"
click at [814, 303] on button "Search" at bounding box center [862, 319] width 97 height 32
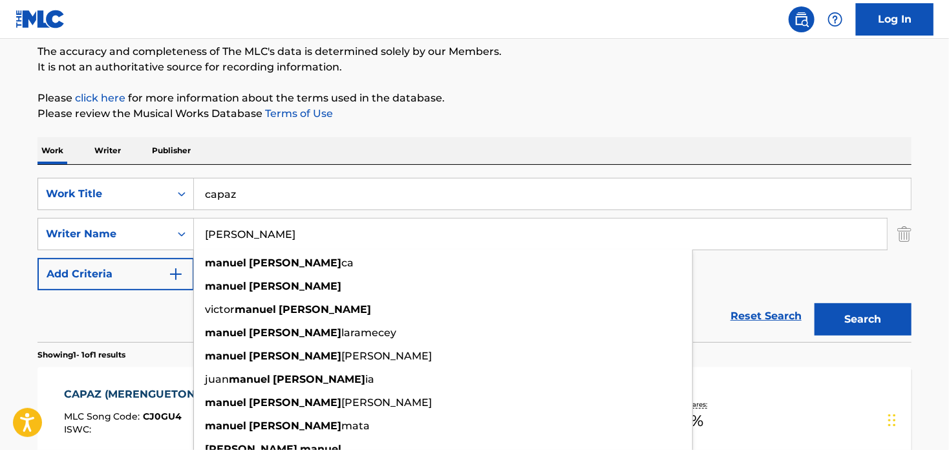
click at [792, 275] on div "SearchWithCriteriaca31e272-51f4-4f4d-a5a9-b6453b1c57af Work Title capaz SearchW…" at bounding box center [474, 234] width 874 height 112
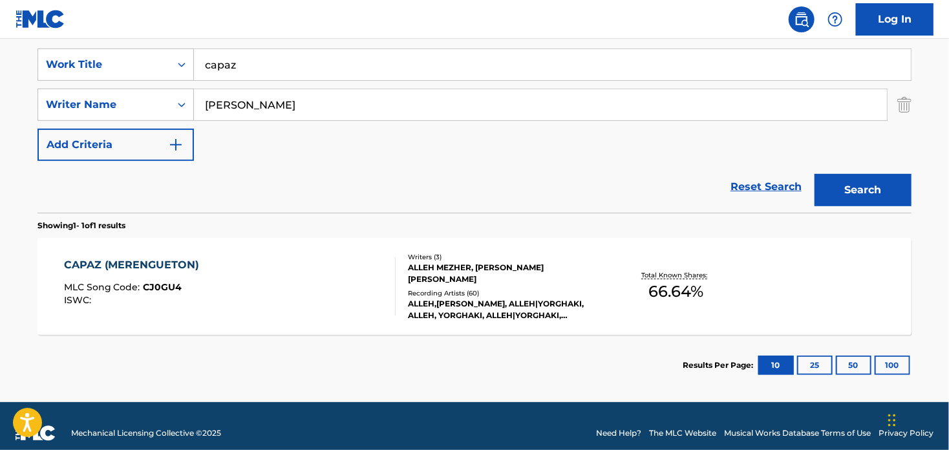
scroll to position [252, 0]
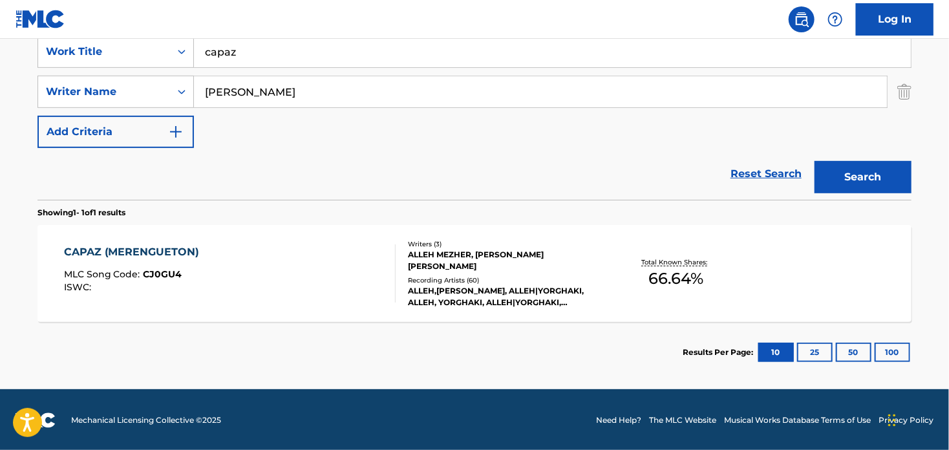
click at [145, 244] on div "CAPAZ (MERENGUETON)" at bounding box center [135, 252] width 142 height 16
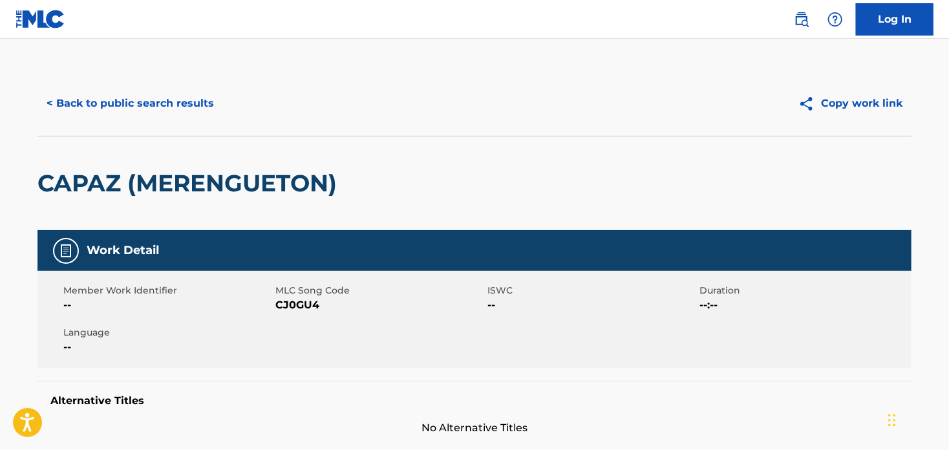
click at [169, 111] on button "< Back to public search results" at bounding box center [130, 103] width 186 height 32
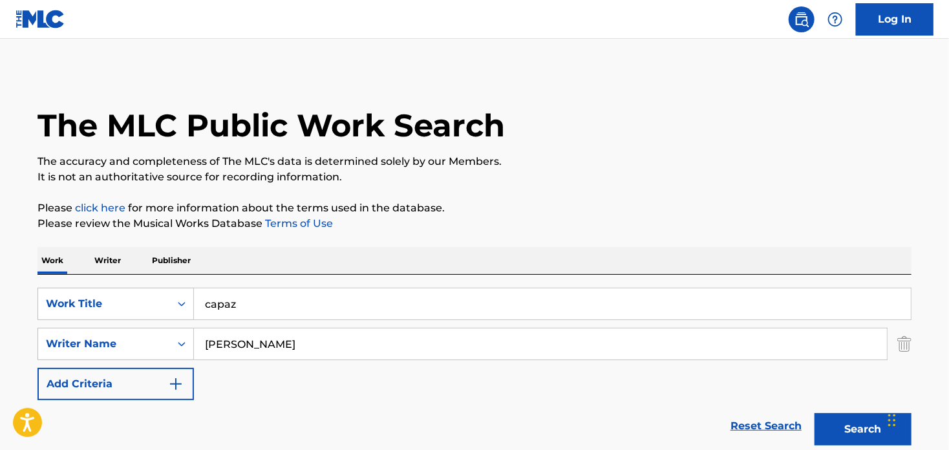
scroll to position [178, 0]
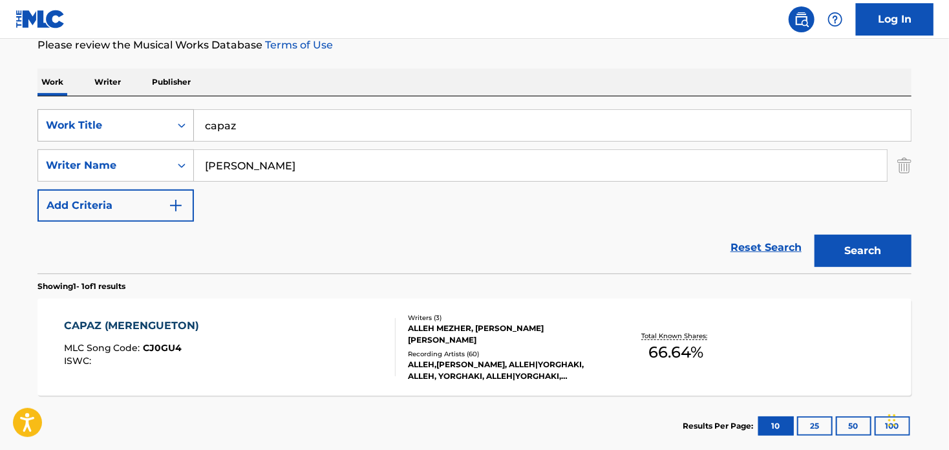
drag, startPoint x: 270, startPoint y: 128, endPoint x: 169, endPoint y: 123, distance: 101.6
click at [169, 123] on div "SearchWithCriteriaca31e272-51f4-4f4d-a5a9-b6453b1c57af Work Title capaz" at bounding box center [474, 125] width 874 height 32
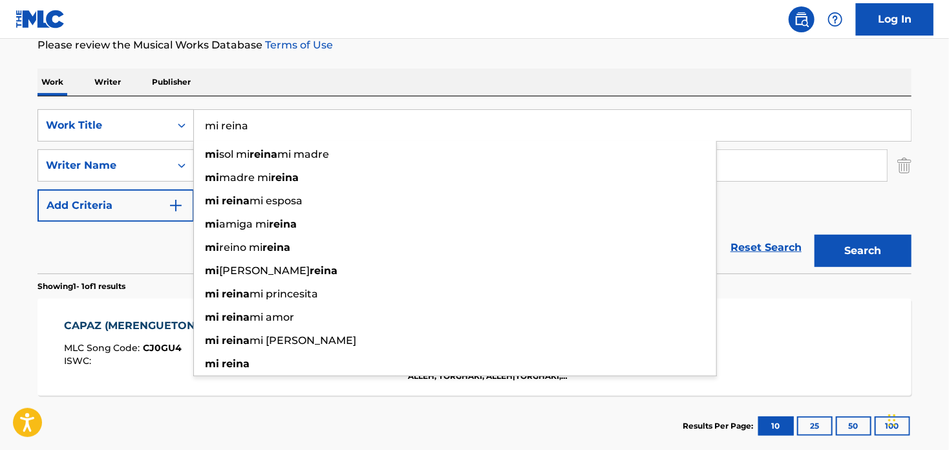
type input "mi reina"
click at [803, 310] on div "CAPAZ (MERENGUETON) MLC Song Code : CJ0GU4 ISWC : Writers ( 3 ) [PERSON_NAME], …" at bounding box center [474, 347] width 874 height 97
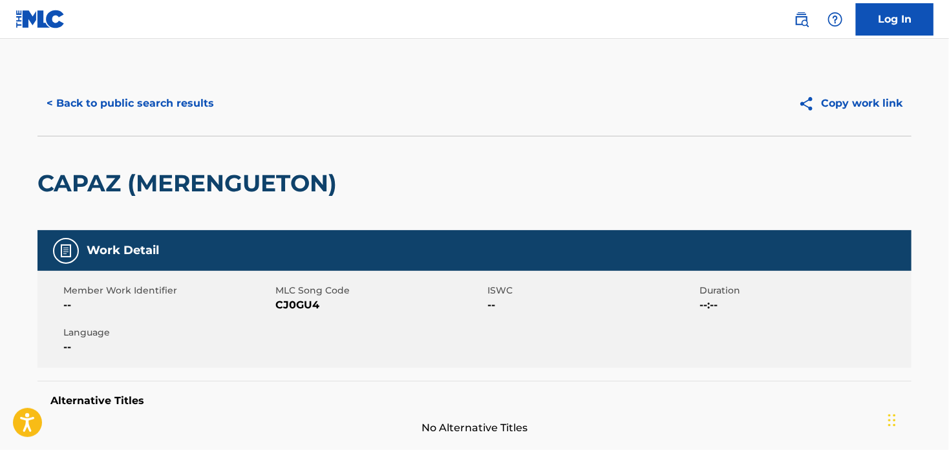
scroll to position [178, 0]
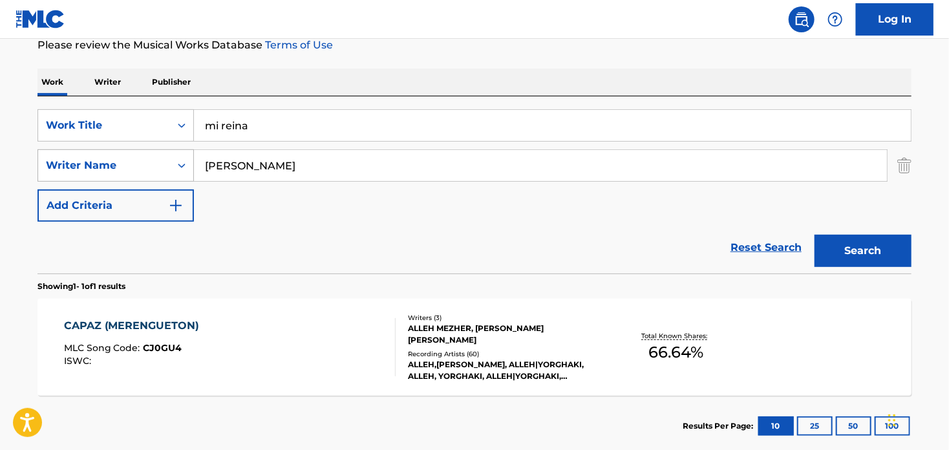
drag, startPoint x: 235, startPoint y: 164, endPoint x: 138, endPoint y: 162, distance: 96.3
click at [138, 162] on div "SearchWithCriteriaf8344360-60f1-40f1-a7ab-a21f7f7cba4b Writer Name [PERSON_NAME]" at bounding box center [474, 165] width 874 height 32
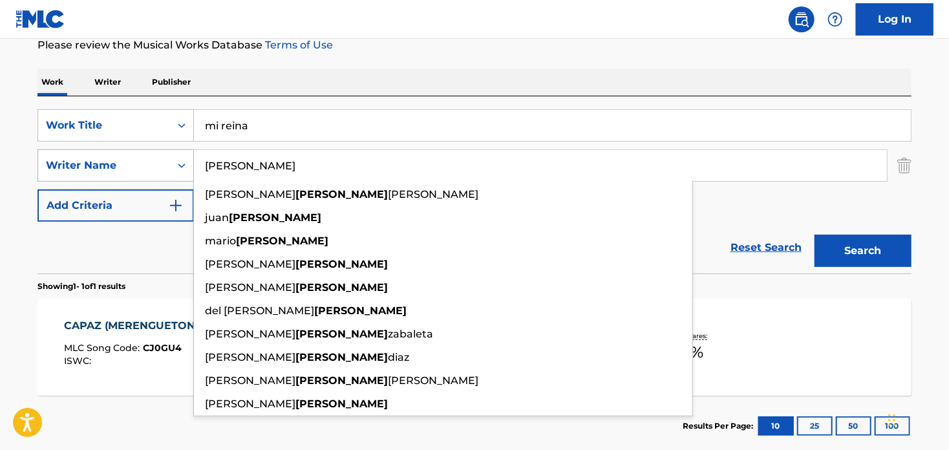
type input "[PERSON_NAME]"
click at [814, 235] on button "Search" at bounding box center [862, 251] width 97 height 32
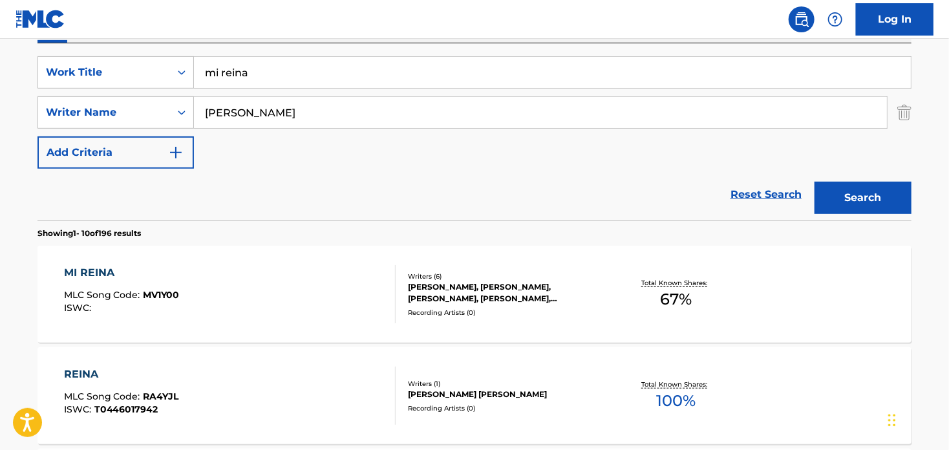
scroll to position [243, 0]
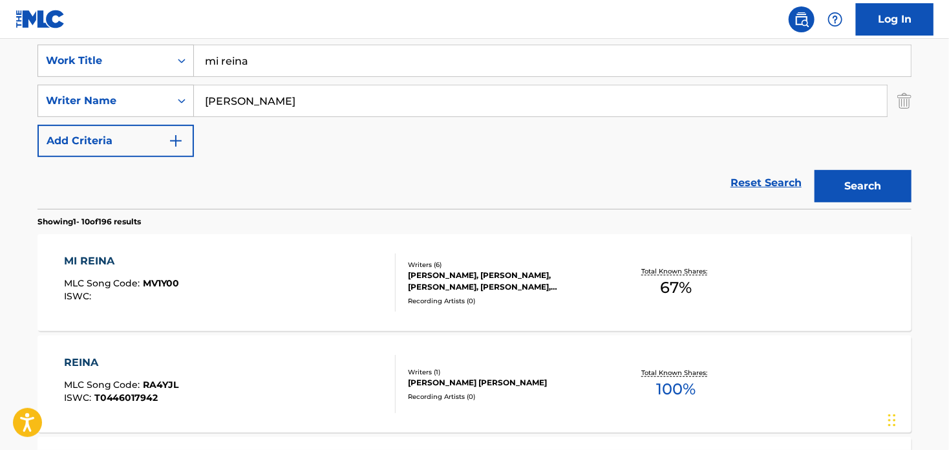
click at [98, 261] on div "MI REINA" at bounding box center [122, 261] width 116 height 16
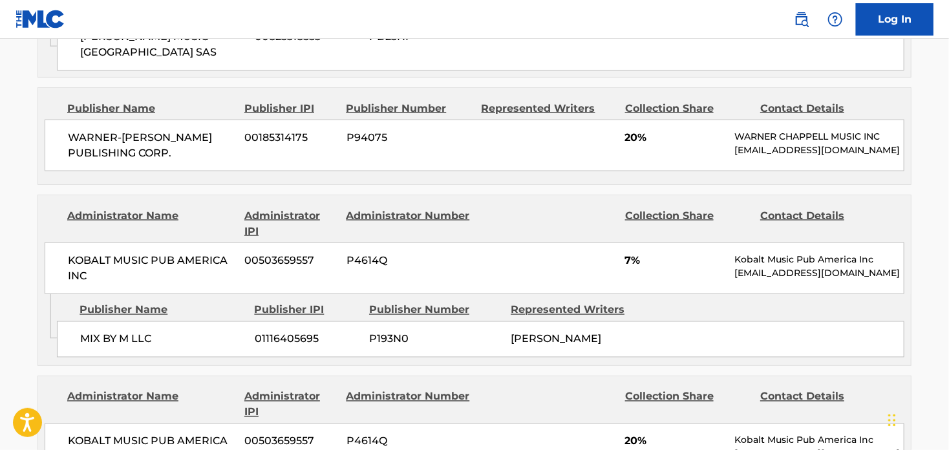
scroll to position [905, 0]
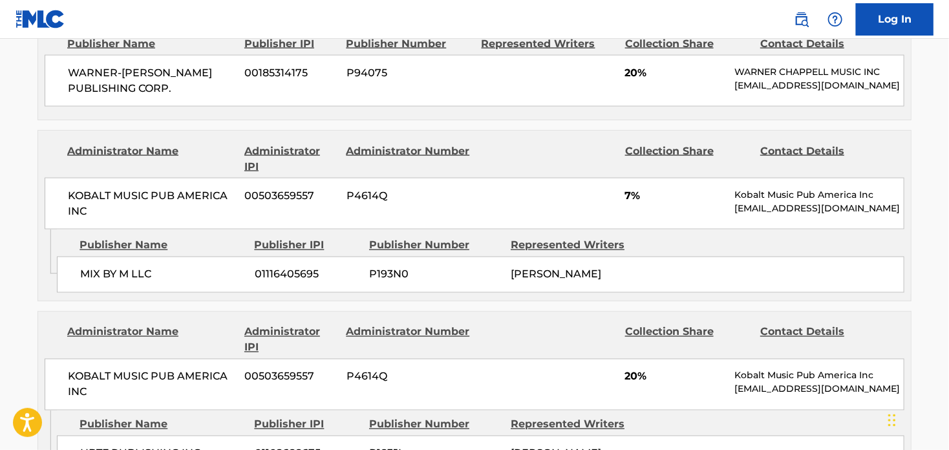
click at [420, 273] on span "P193N0" at bounding box center [435, 275] width 132 height 16
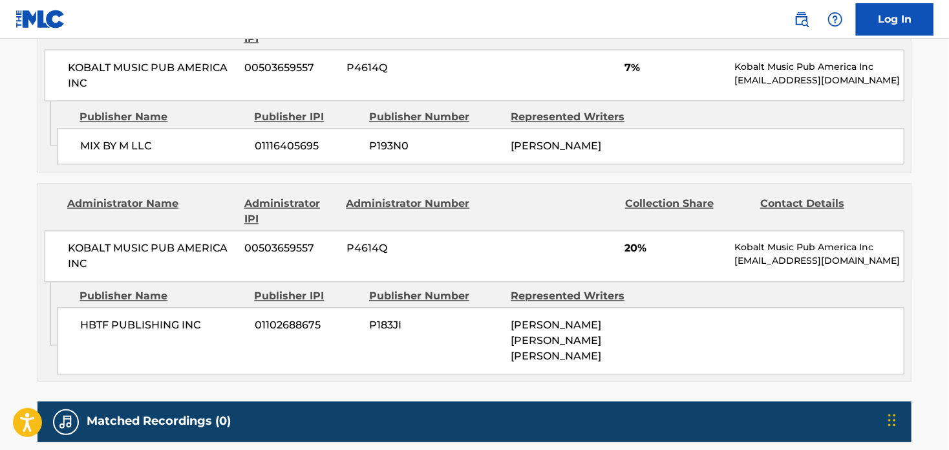
scroll to position [1034, 0]
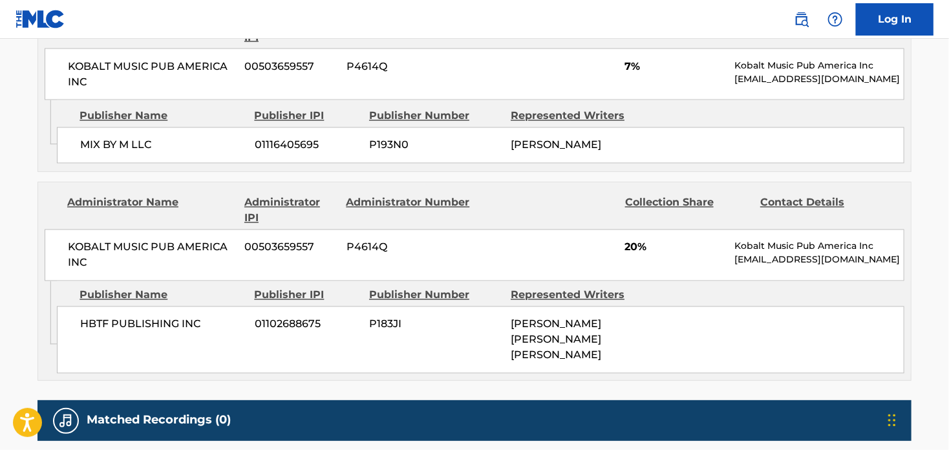
click at [90, 317] on span "HBTF PUBLISHING INC" at bounding box center [162, 325] width 165 height 16
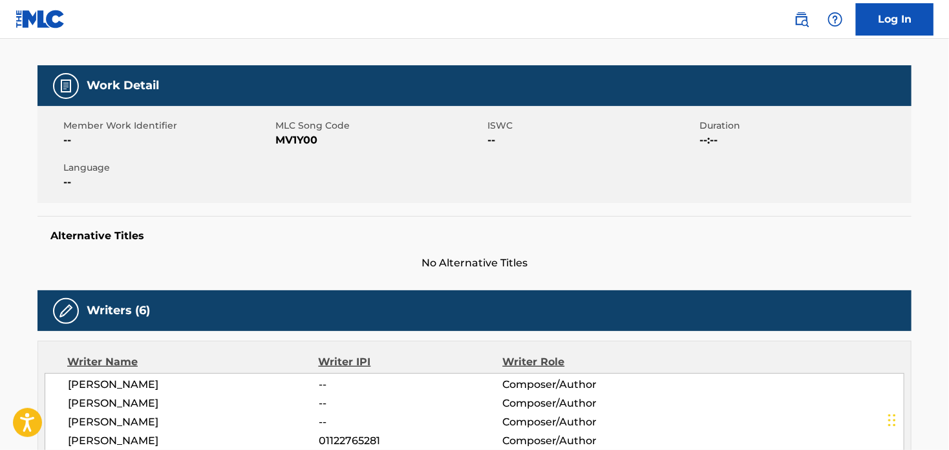
scroll to position [0, 0]
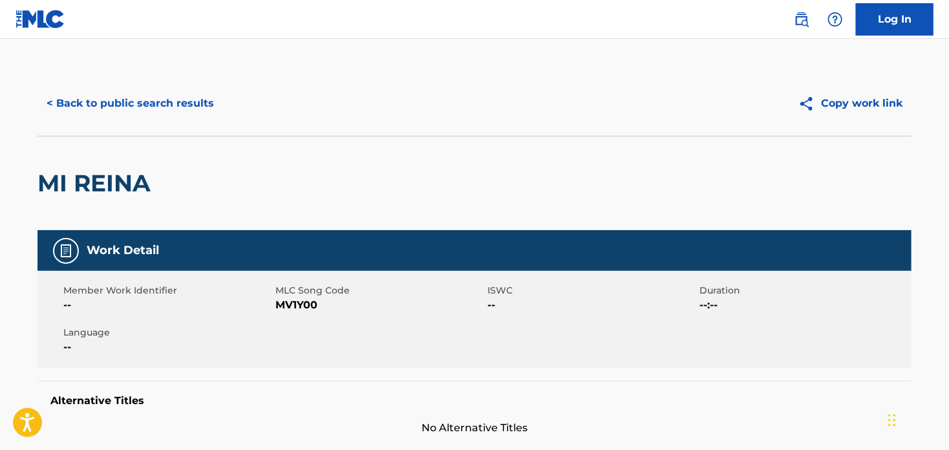
click at [118, 102] on button "< Back to public search results" at bounding box center [130, 103] width 186 height 32
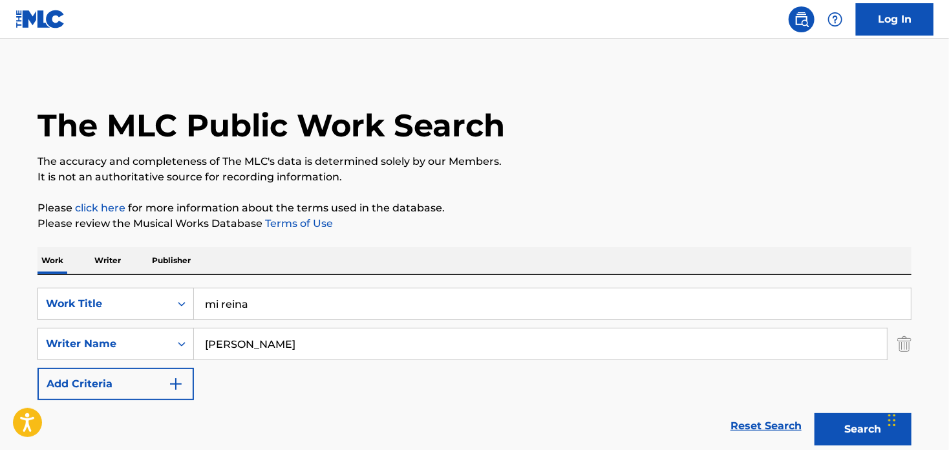
scroll to position [243, 0]
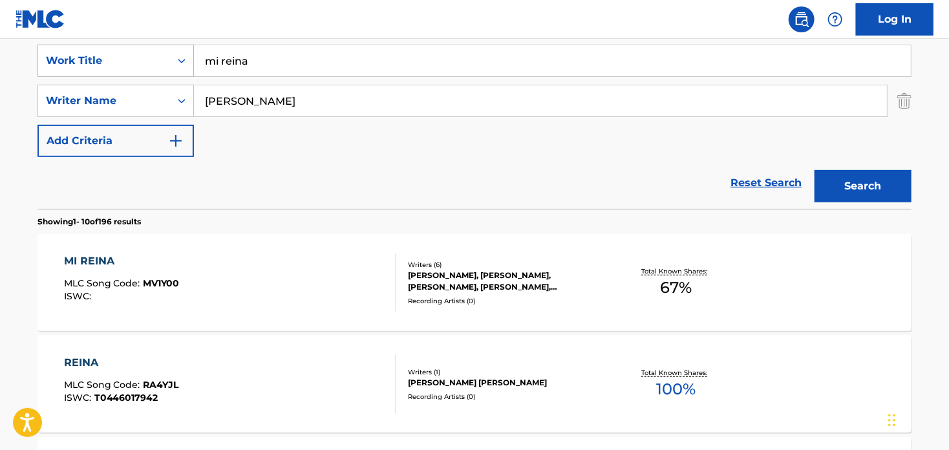
drag, startPoint x: 288, startPoint y: 65, endPoint x: 142, endPoint y: 63, distance: 146.1
click at [142, 63] on div "SearchWithCriteriaca31e272-51f4-4f4d-a5a9-b6453b1c57af Work Title mi reina" at bounding box center [474, 61] width 874 height 32
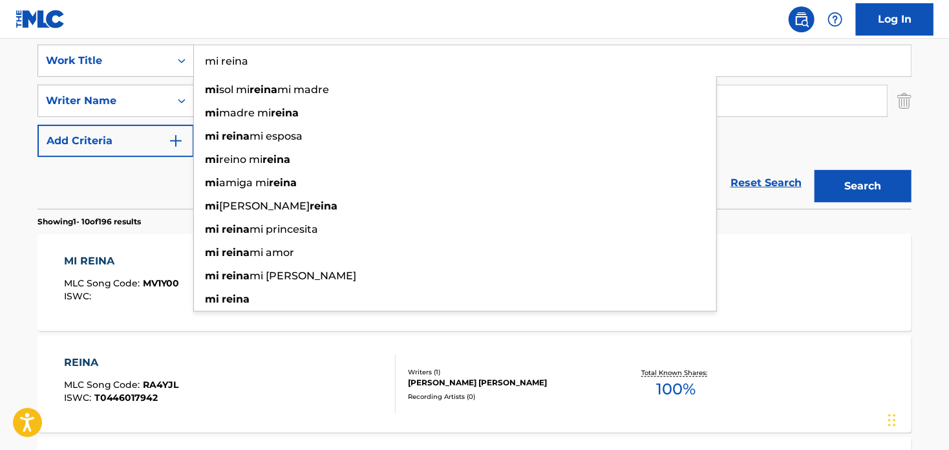
paste input "BORRACHO Y LOCO"
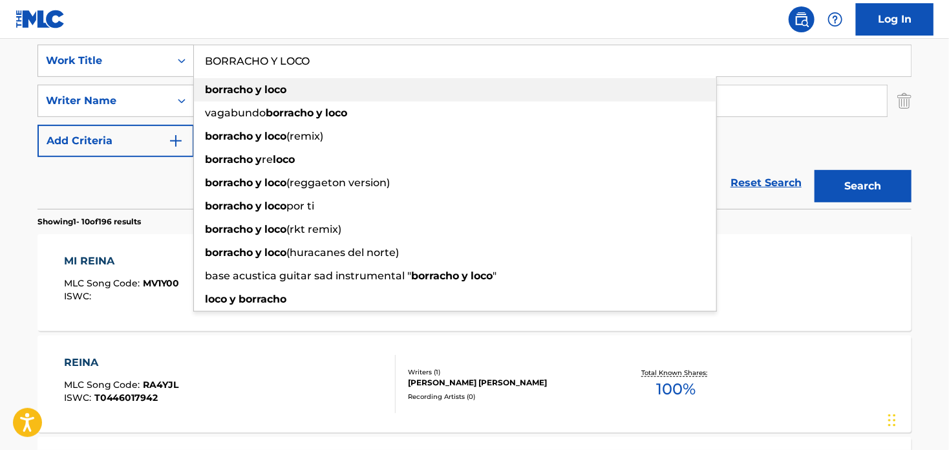
click at [360, 92] on div "borracho y loco" at bounding box center [455, 89] width 522 height 23
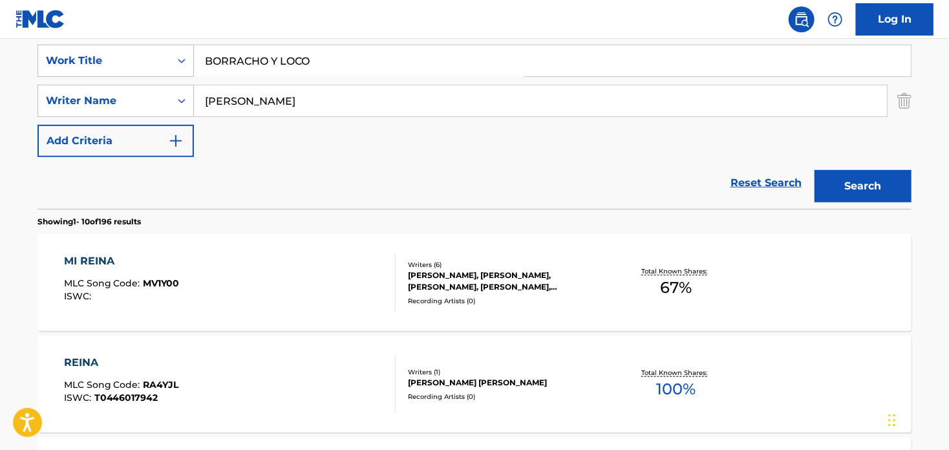
type input "borracho y loco"
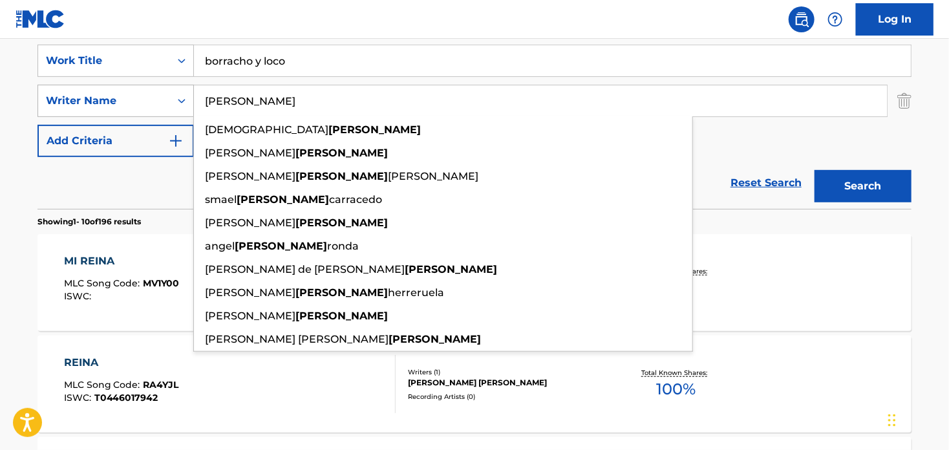
drag, startPoint x: 289, startPoint y: 99, endPoint x: 149, endPoint y: 89, distance: 140.0
click at [149, 89] on div "SearchWithCriteriaf8344360-60f1-40f1-a7ab-a21f7f7cba4b Writer Name [PERSON_NAME…" at bounding box center [474, 101] width 874 height 32
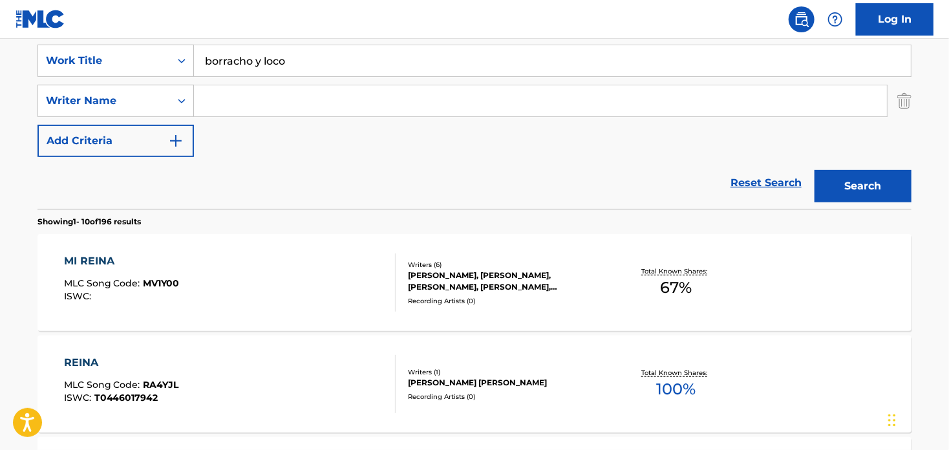
click at [858, 182] on button "Search" at bounding box center [862, 186] width 97 height 32
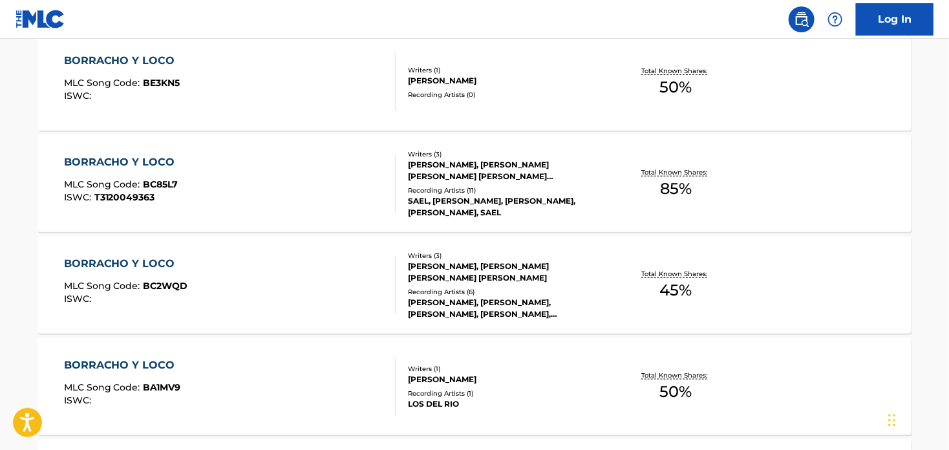
scroll to position [566, 0]
